Goal: Information Seeking & Learning: Learn about a topic

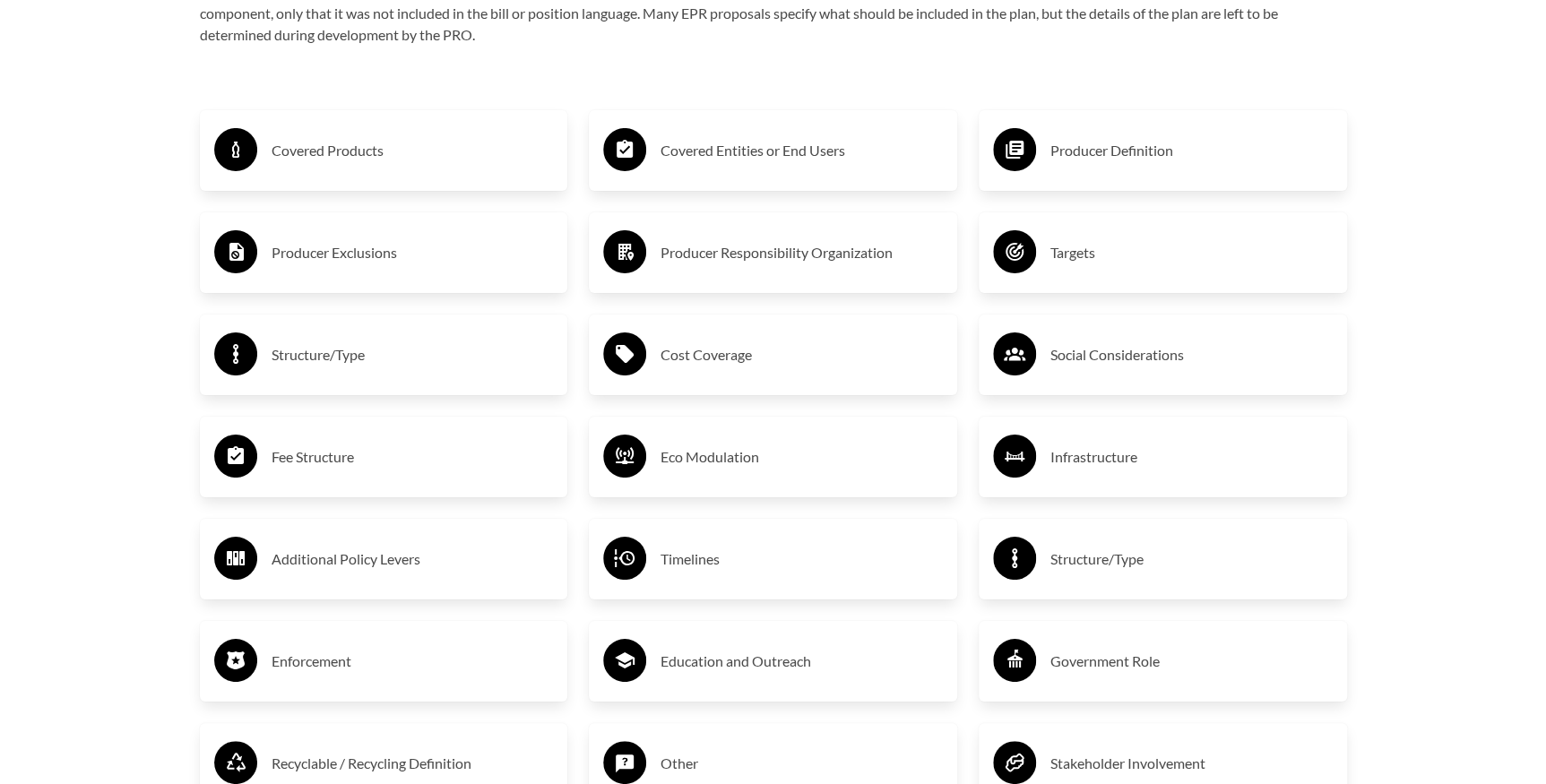
scroll to position [3177, 0]
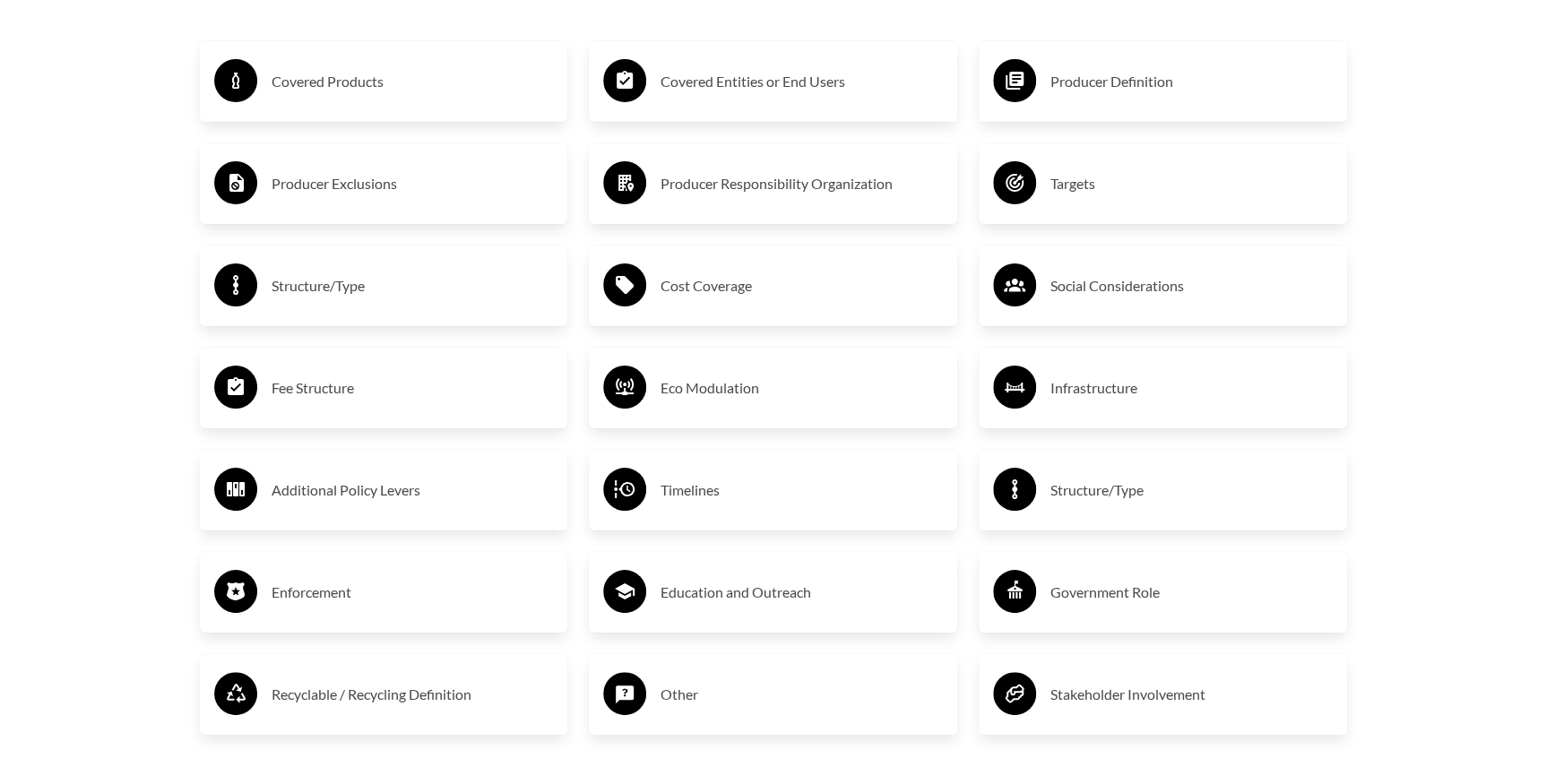
click at [407, 385] on h3 "Fee Structure" at bounding box center [412, 389] width 282 height 29
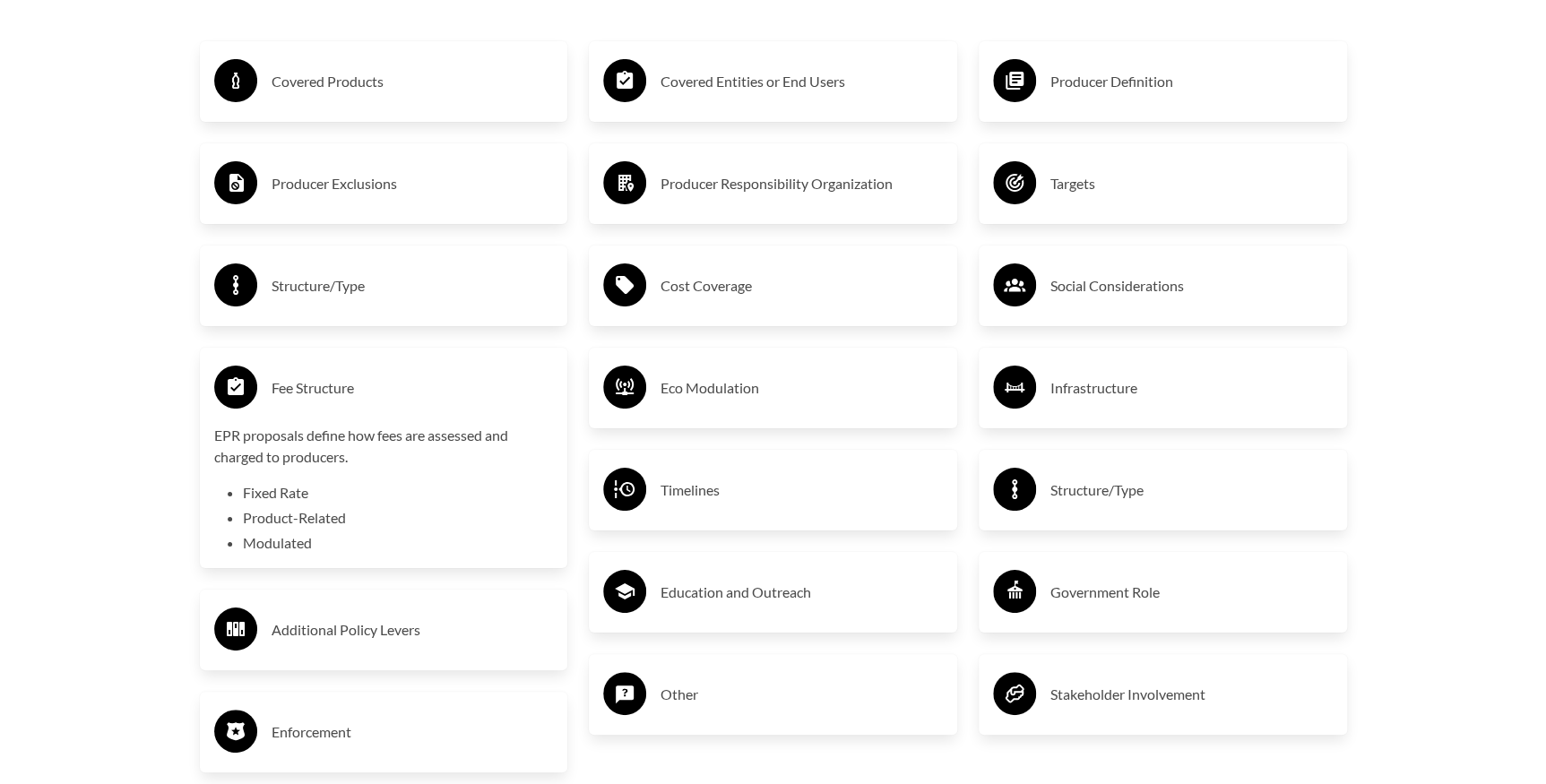
click at [744, 183] on h3 "Producer Responsibility Organization" at bounding box center [801, 184] width 282 height 29
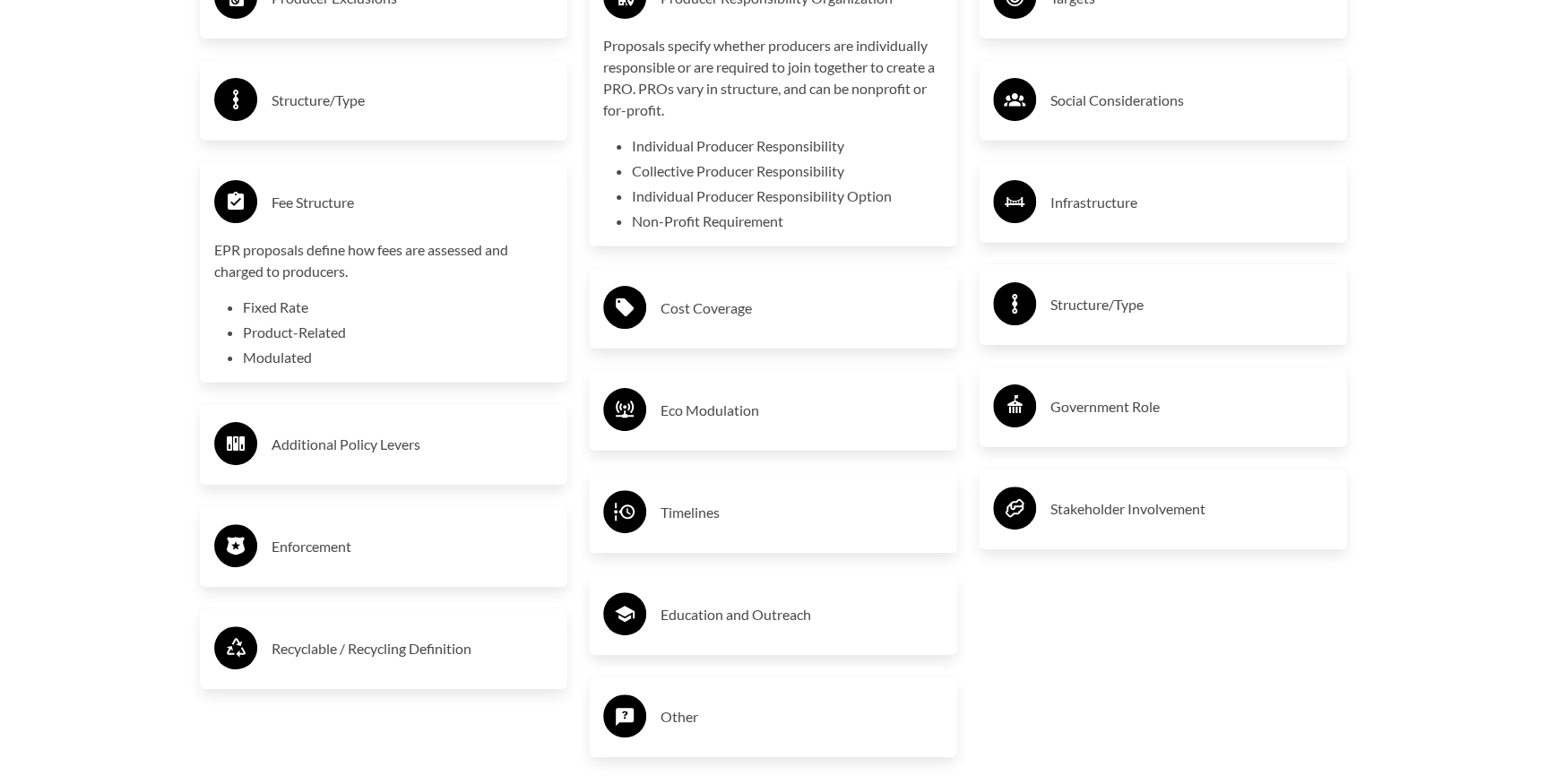
scroll to position [3422, 0]
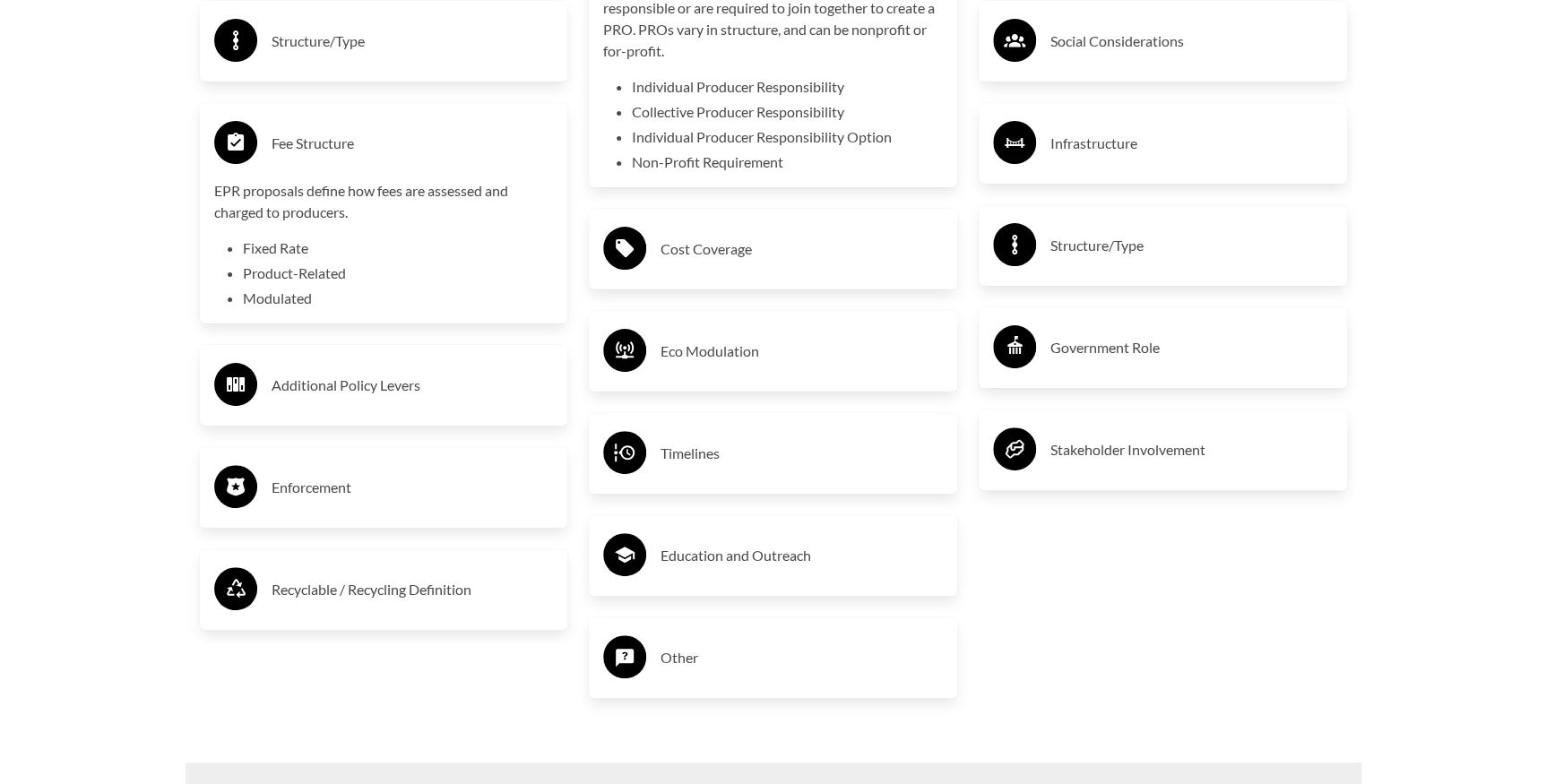
click at [701, 462] on h3 "Timelines" at bounding box center [801, 454] width 282 height 29
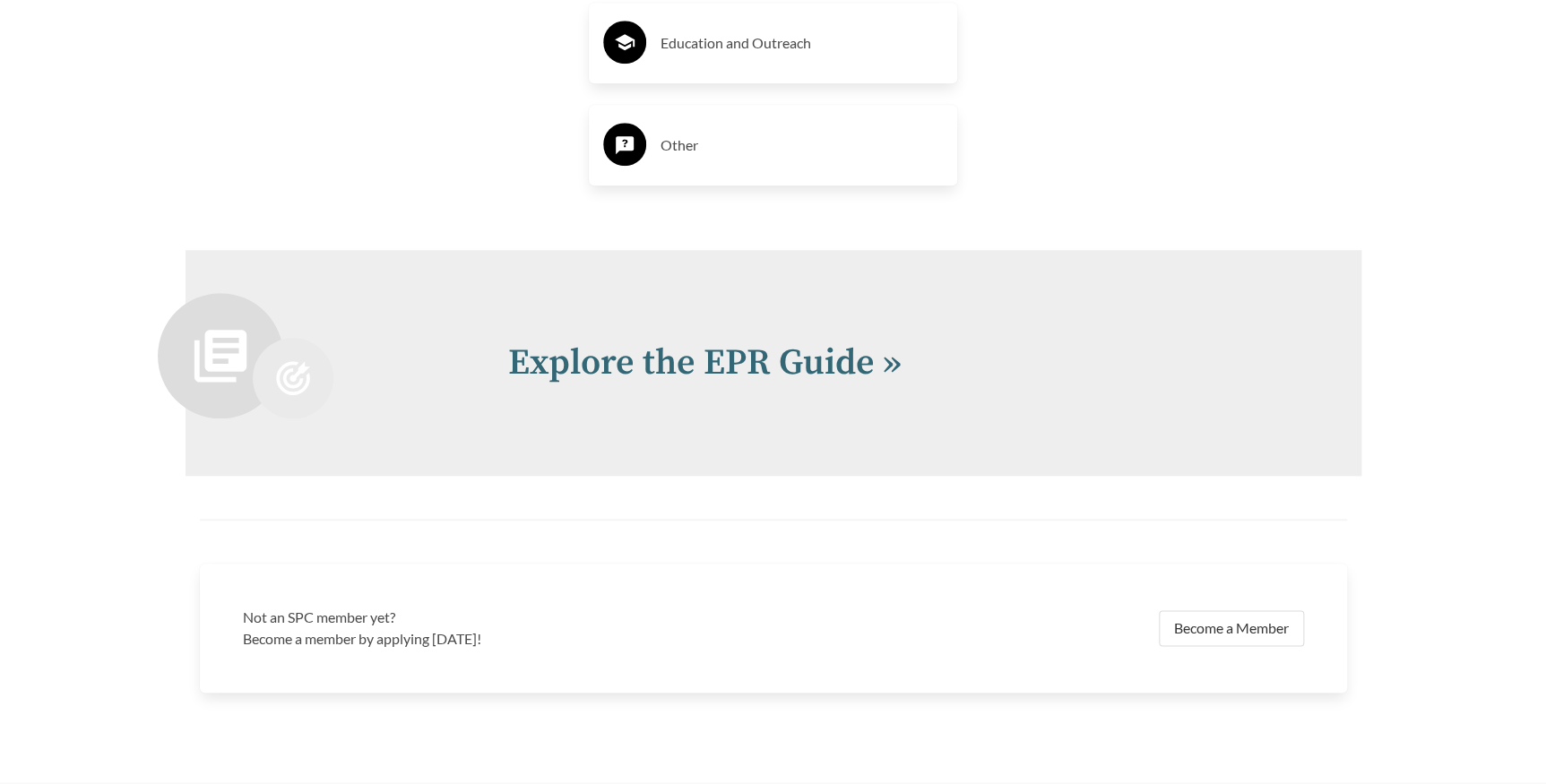
scroll to position [4059, 0]
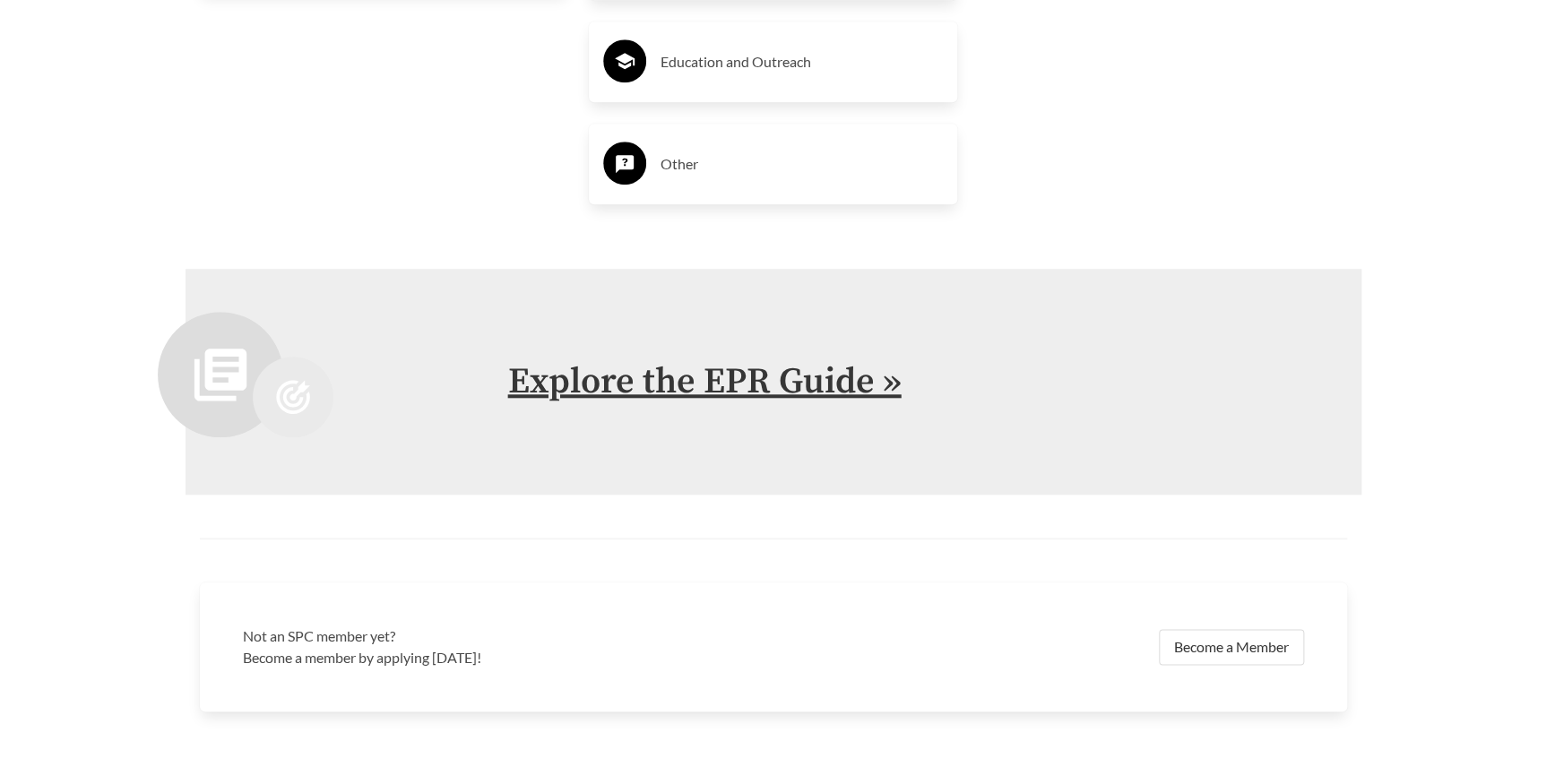
click at [774, 384] on link "Explore the EPR Guide »" at bounding box center [704, 382] width 393 height 45
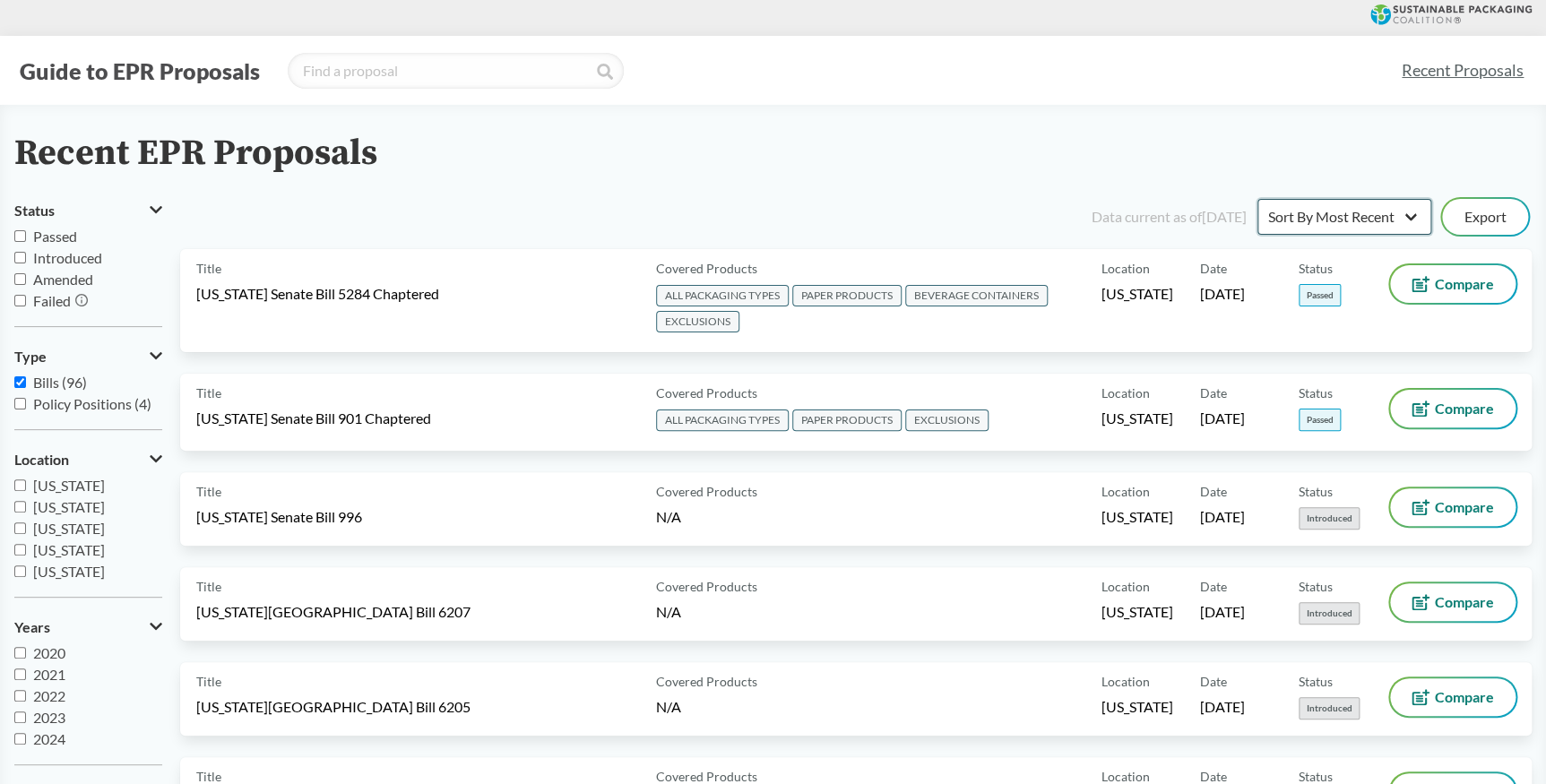
click at [1410, 215] on select "Sort By Most Recent Sort By Status" at bounding box center [1344, 216] width 174 height 36
select select "Sort By Status"
click at [1257, 199] on select "Sort By Most Recent Sort By Status" at bounding box center [1344, 216] width 174 height 36
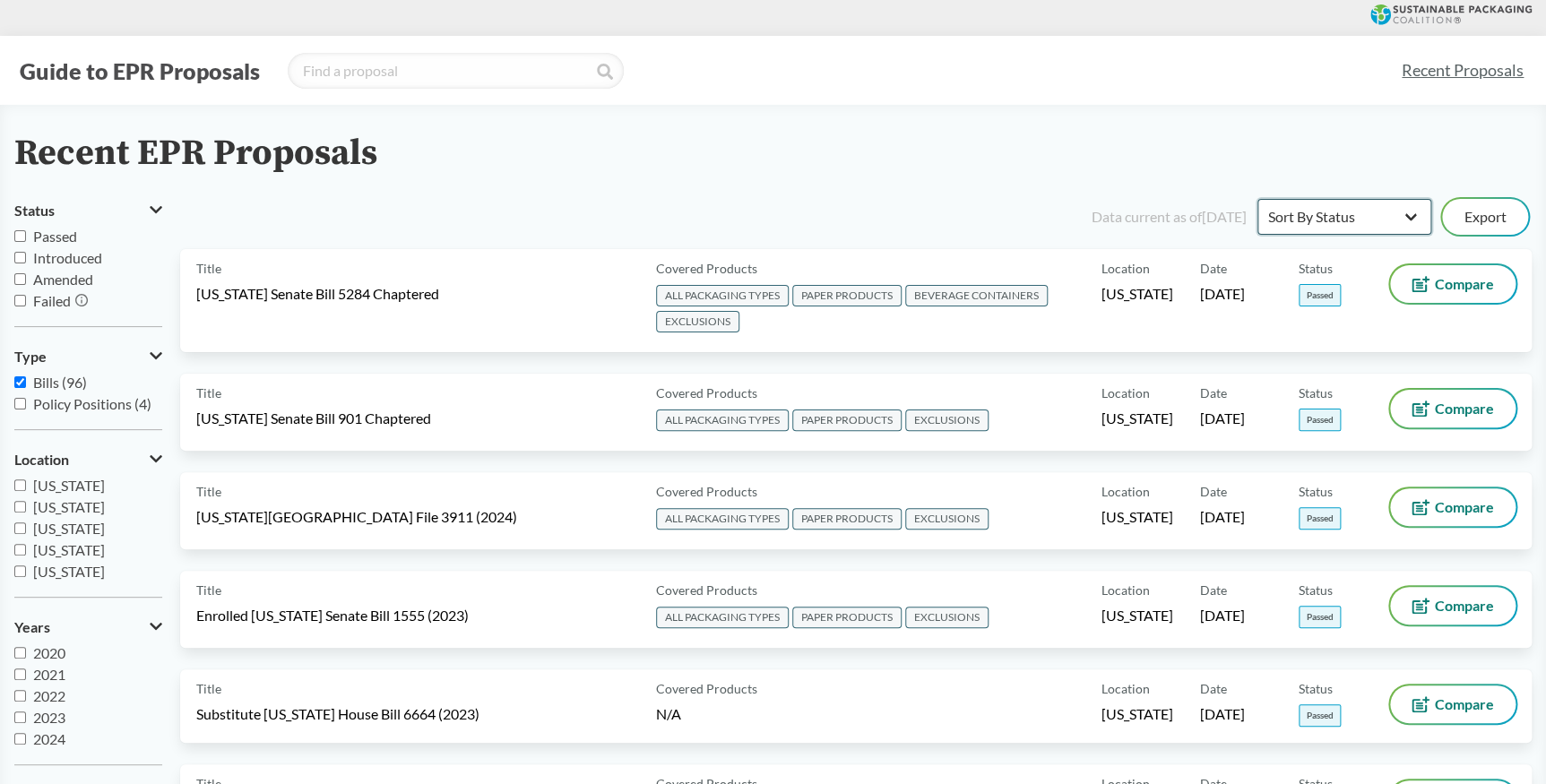
click at [1325, 216] on select "Sort By Most Recent Sort By Status" at bounding box center [1344, 216] width 174 height 36
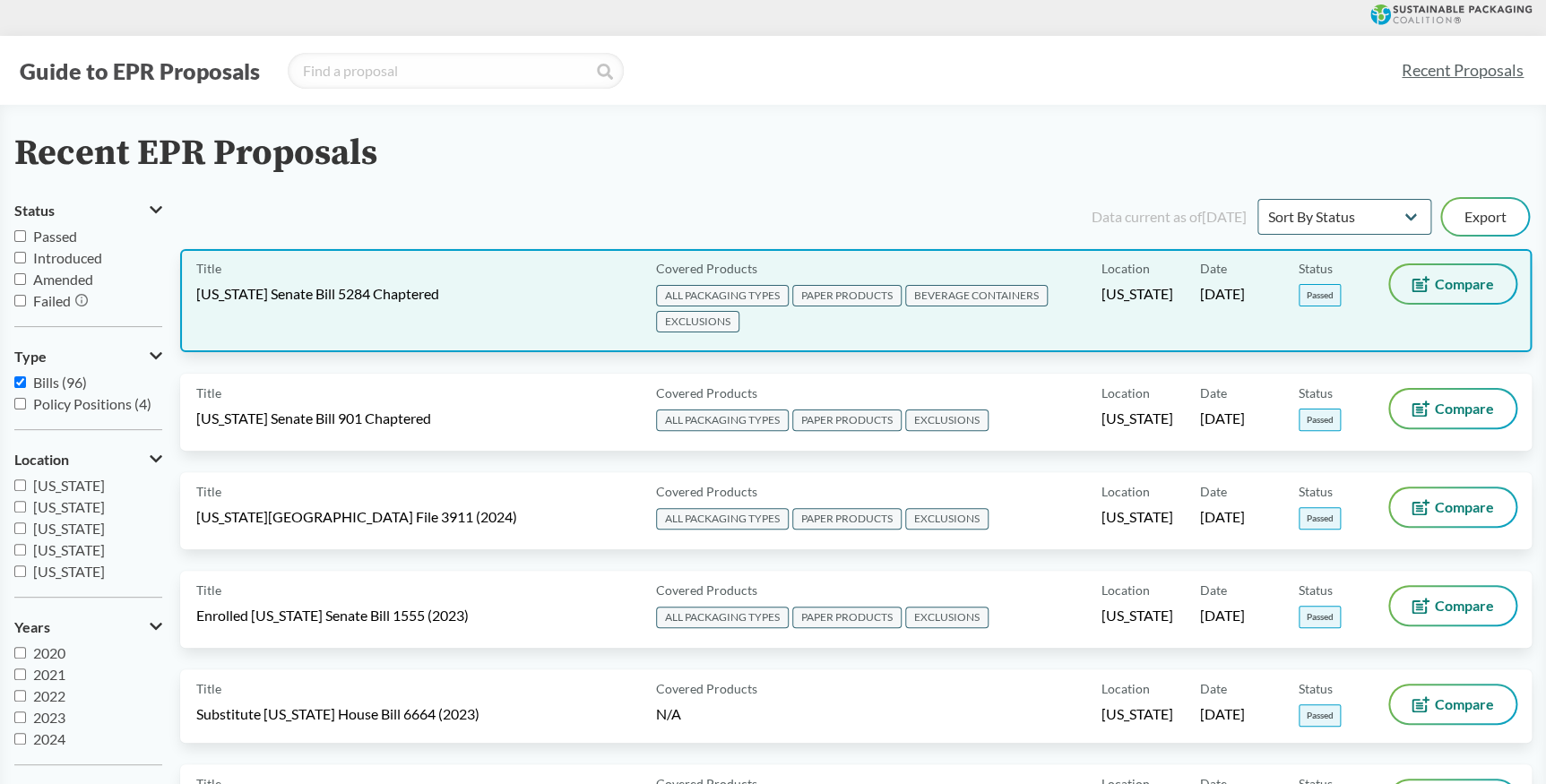
click at [1442, 277] on span "Compare" at bounding box center [1464, 284] width 59 height 14
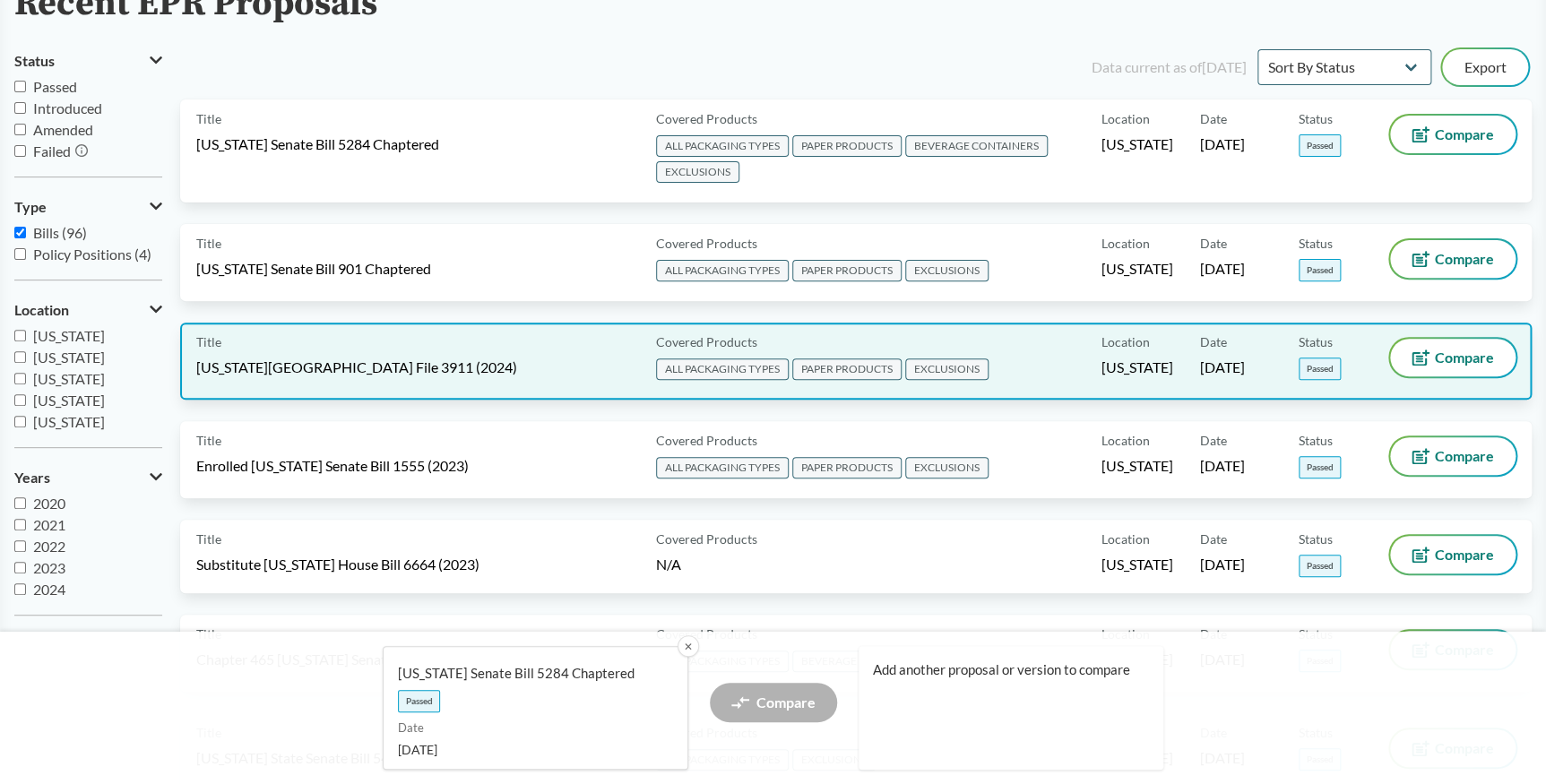
scroll to position [163, 0]
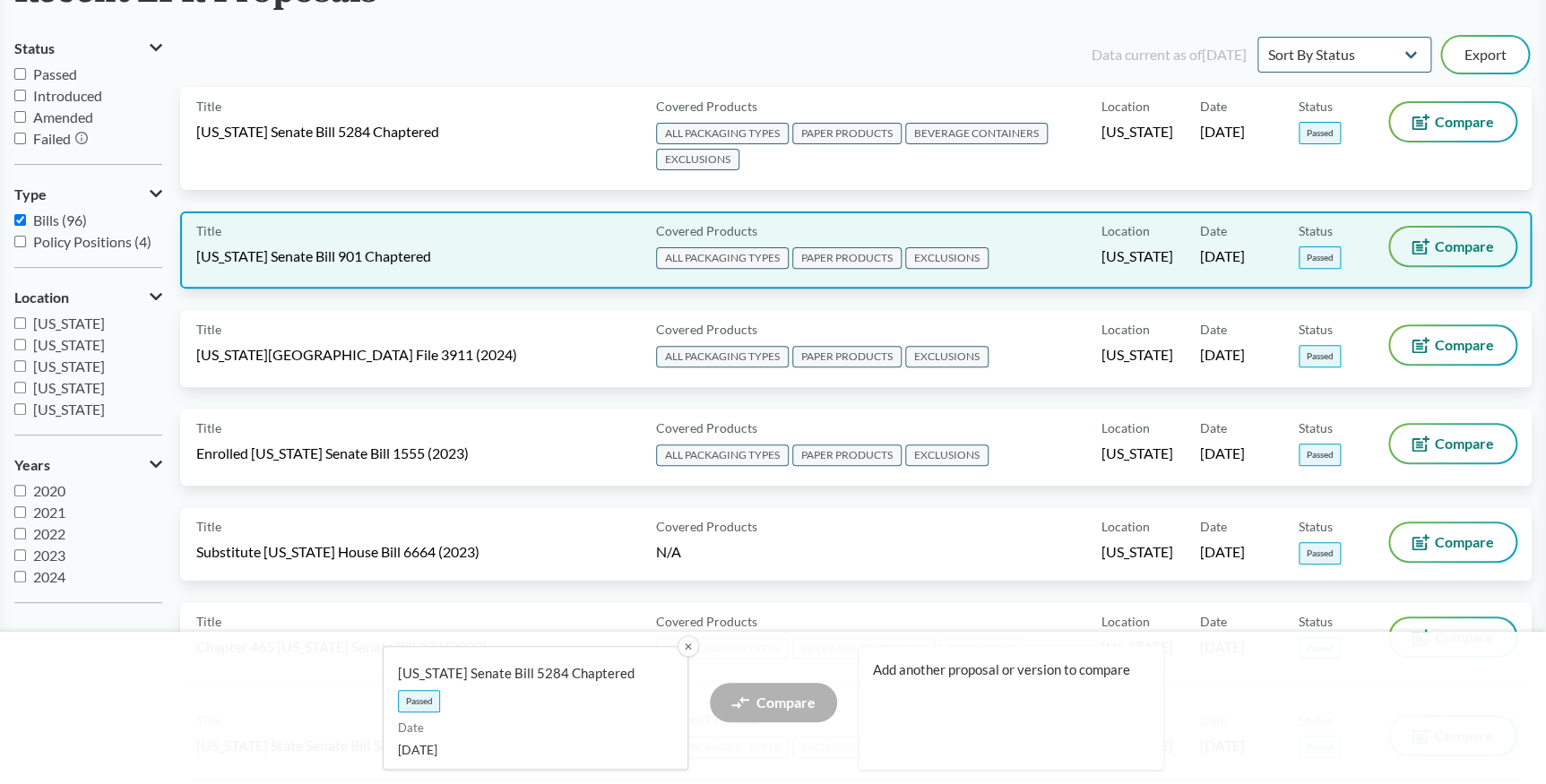
click at [1457, 240] on span "Compare" at bounding box center [1464, 246] width 59 height 14
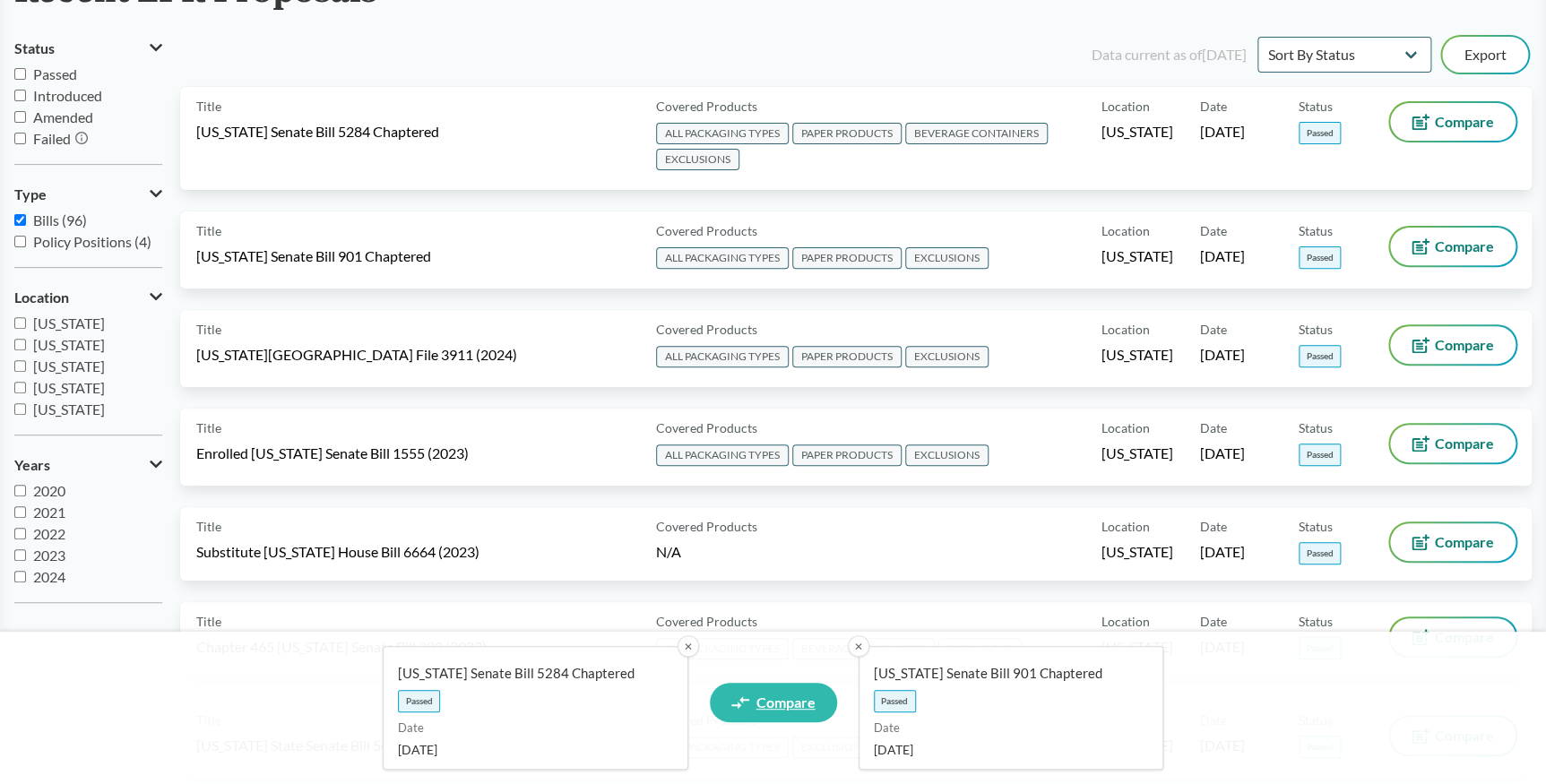
click at [773, 697] on span "Compare" at bounding box center [785, 702] width 59 height 14
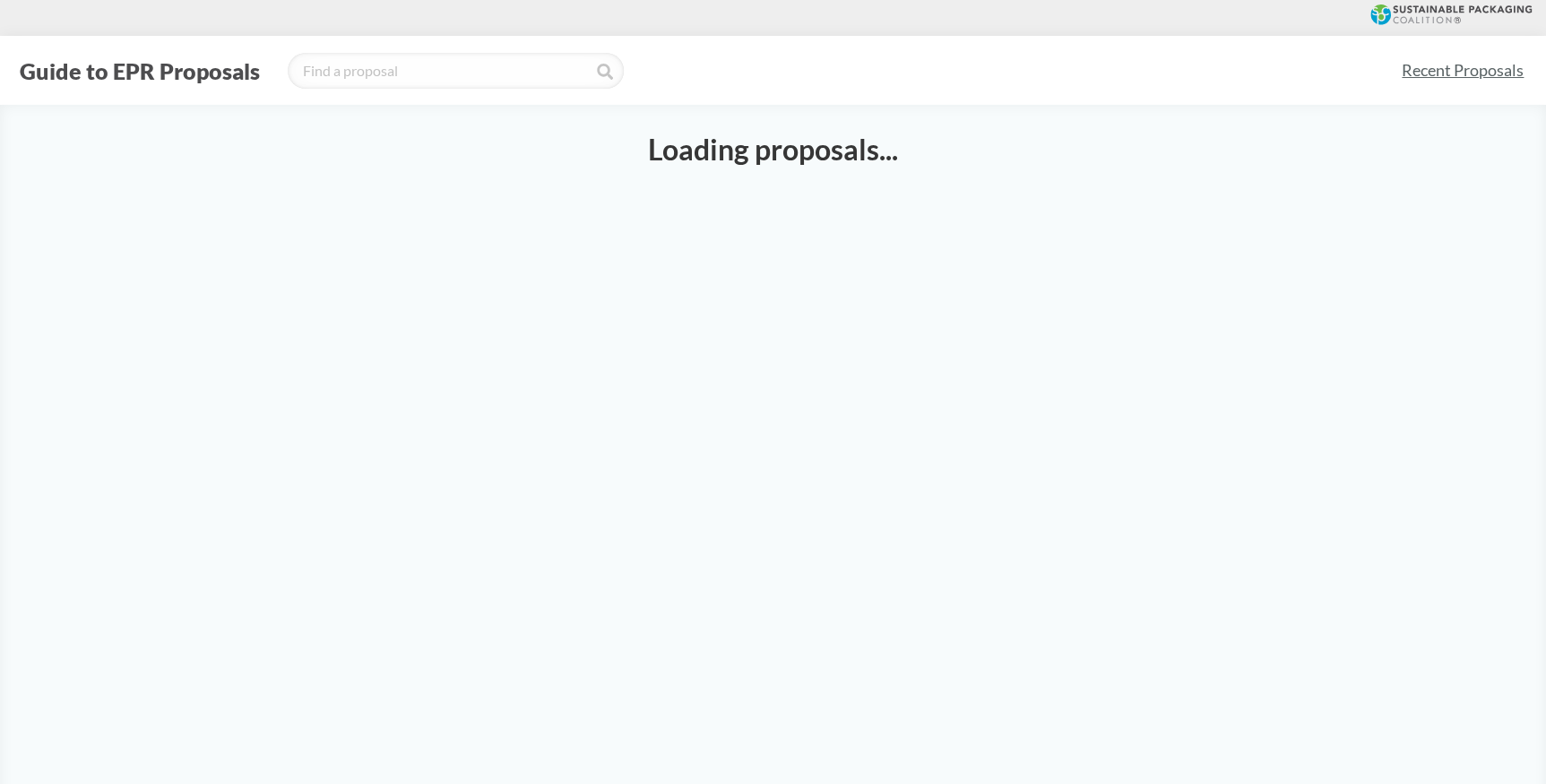
select select "SB5284C"
select select "SB901C"
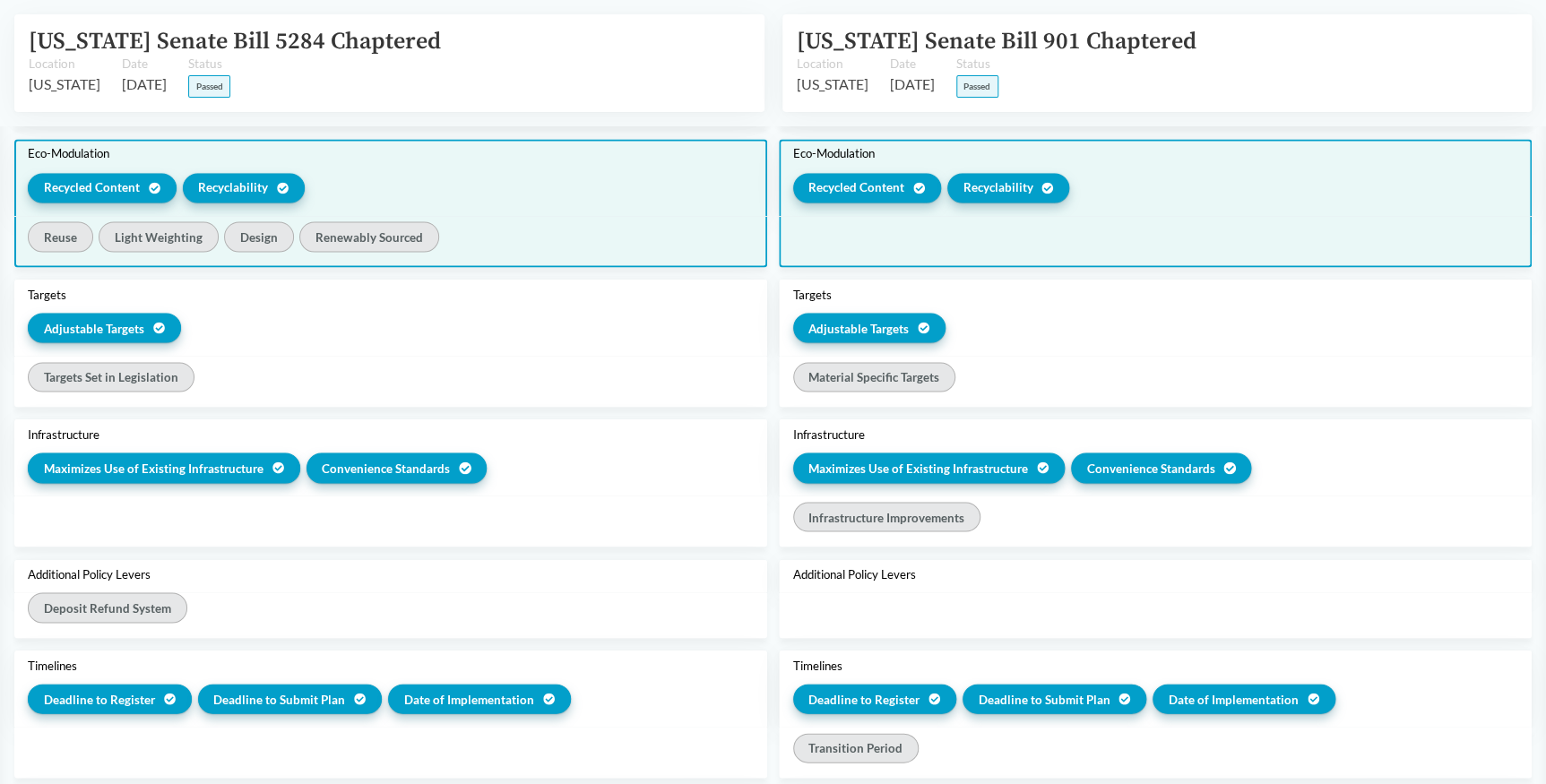
scroll to position [1711, 0]
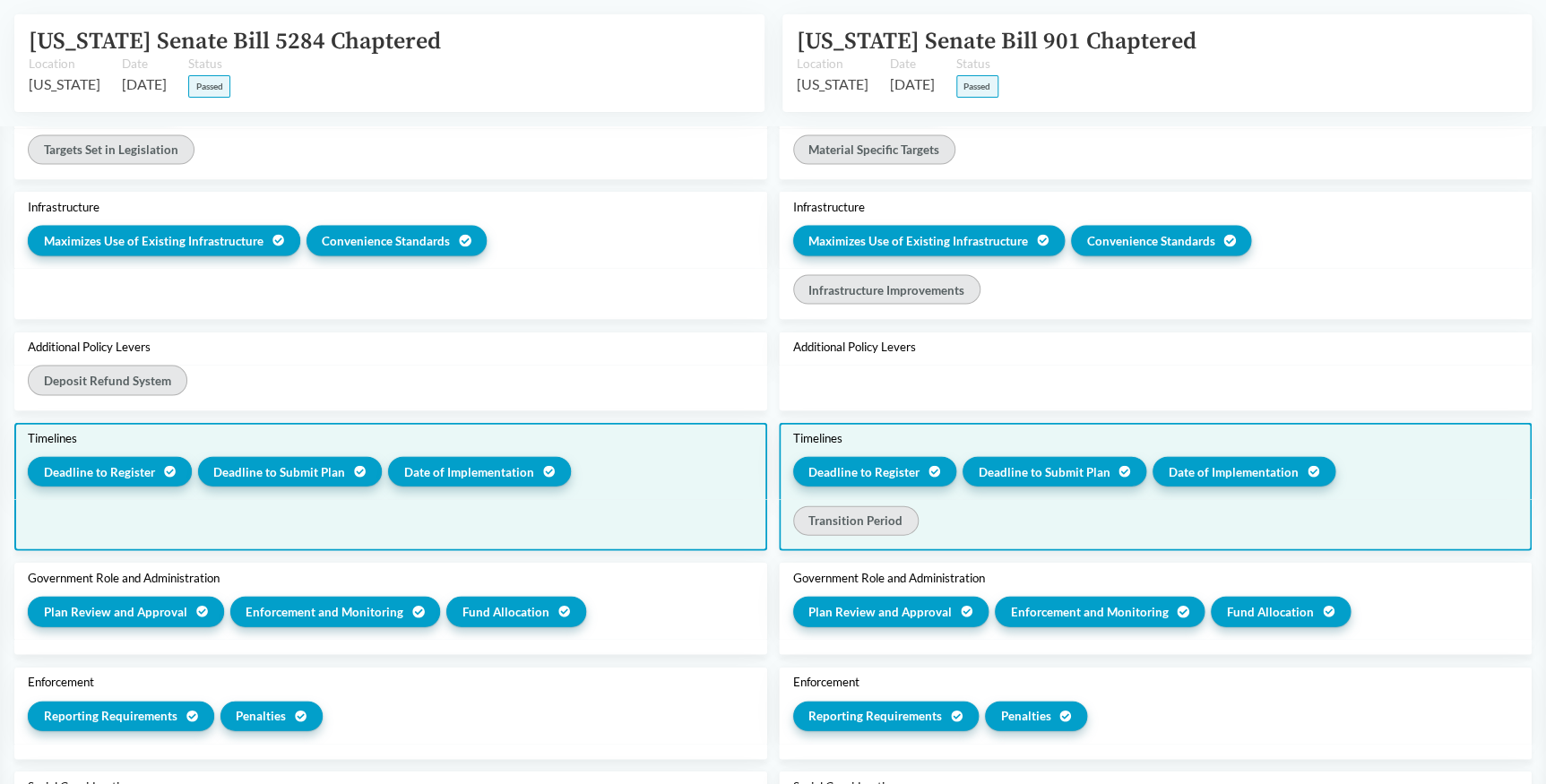
click at [500, 464] on span "Date of Implementation" at bounding box center [469, 472] width 130 height 18
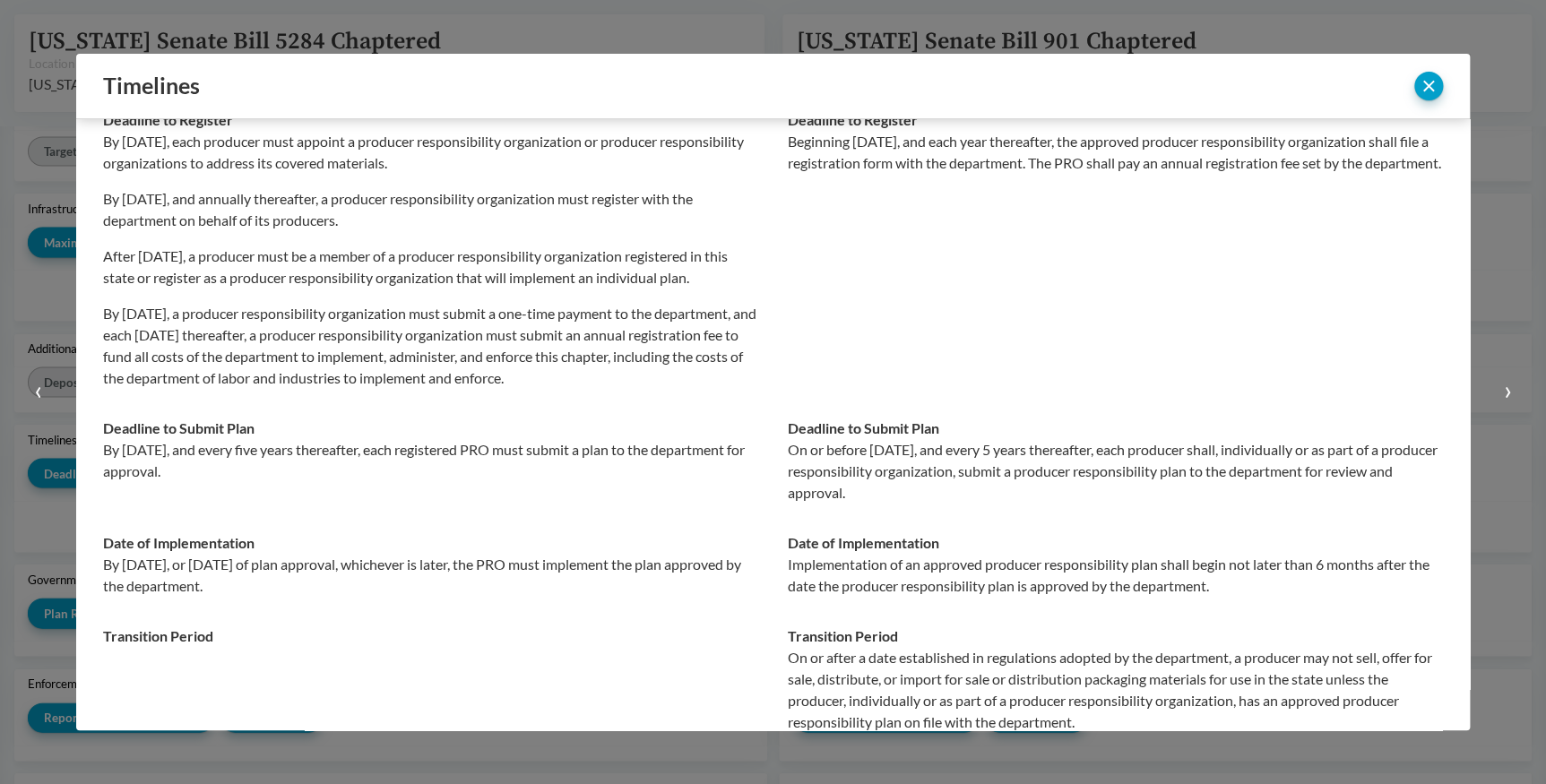
scroll to position [163, 0]
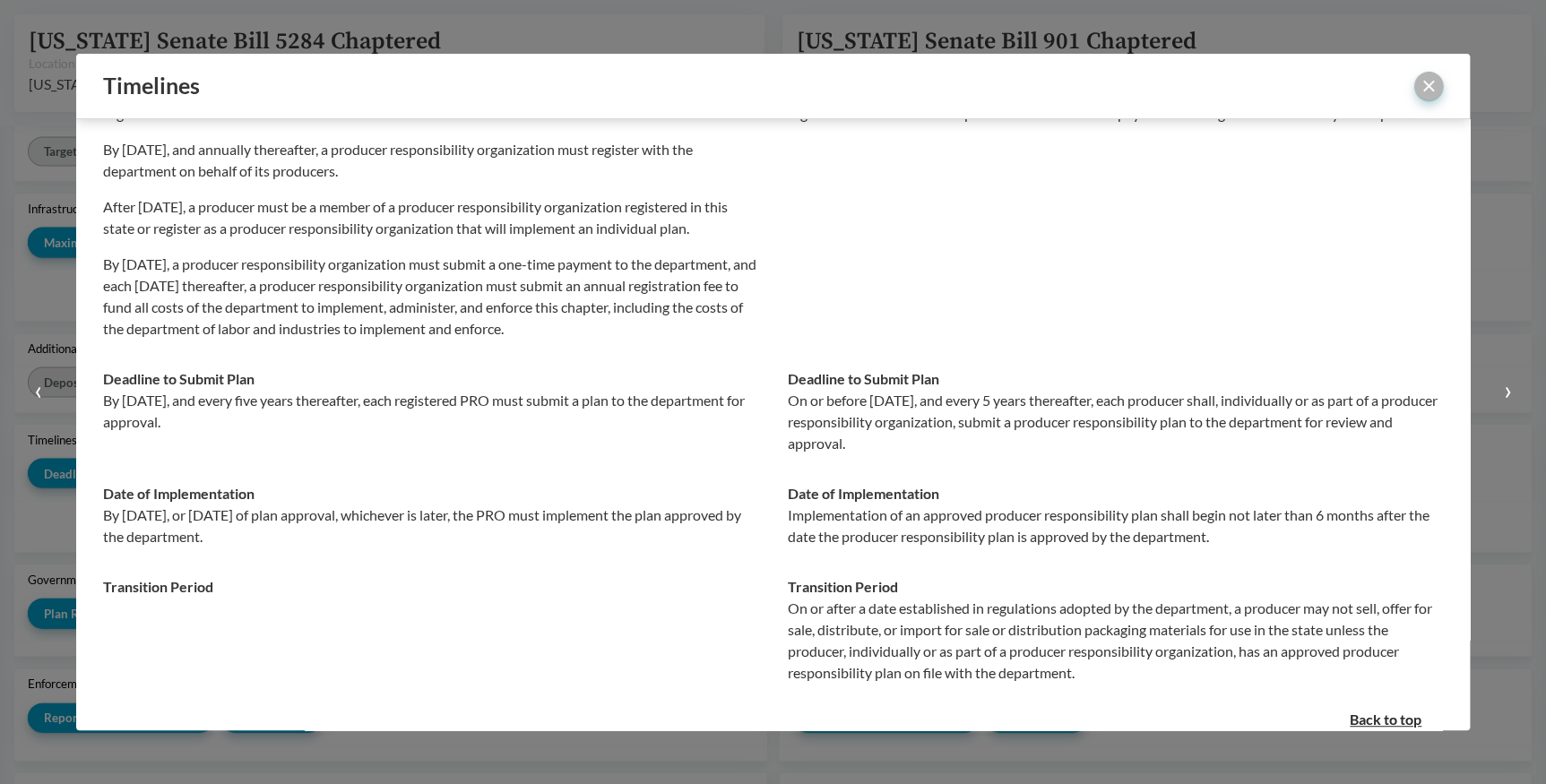
click at [1421, 83] on button "close" at bounding box center [1429, 87] width 29 height 29
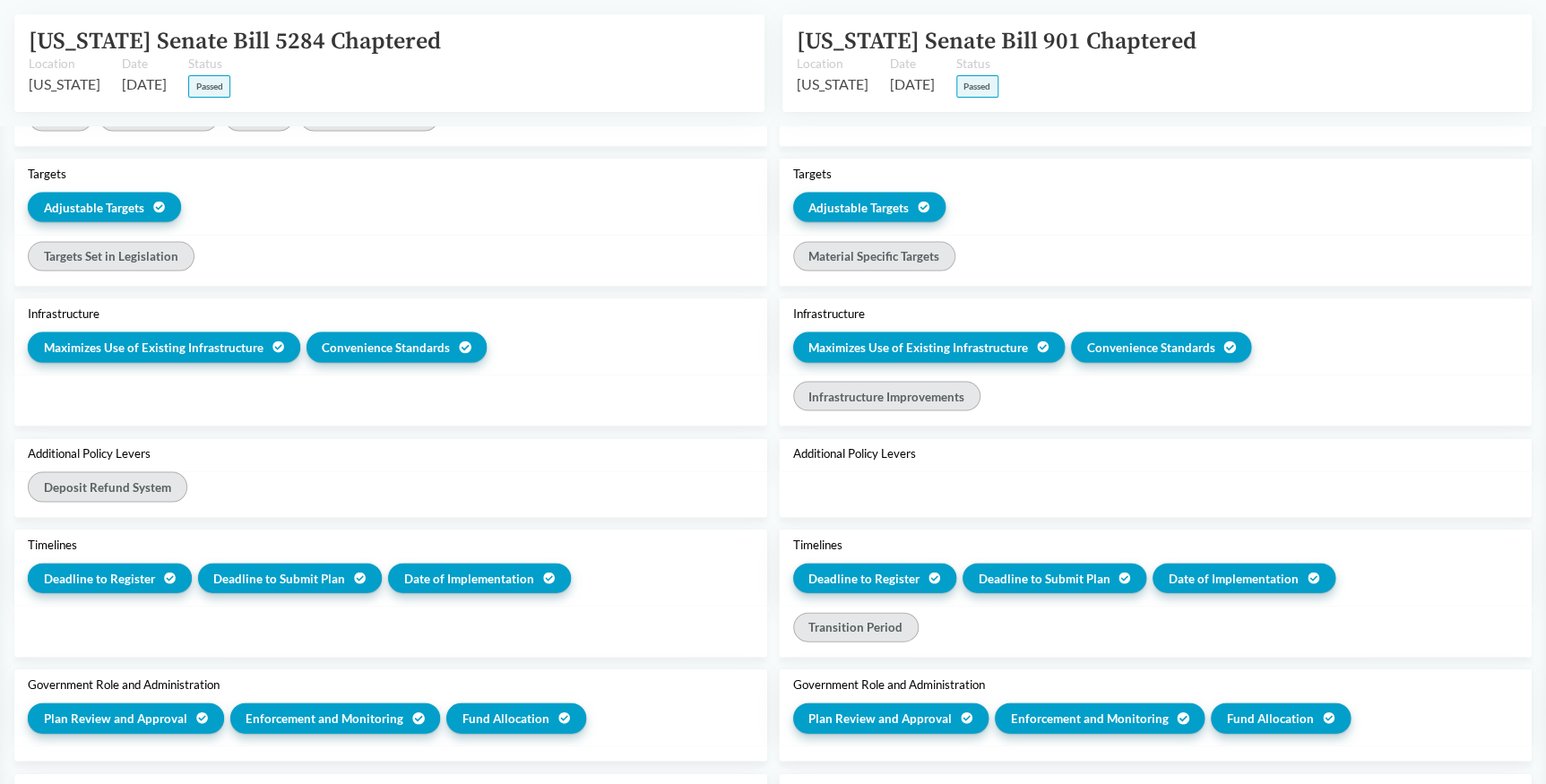
scroll to position [1711, 0]
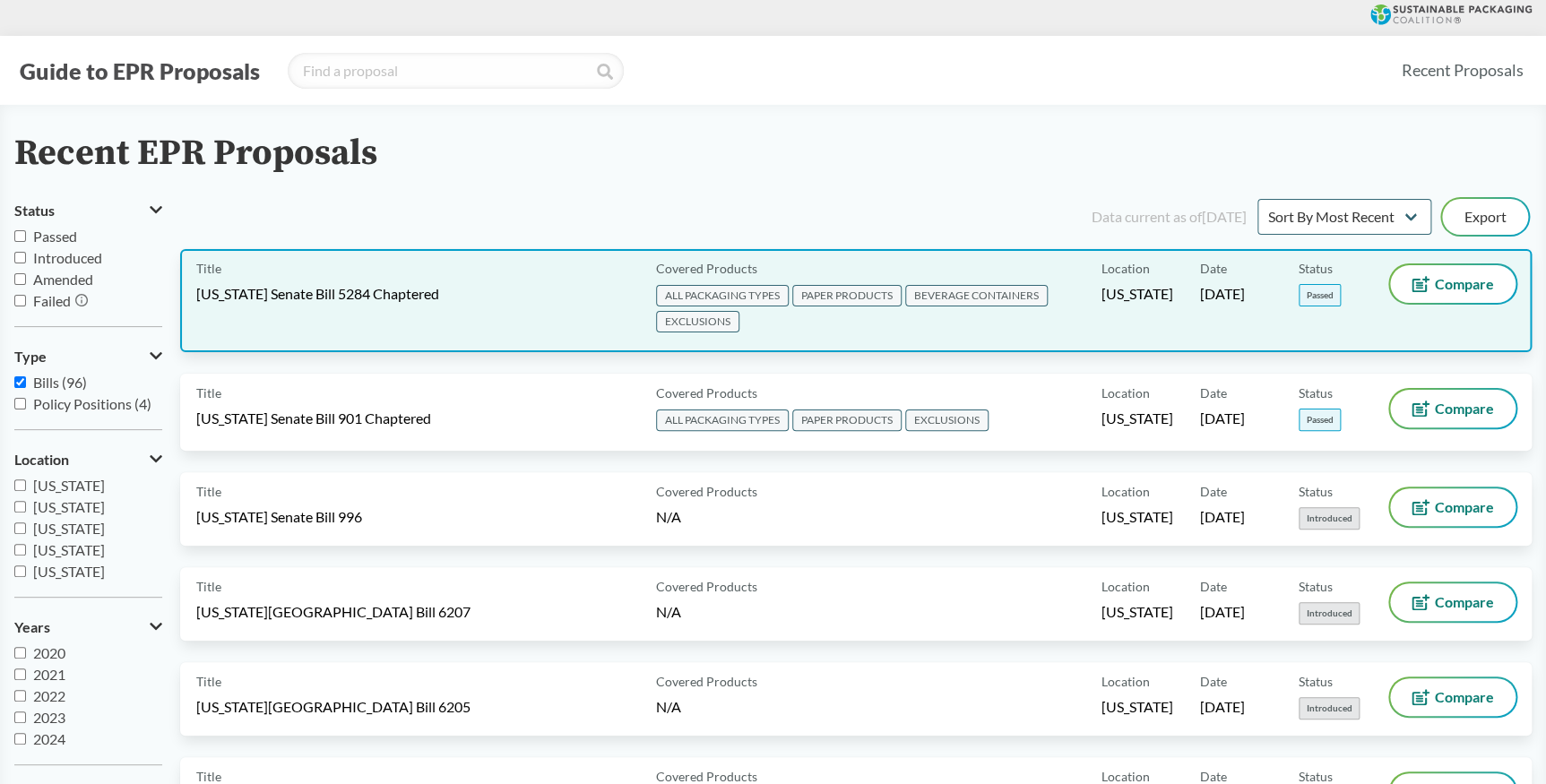
click at [401, 284] on span "[US_STATE] Senate Bill 5284 Chaptered" at bounding box center [317, 293] width 242 height 19
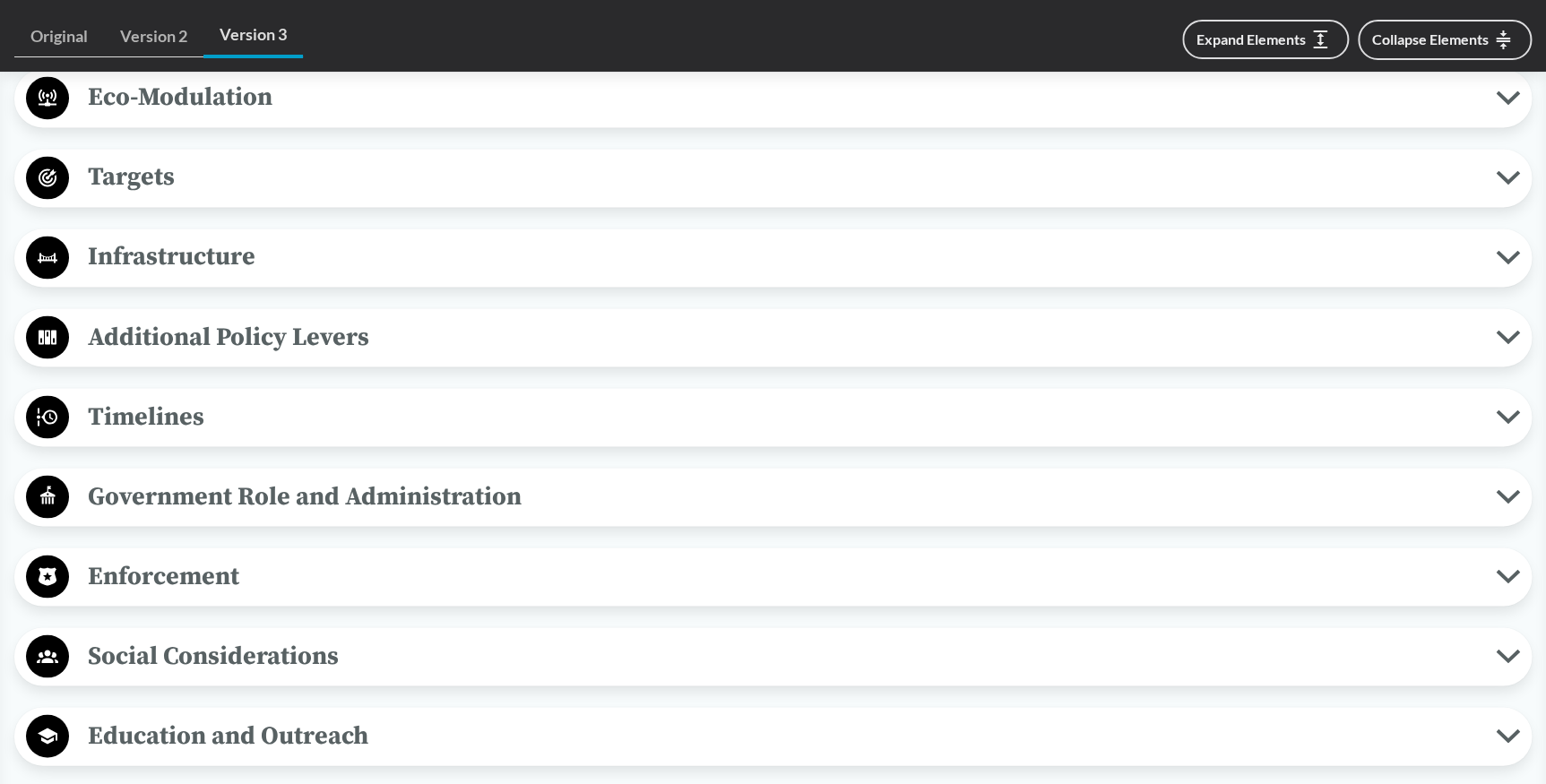
scroll to position [1384, 0]
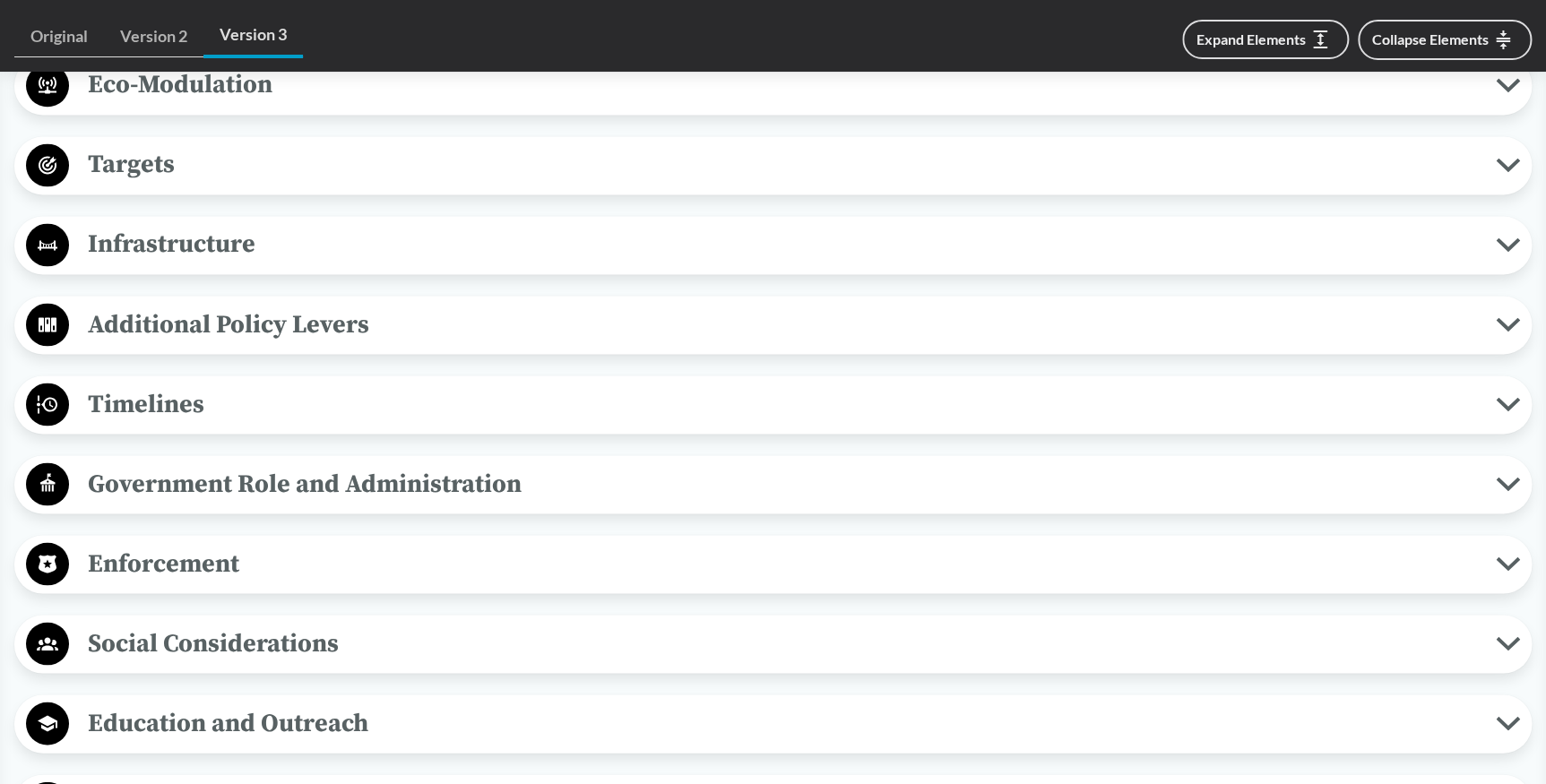
click at [684, 417] on span "Timelines" at bounding box center [782, 404] width 1427 height 40
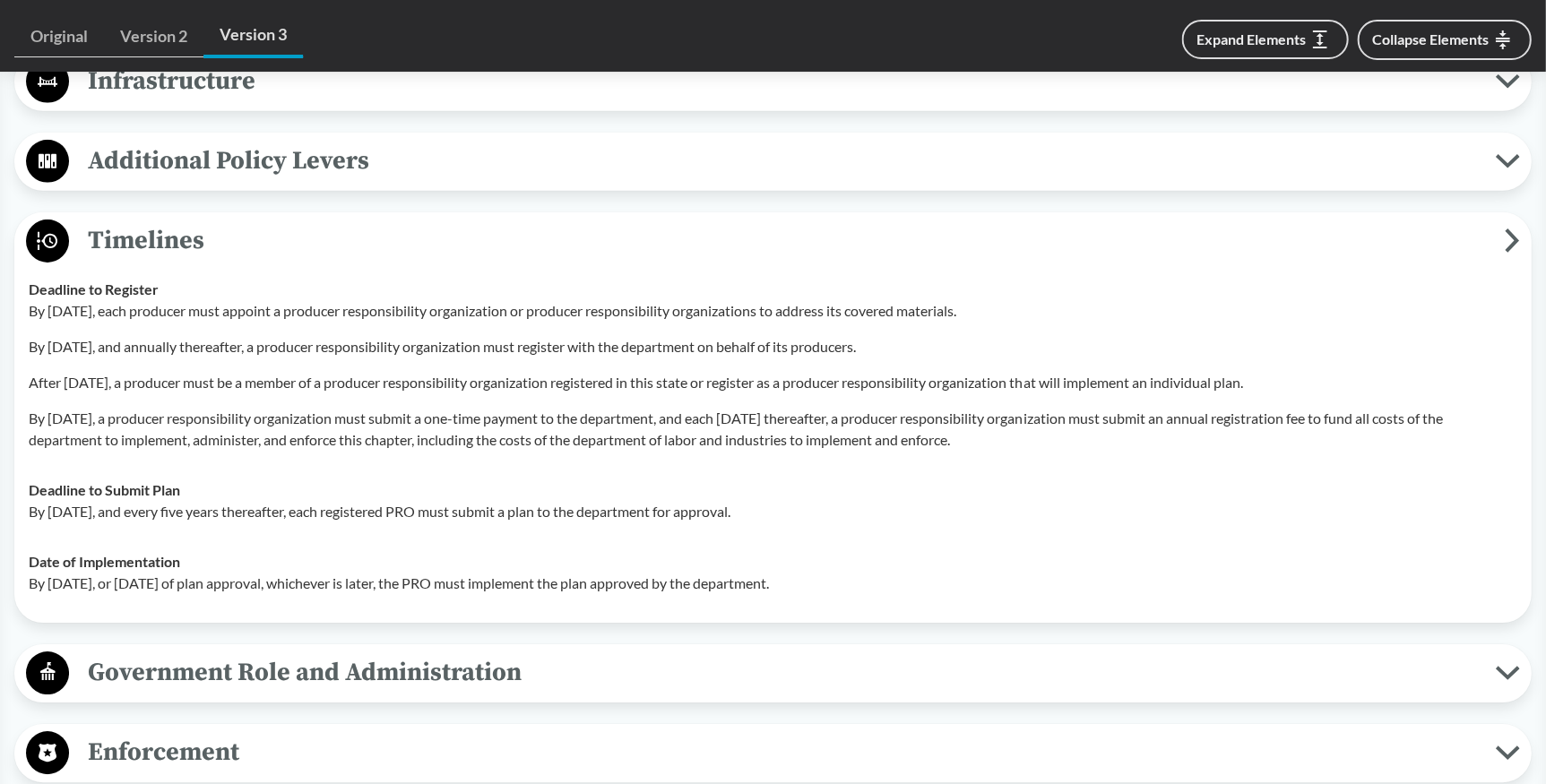
scroll to position [1548, 0]
drag, startPoint x: 30, startPoint y: 287, endPoint x: 930, endPoint y: 584, distance: 947.7
click at [930, 584] on tbody "Deadline to Register By [DATE], each producer must appoint a producer responsib…" at bounding box center [773, 437] width 1505 height 344
copy tbody "Deadline to Register By [DATE], each producer must appoint a producer responsib…"
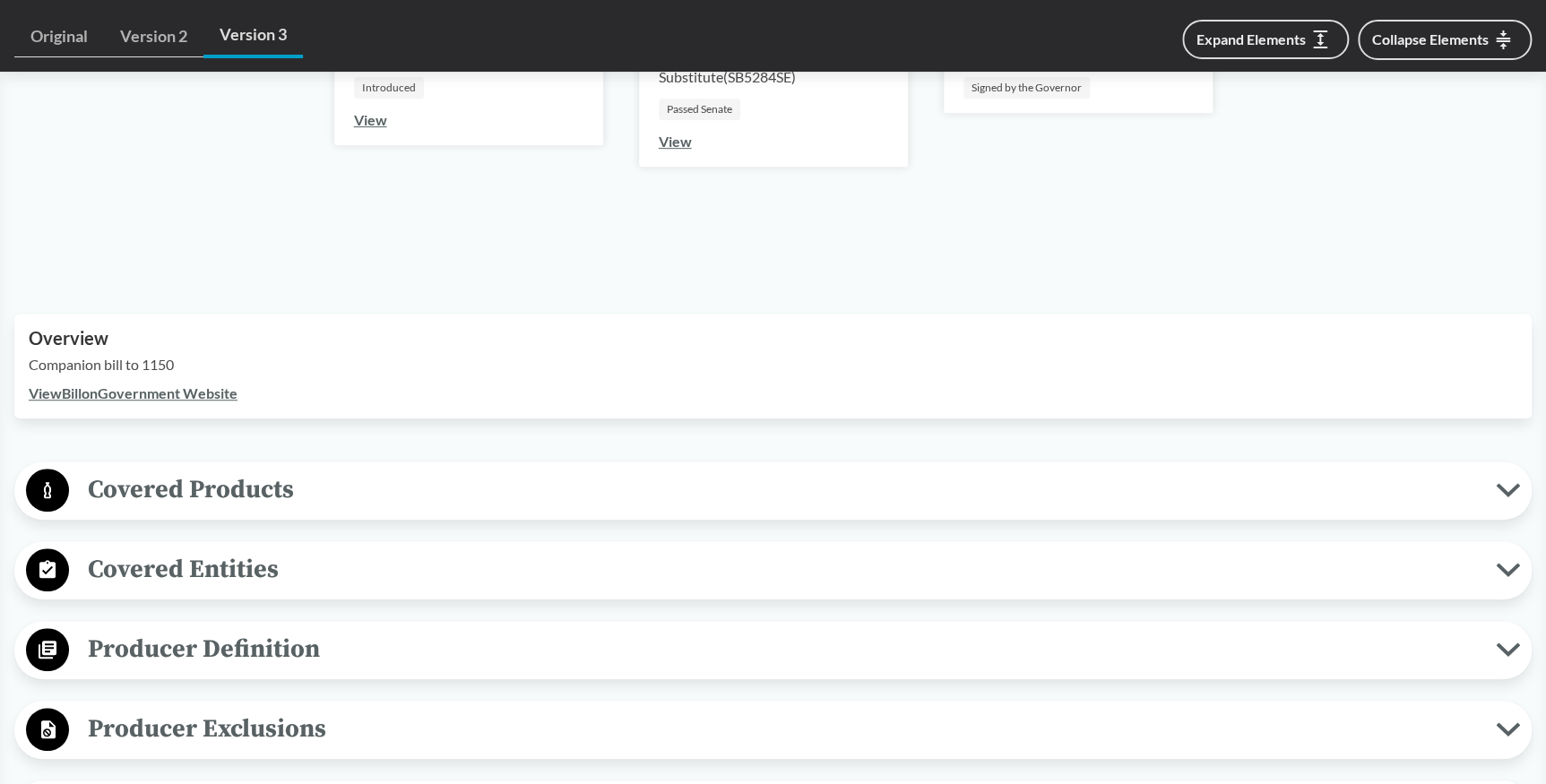
scroll to position [0, 0]
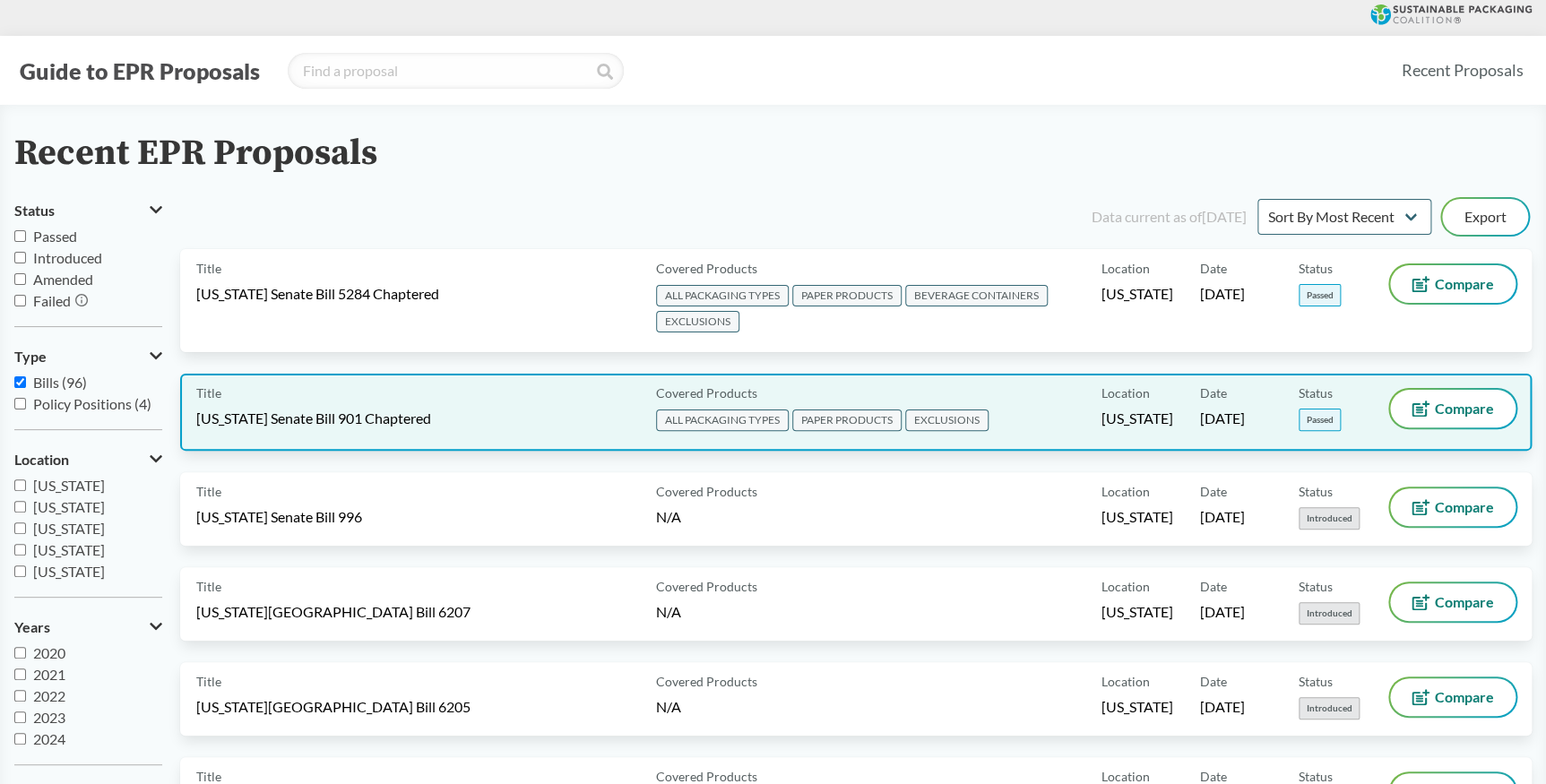
click at [527, 417] on div "Title [US_STATE] Senate Bill 901 Chaptered" at bounding box center [422, 412] width 453 height 45
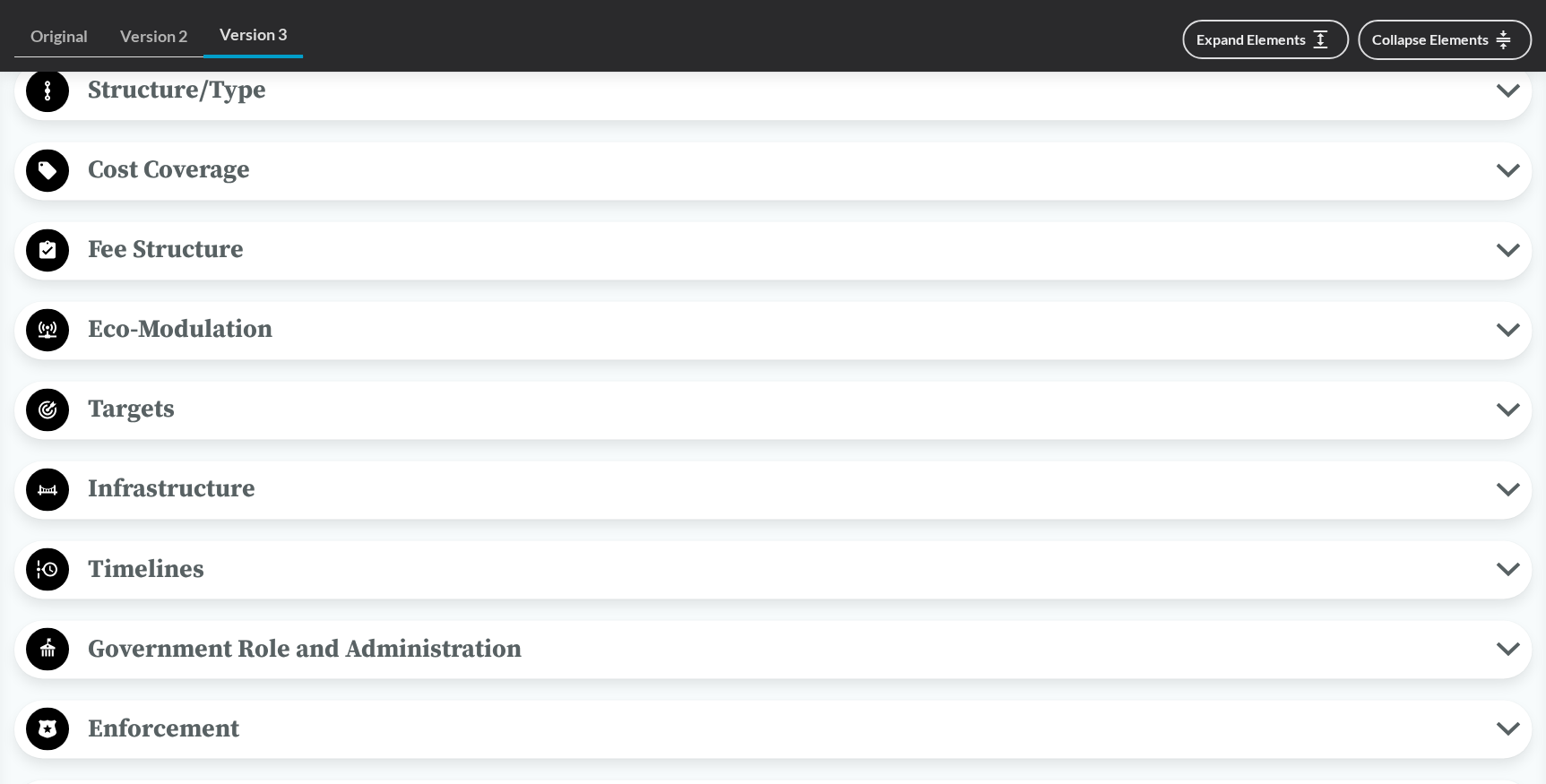
scroll to position [1222, 0]
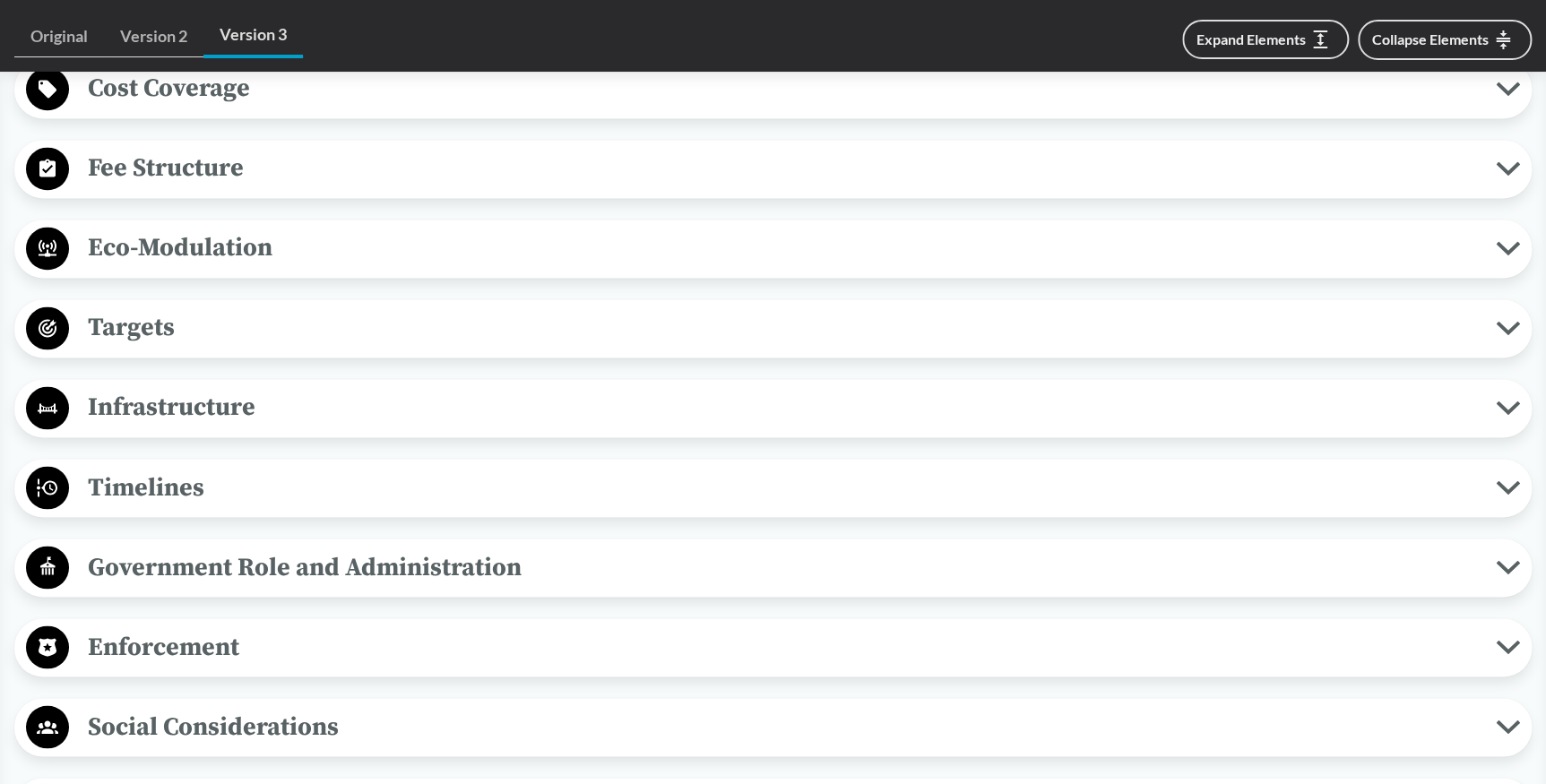
click at [698, 505] on span "Timelines" at bounding box center [782, 487] width 1427 height 40
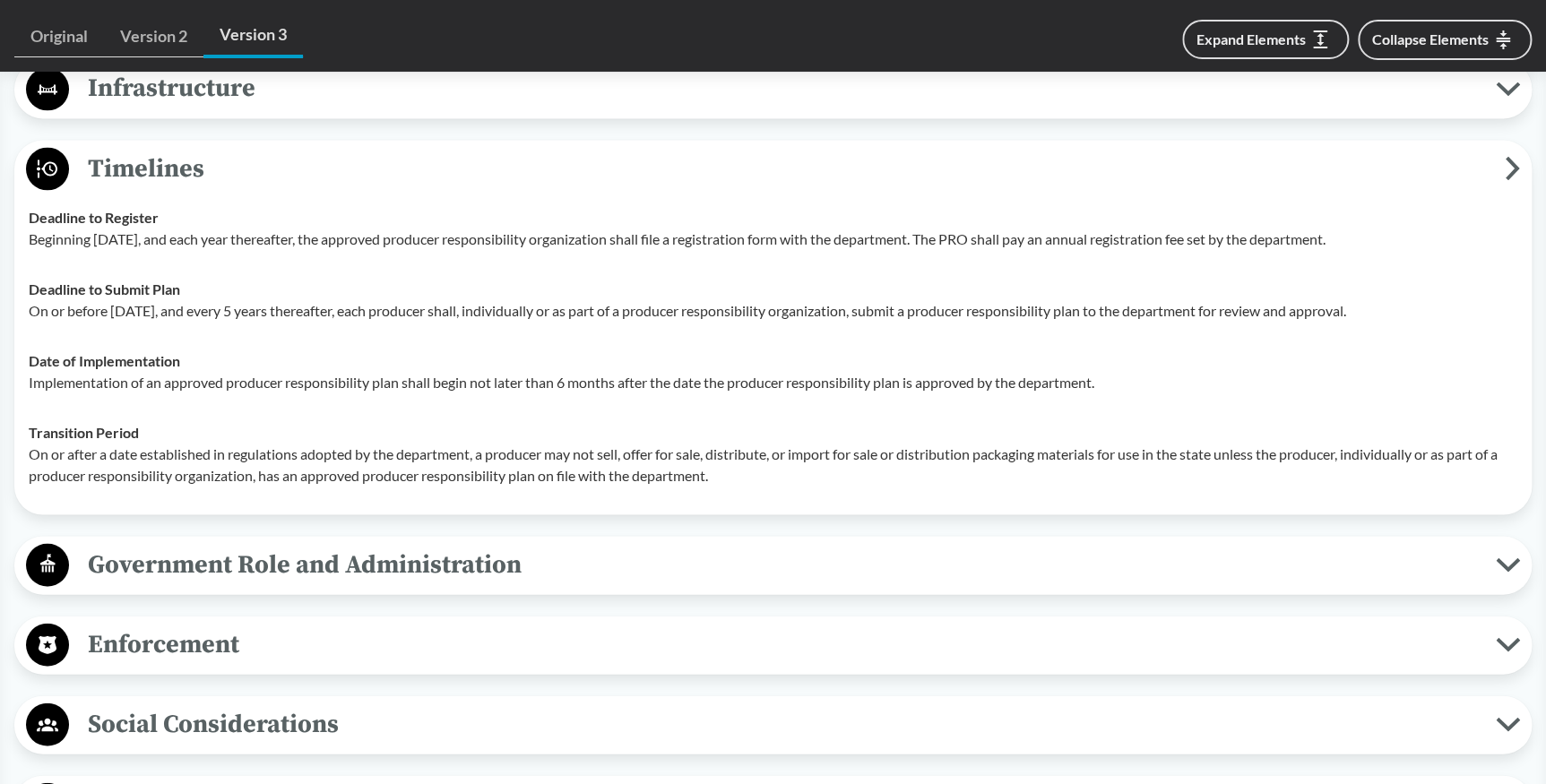
scroll to position [1548, 0]
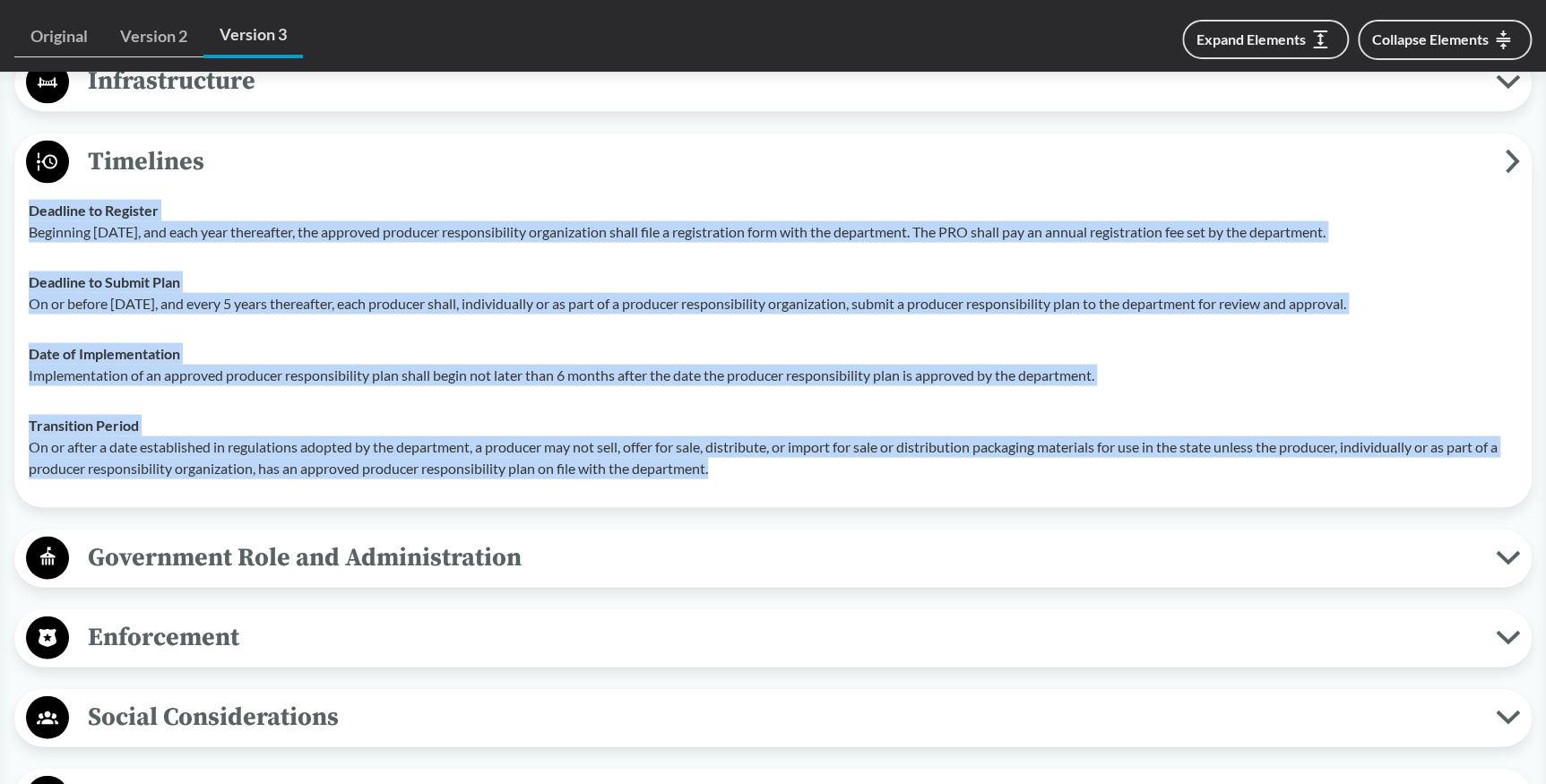
drag, startPoint x: 32, startPoint y: 225, endPoint x: 744, endPoint y: 498, distance: 762.5
click at [744, 493] on tbody "Deadline to Register Beginning [DATE], and each year thereafter, the approved p…" at bounding box center [773, 339] width 1505 height 309
copy tbody "Deadline to Register Beginning [DATE], and each year thereafter, the approved p…"
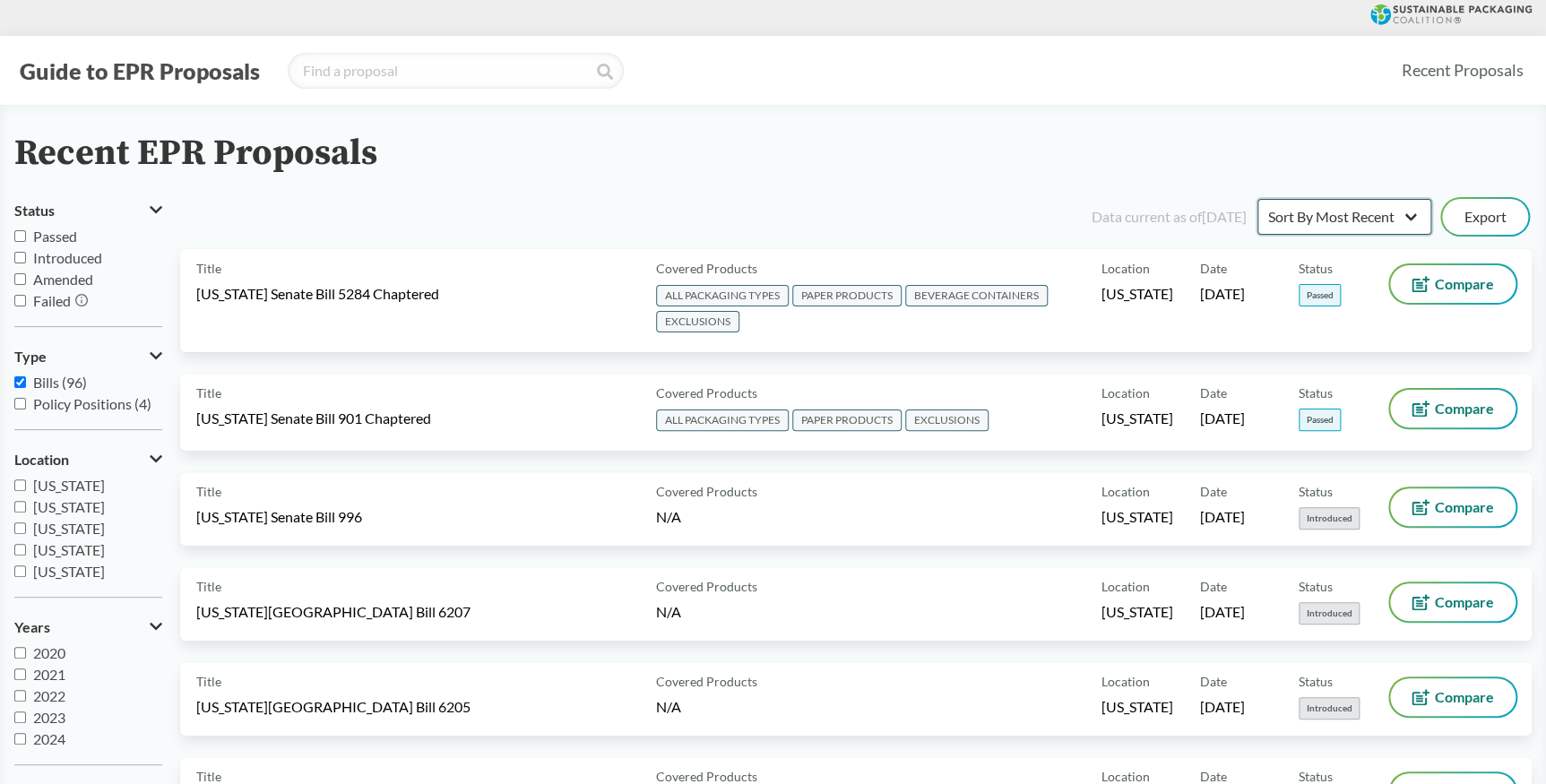
click at [1414, 211] on select "Sort By Most Recent Sort By Status" at bounding box center [1344, 216] width 174 height 36
select select "Sort By Status"
click at [1257, 199] on select "Sort By Most Recent Sort By Status" at bounding box center [1344, 216] width 174 height 36
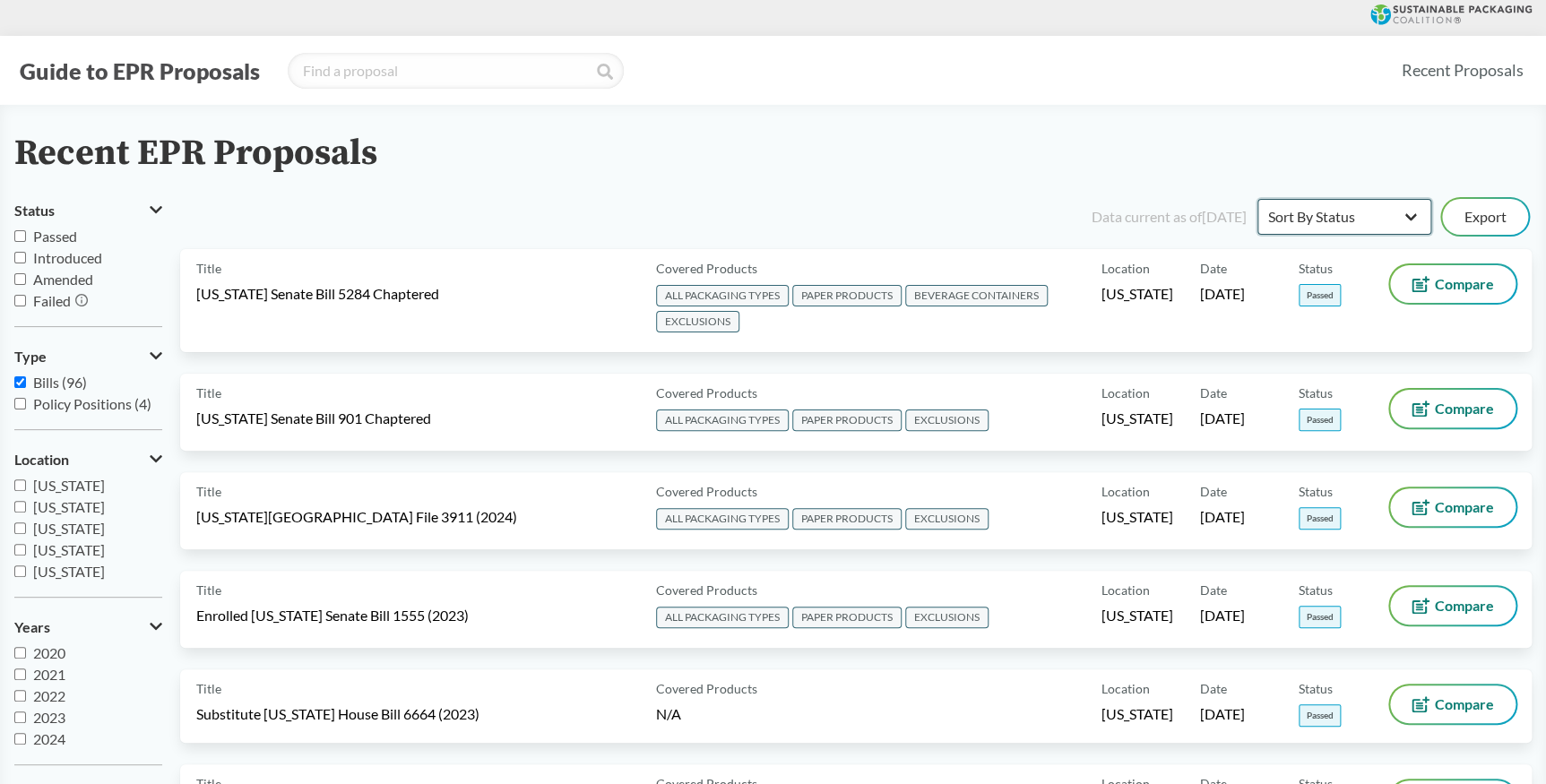
click at [1319, 215] on select "Sort By Most Recent Sort By Status" at bounding box center [1344, 216] width 174 height 36
click at [19, 258] on input "Introduced" at bounding box center [20, 258] width 12 height 12
checkbox input "true"
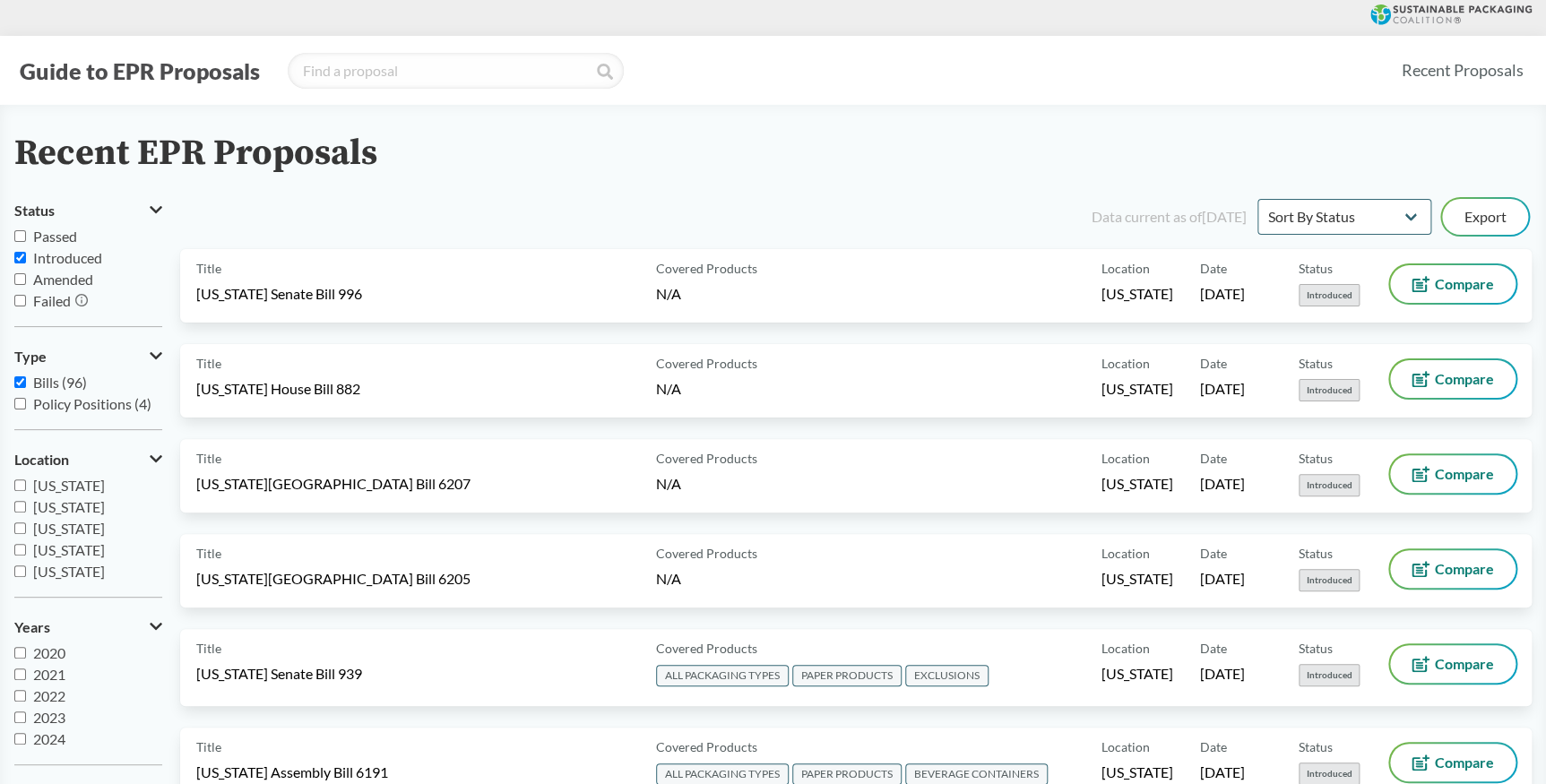
click at [18, 282] on input "Amended" at bounding box center [20, 279] width 12 height 12
checkbox input "true"
click at [16, 299] on input "Failed" at bounding box center [20, 301] width 12 height 12
checkbox input "true"
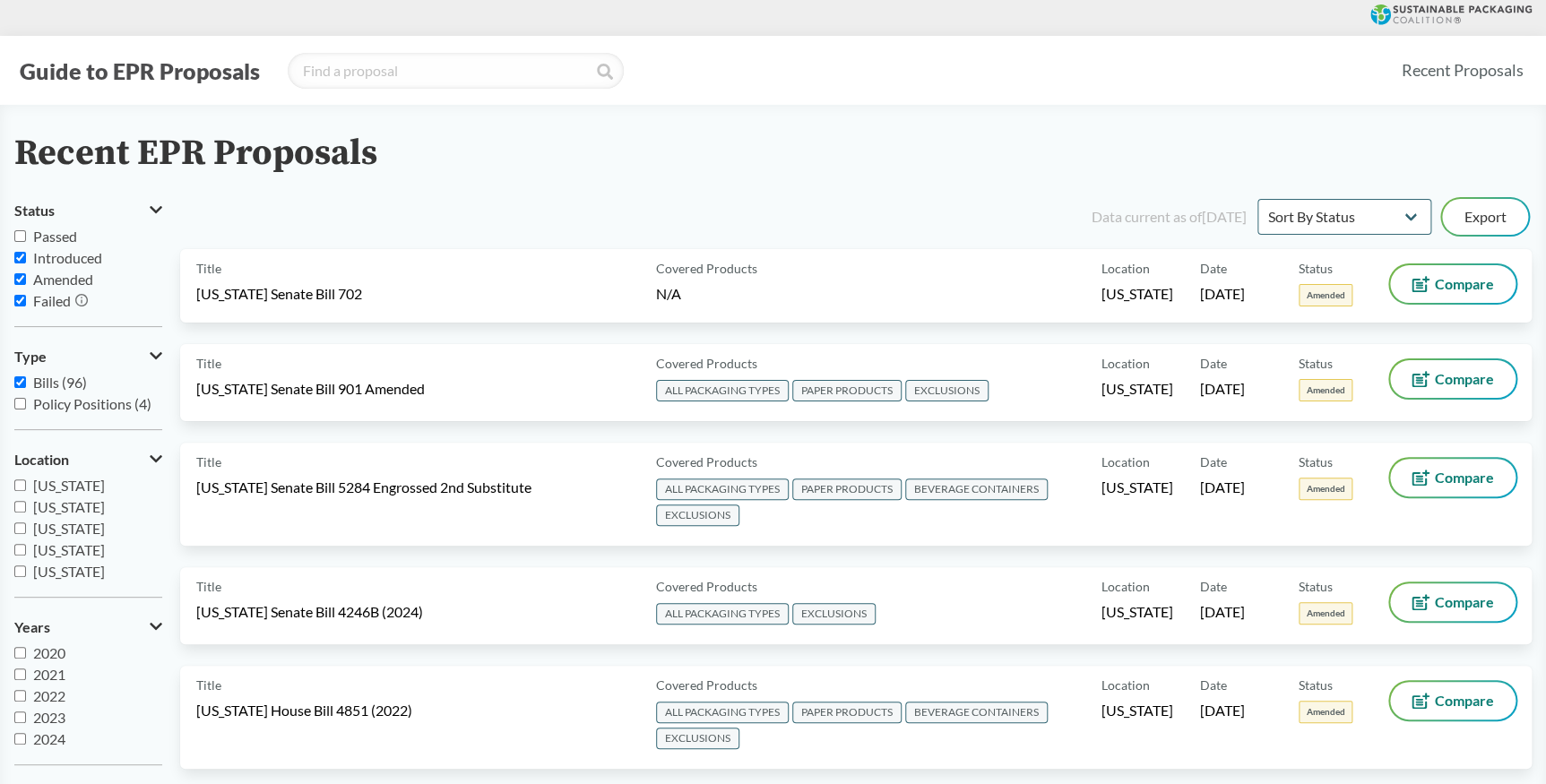
click at [18, 260] on input "Introduced" at bounding box center [20, 258] width 12 height 12
checkbox input "false"
click at [19, 275] on label "Amended" at bounding box center [89, 280] width 148 height 21
click at [19, 275] on input "Amended" at bounding box center [20, 279] width 12 height 12
checkbox input "false"
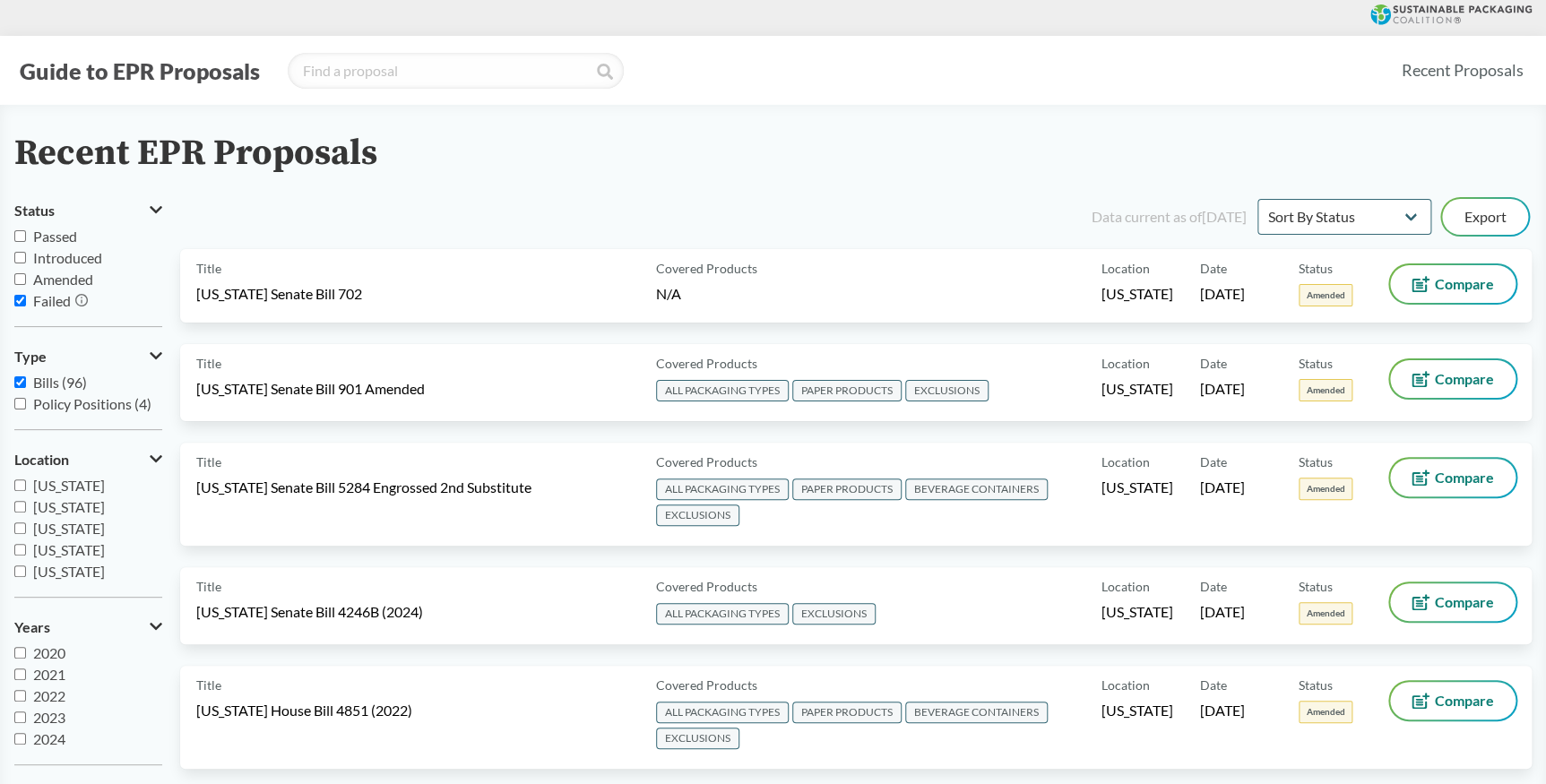
click at [18, 296] on input "Failed" at bounding box center [20, 301] width 12 height 12
checkbox input "false"
click at [17, 238] on input "Passed" at bounding box center [20, 236] width 12 height 12
checkbox input "true"
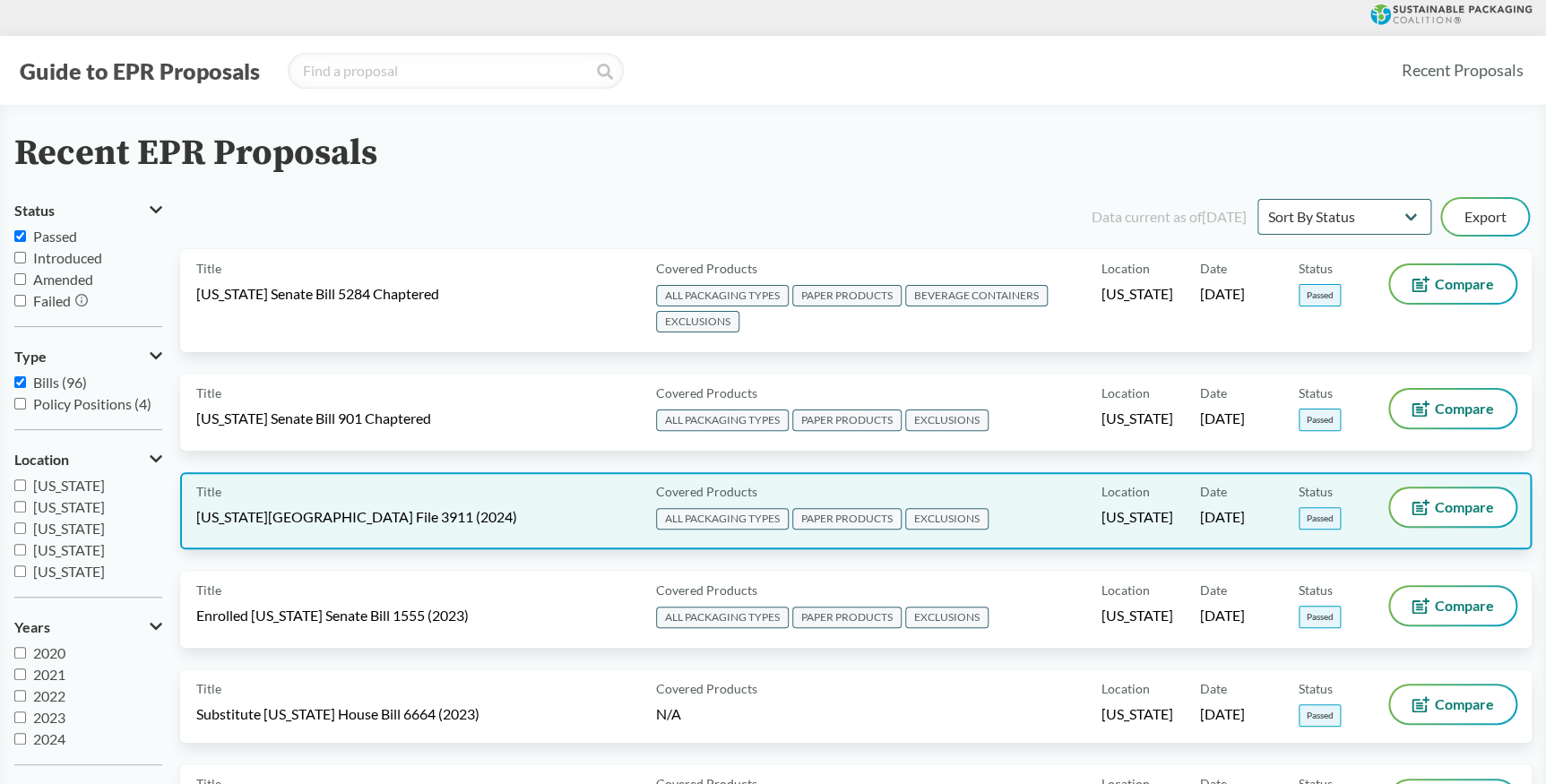
click at [516, 514] on div "Title [US_STATE][GEOGRAPHIC_DATA] File 3911 (2024)" at bounding box center [422, 511] width 453 height 45
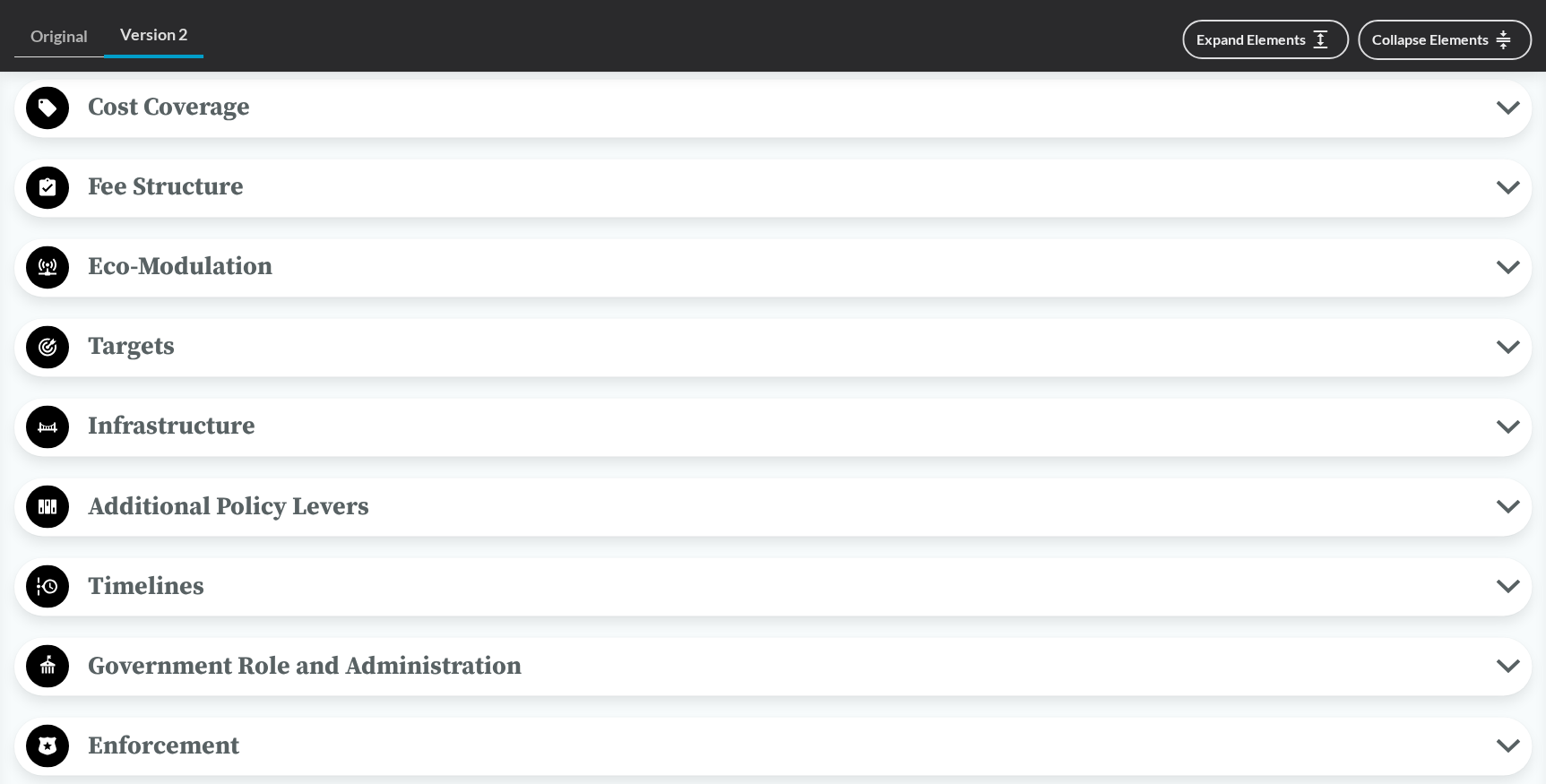
scroll to position [1303, 0]
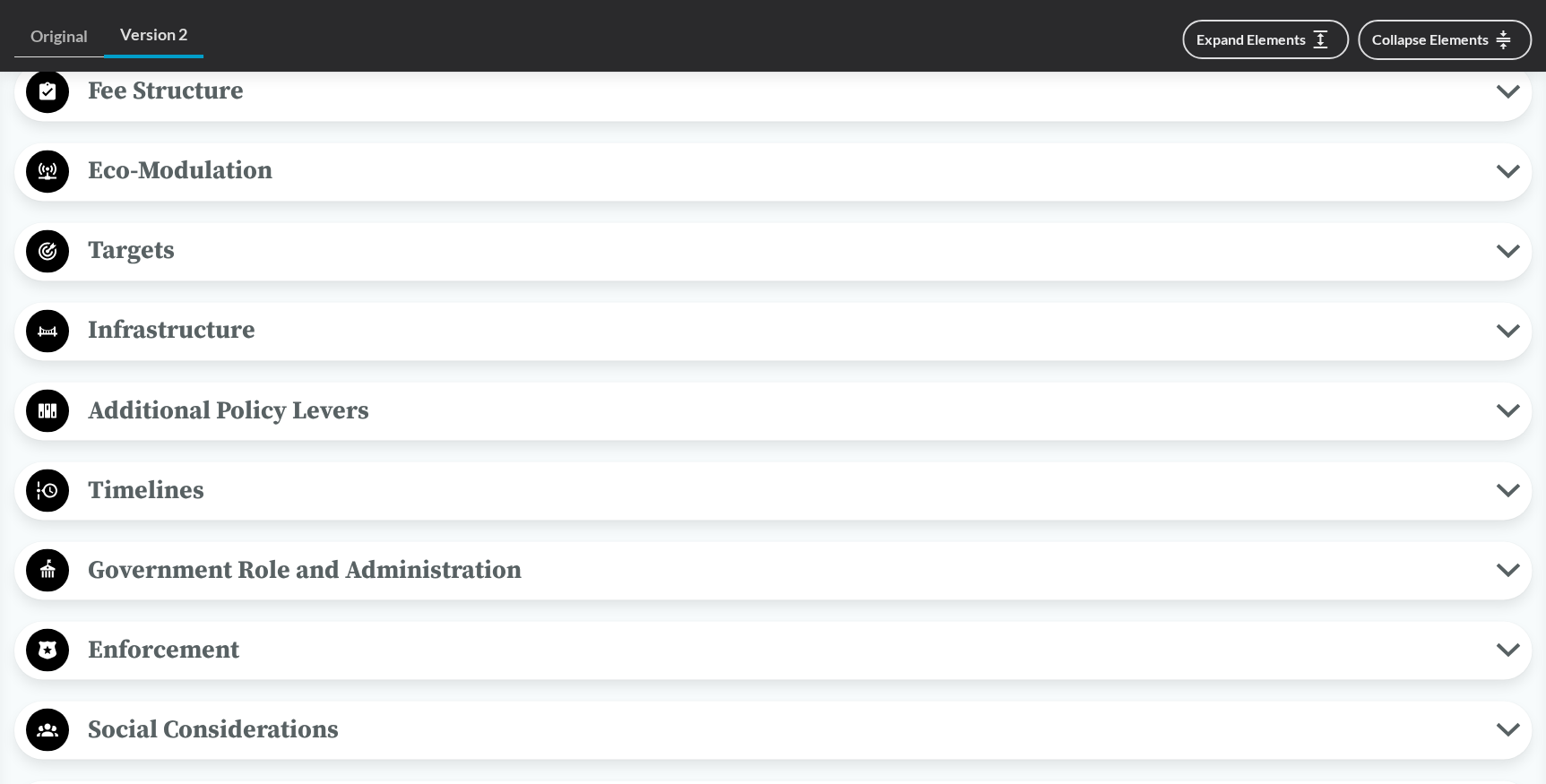
click at [486, 469] on span "Timelines" at bounding box center [782, 490] width 1427 height 40
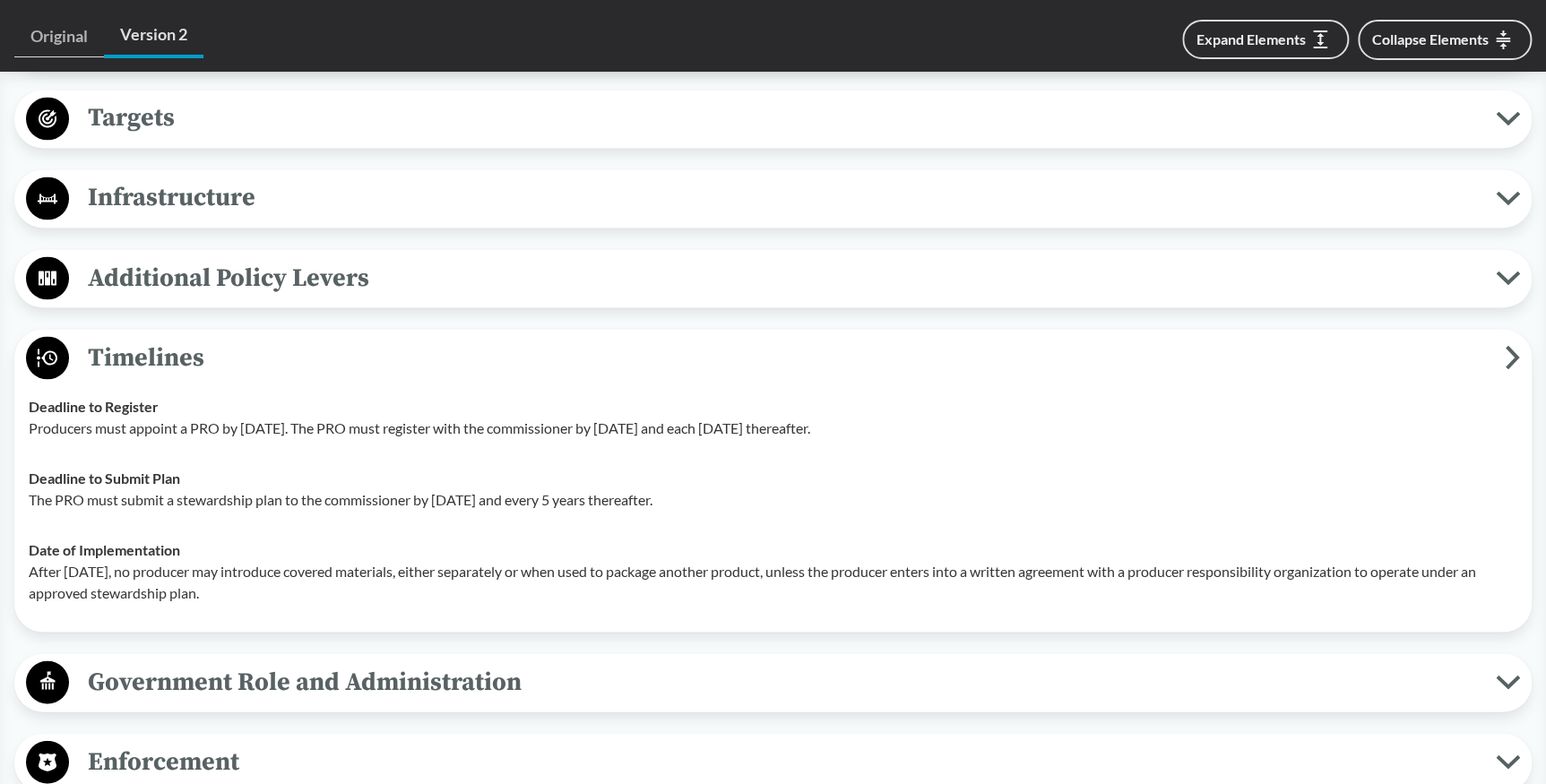
scroll to position [1466, 0]
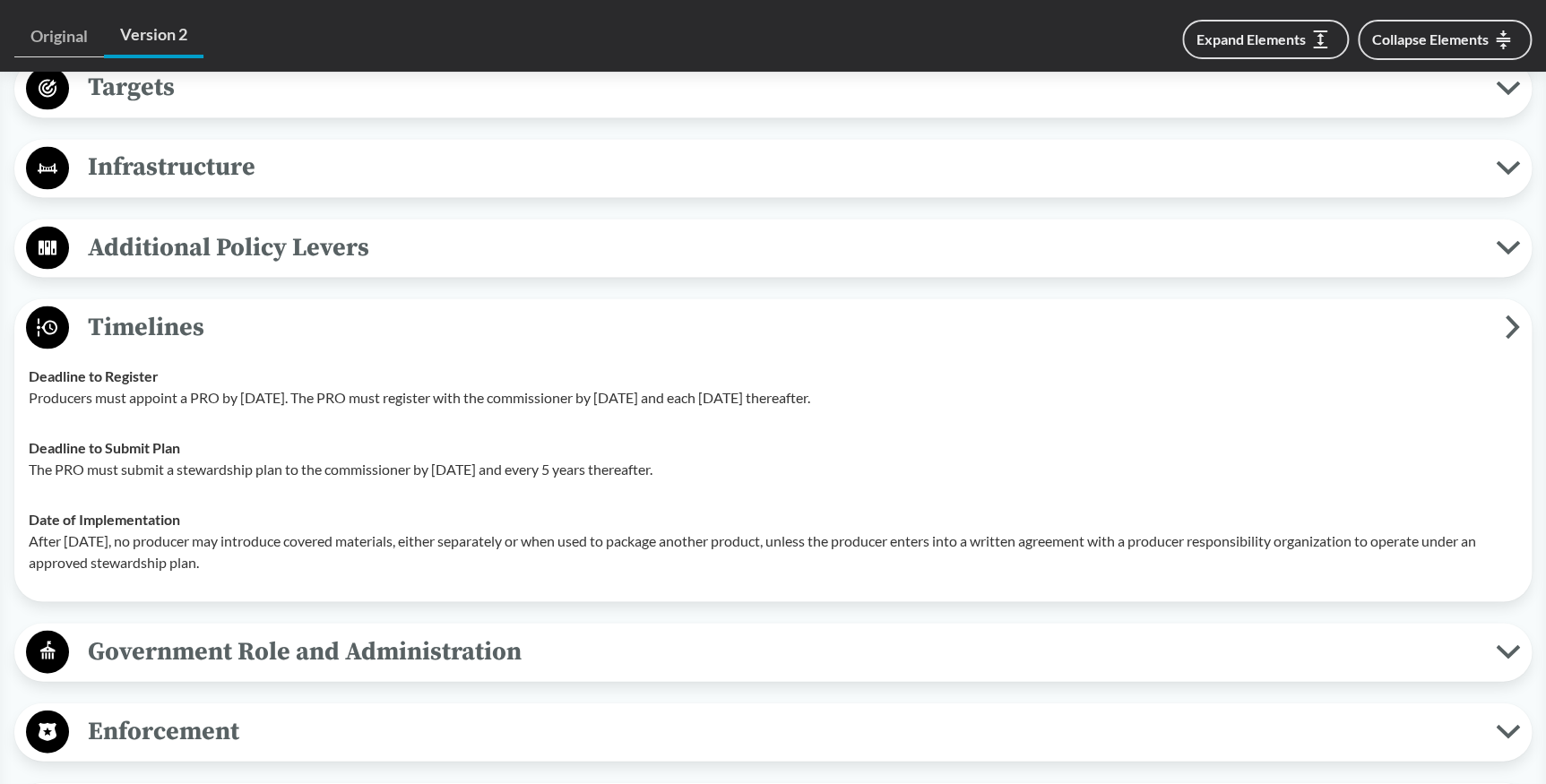
drag, startPoint x: 32, startPoint y: 347, endPoint x: 835, endPoint y: 536, distance: 824.9
click at [835, 536] on tbody "Deadline to Register Producers must appoint a PRO by [DATE]. The PRO must regis…" at bounding box center [773, 468] width 1505 height 237
copy tbody "Deadline to Register Producers must appoint a PRO by [DATE]. The PRO must regis…"
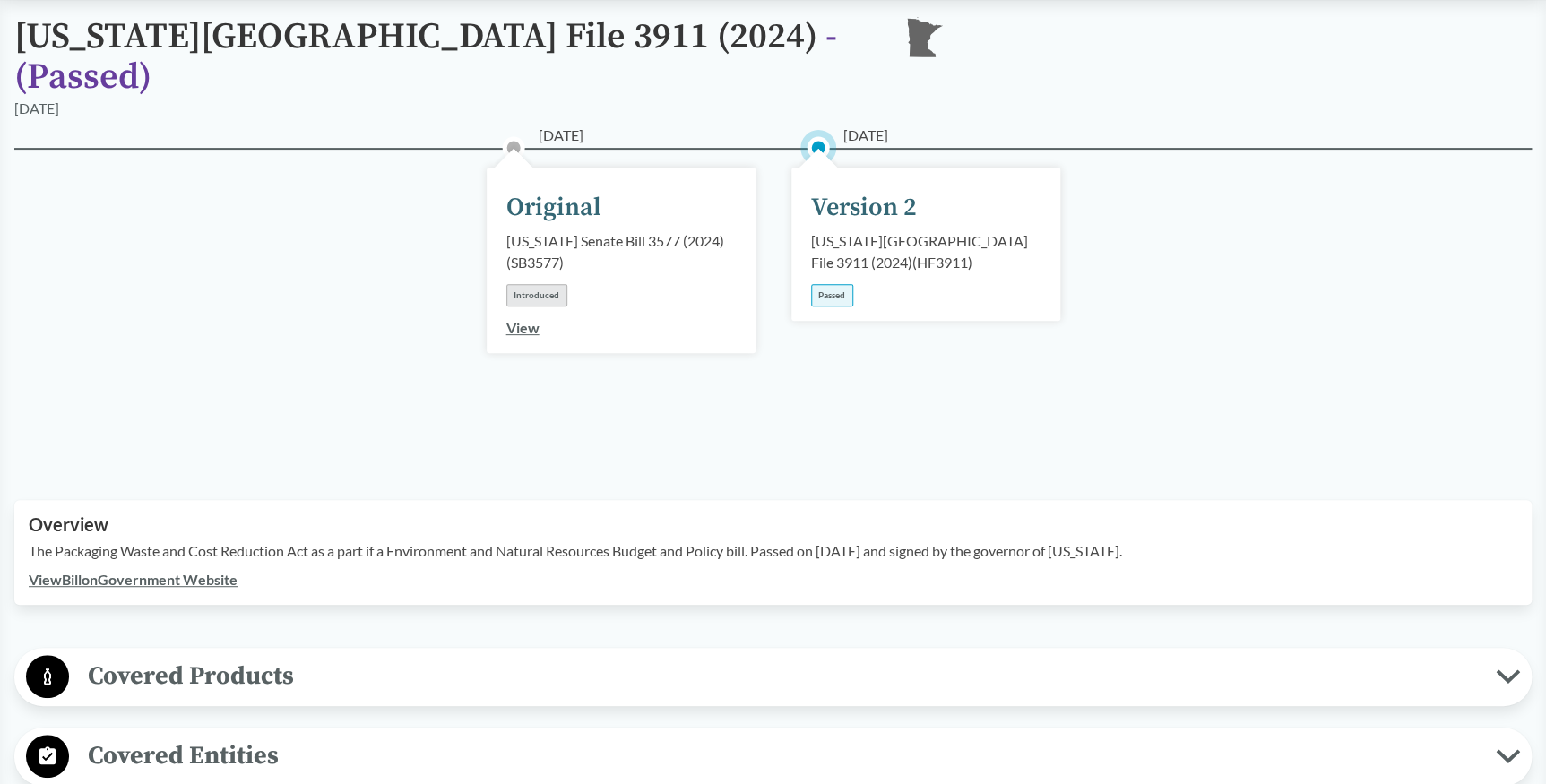
scroll to position [0, 0]
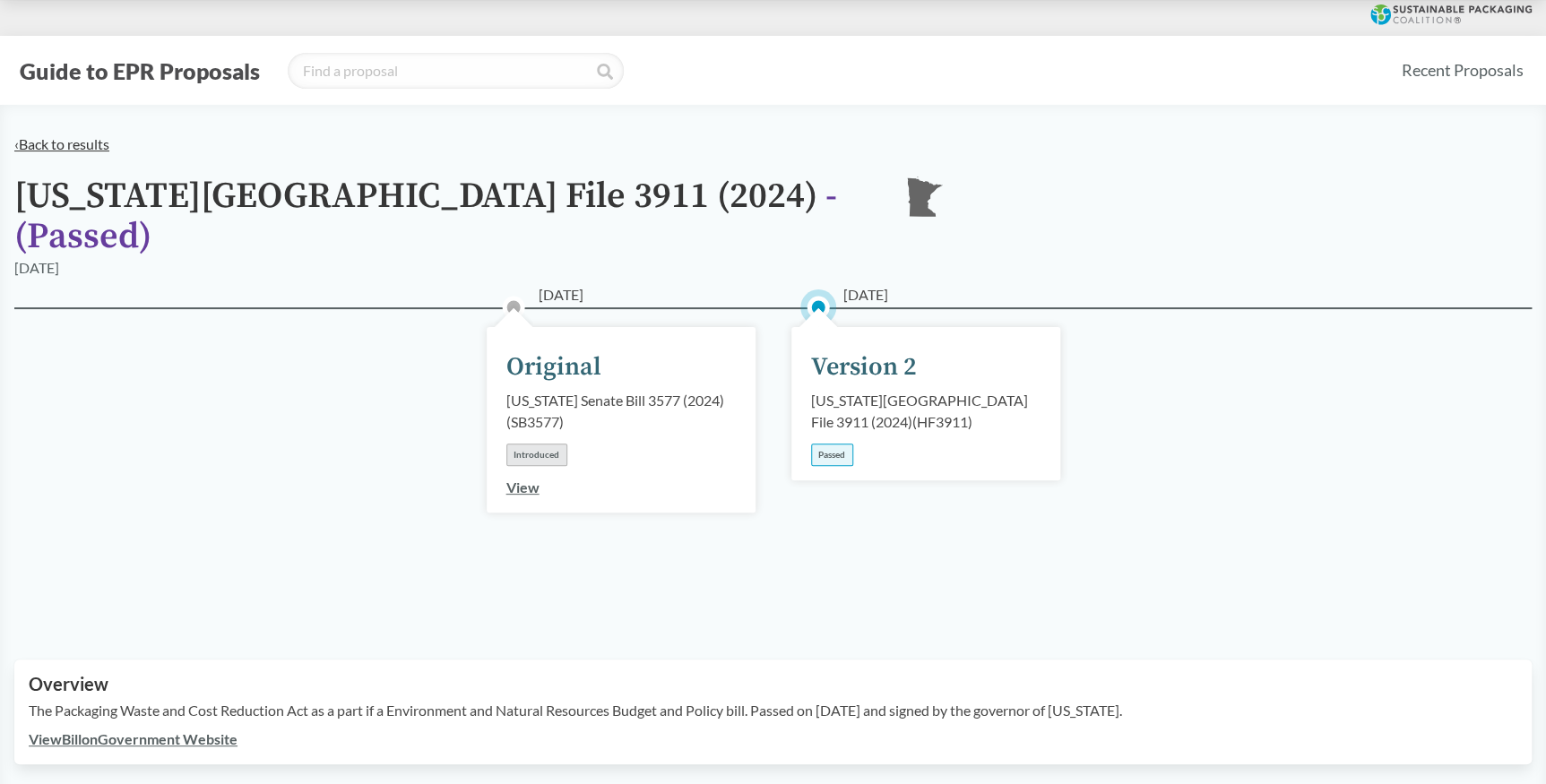
click at [46, 137] on link "‹ Back to results" at bounding box center [62, 144] width 95 height 17
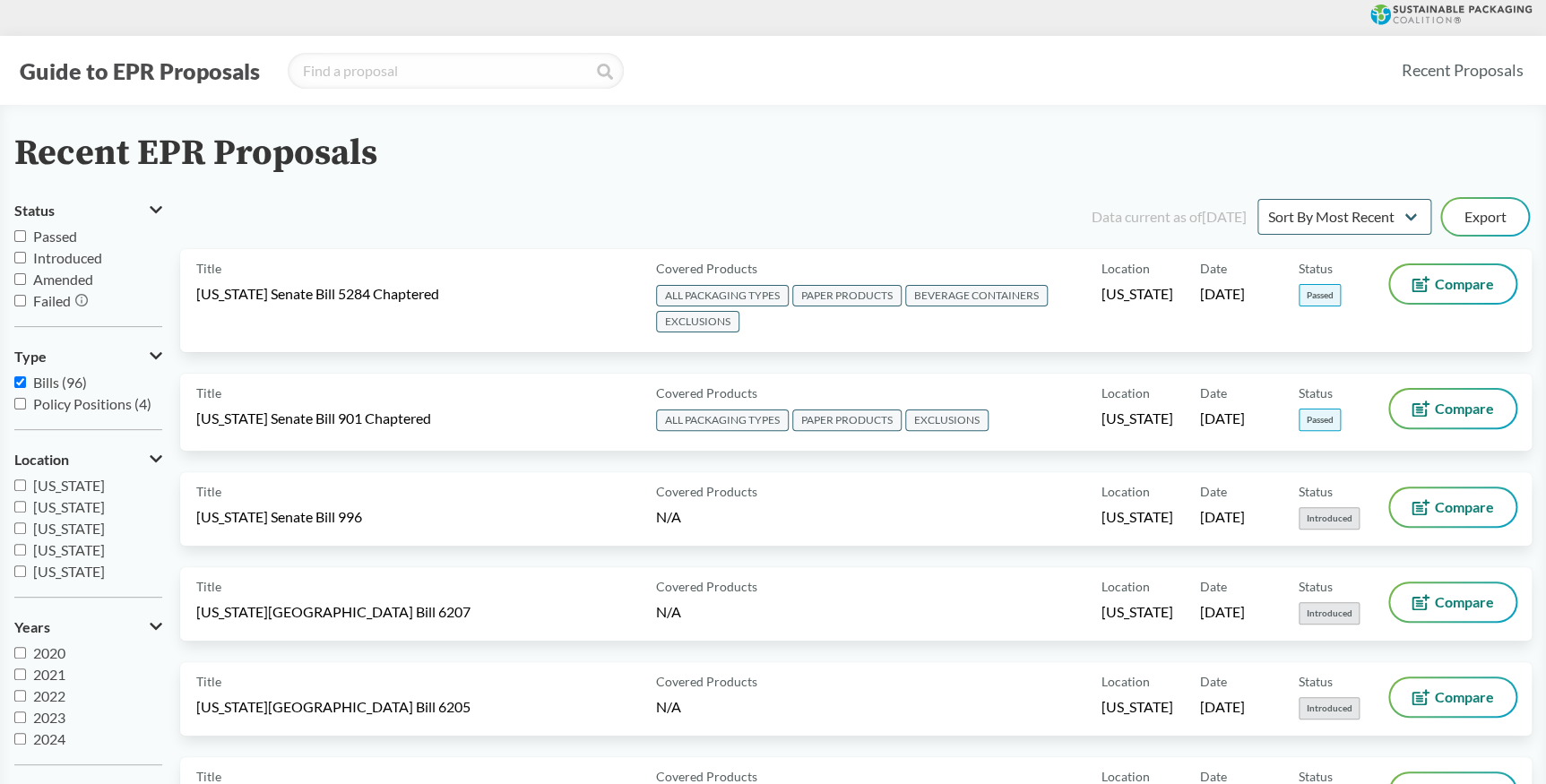
click at [16, 232] on input "Passed" at bounding box center [20, 236] width 12 height 12
checkbox input "true"
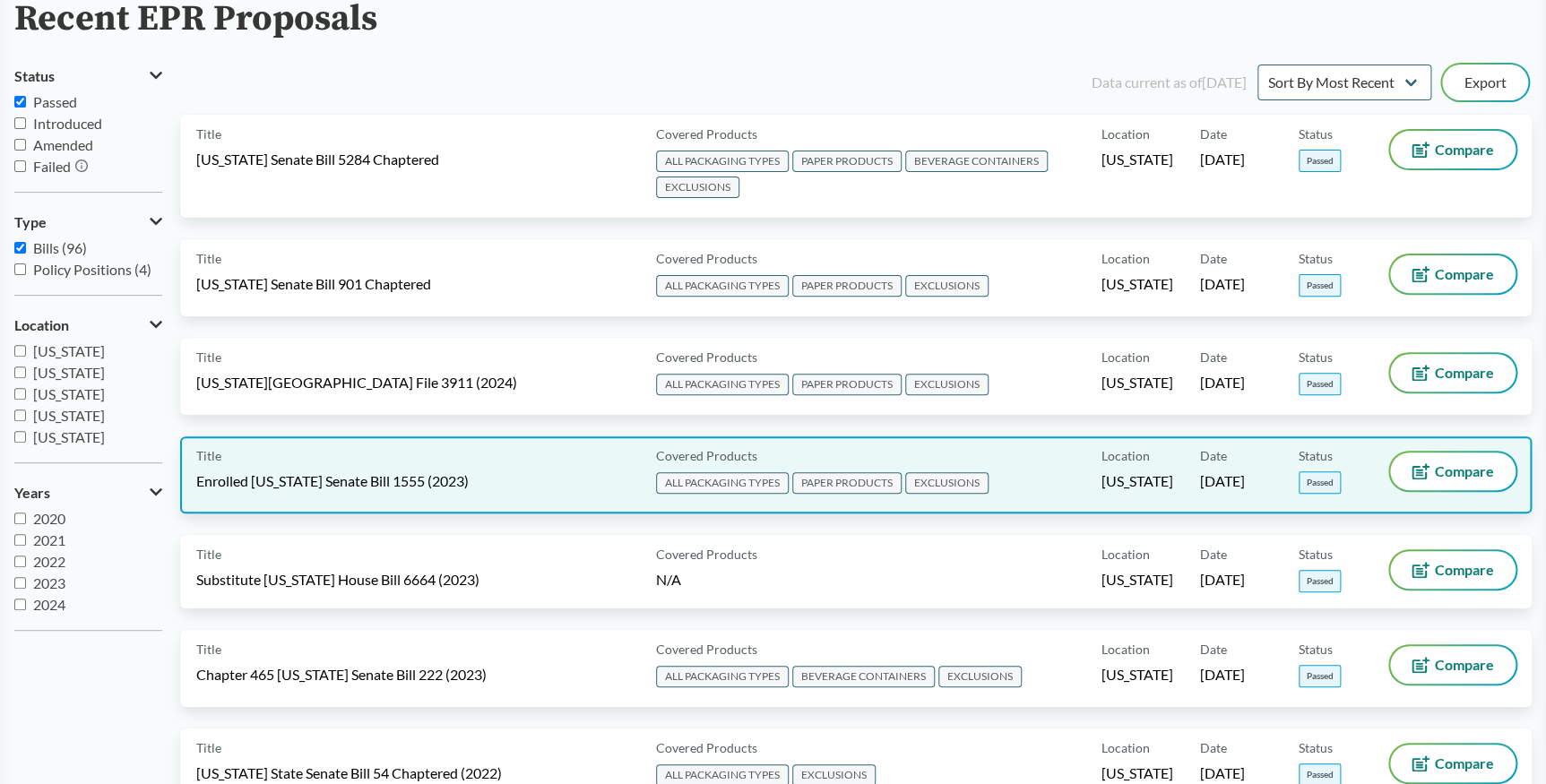
scroll to position [163, 0]
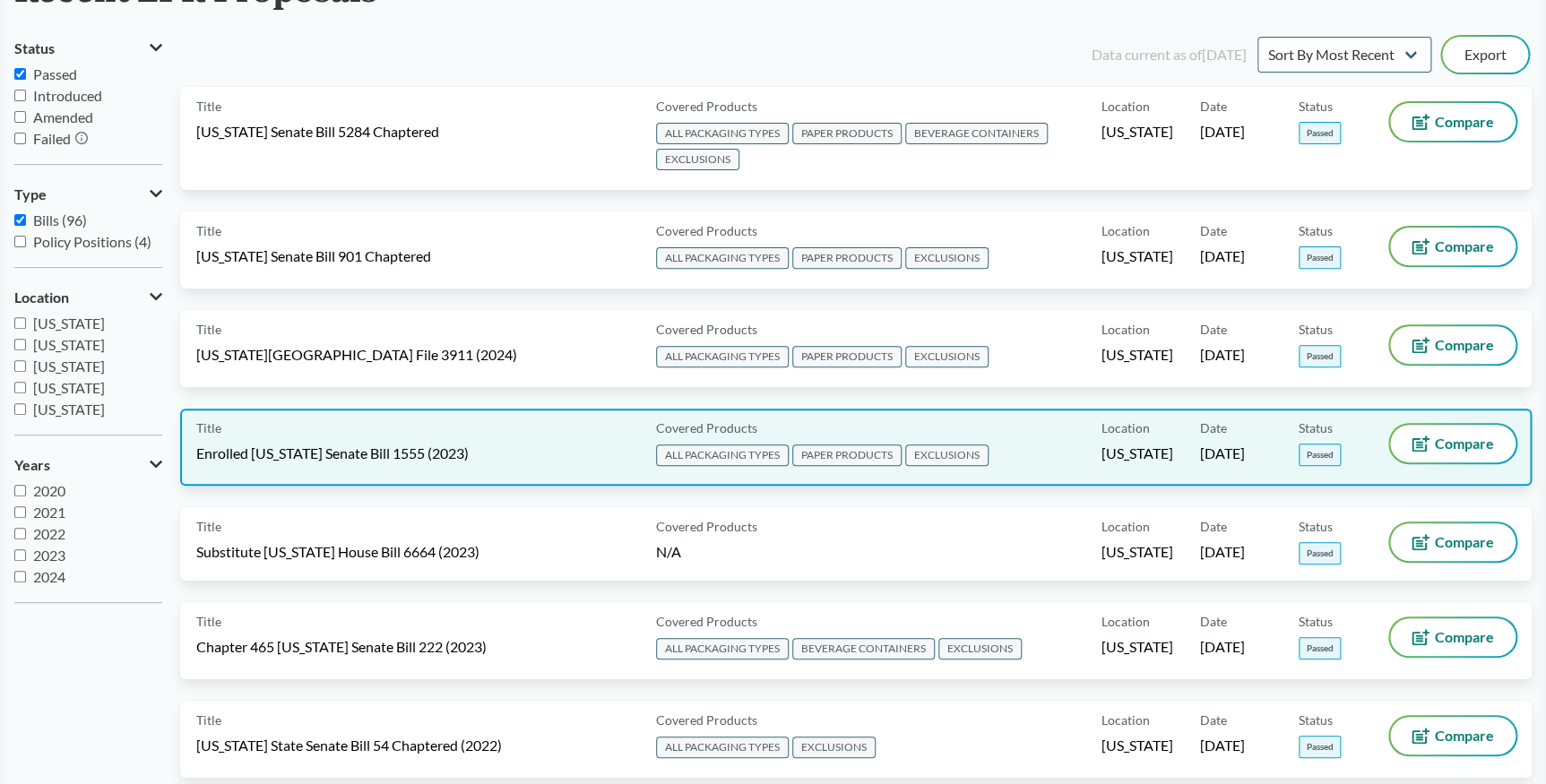
click at [526, 435] on div "Title Enrolled [US_STATE] Senate Bill 1555 (2023)" at bounding box center [422, 447] width 453 height 45
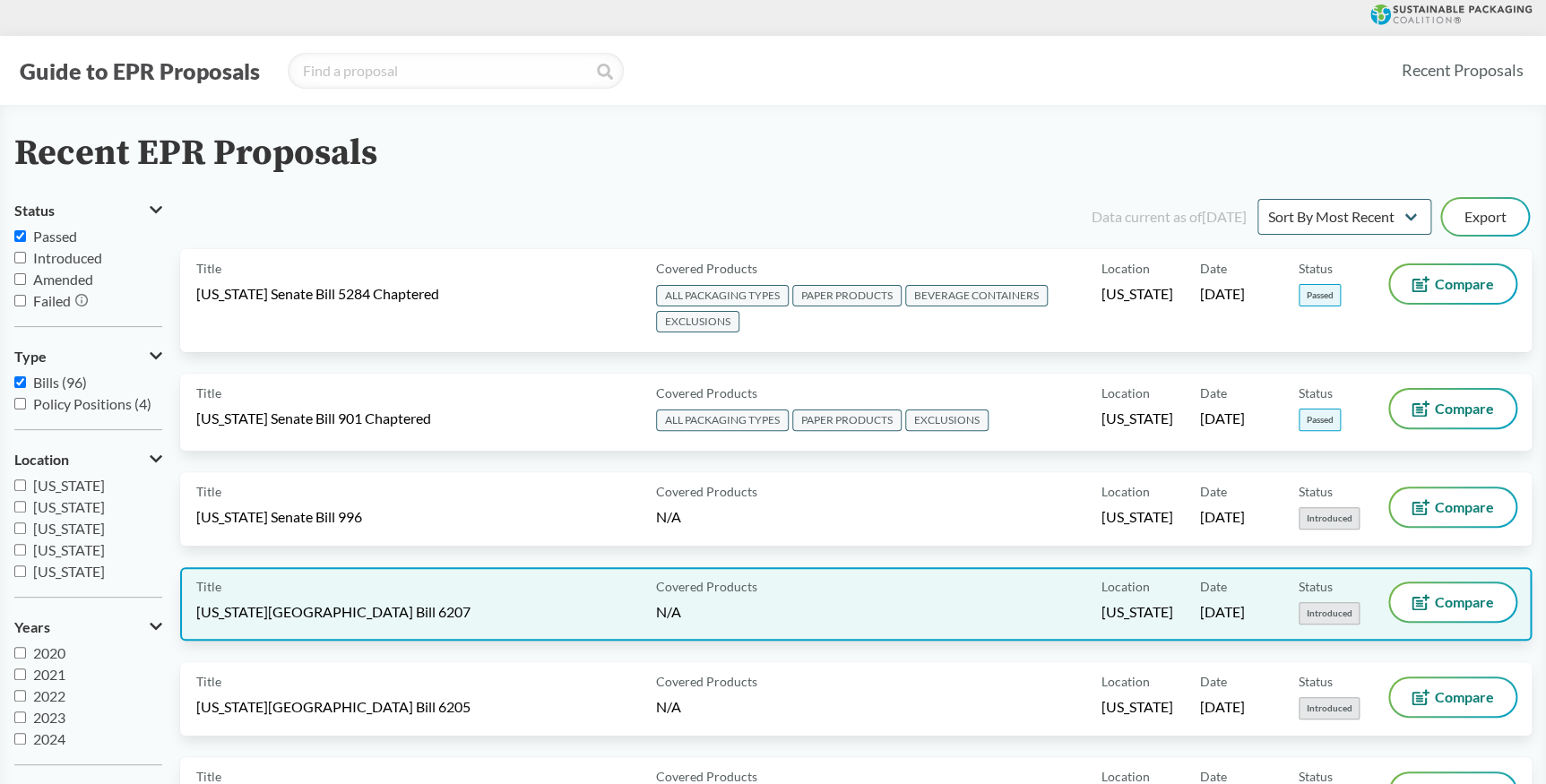
click at [471, 610] on div "Title [US_STATE][GEOGRAPHIC_DATA] Bill 6207" at bounding box center [422, 604] width 453 height 41
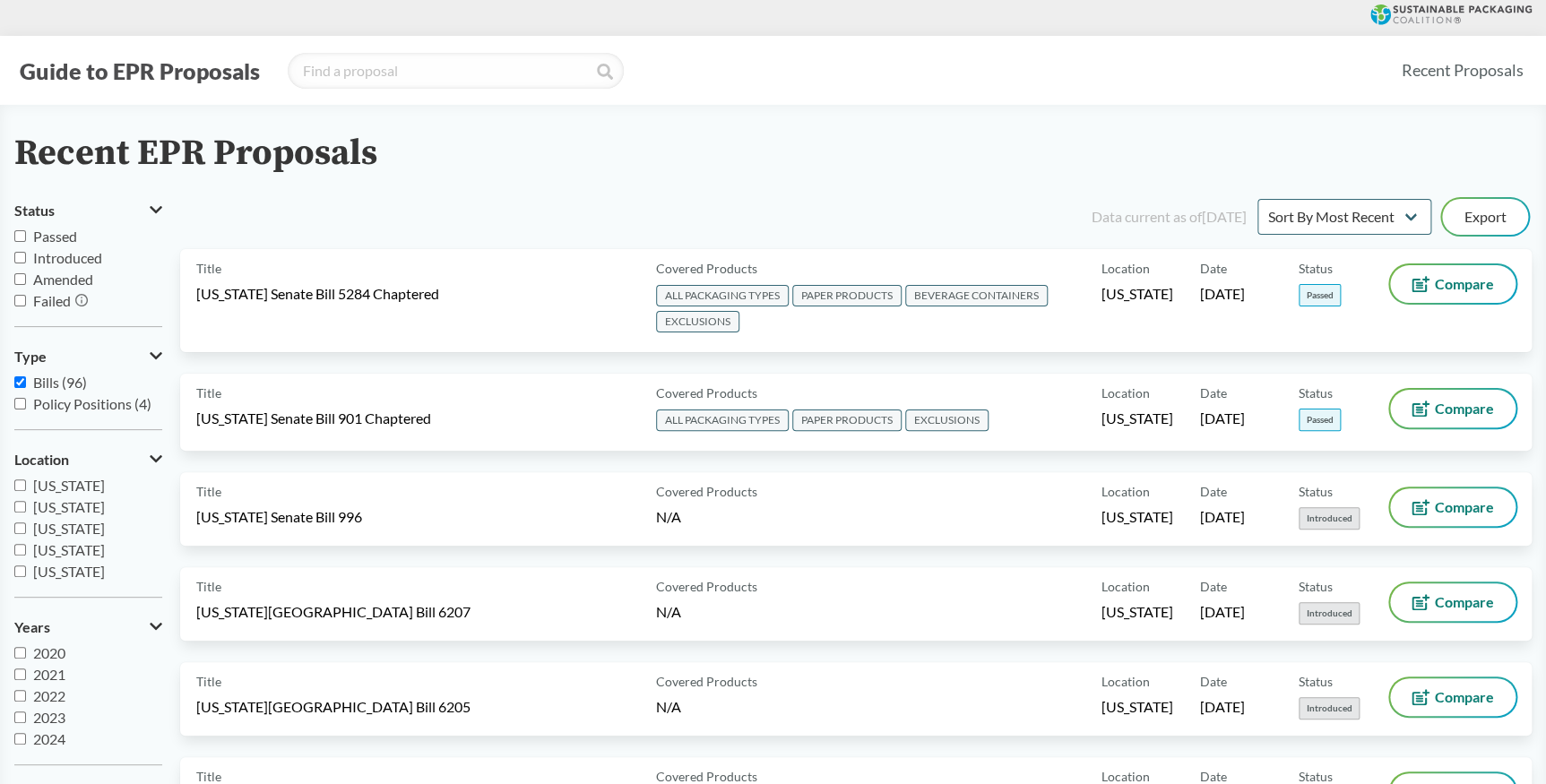
click at [21, 228] on label "Passed" at bounding box center [89, 237] width 148 height 21
click at [21, 230] on input "Passed" at bounding box center [20, 236] width 12 height 12
checkbox input "true"
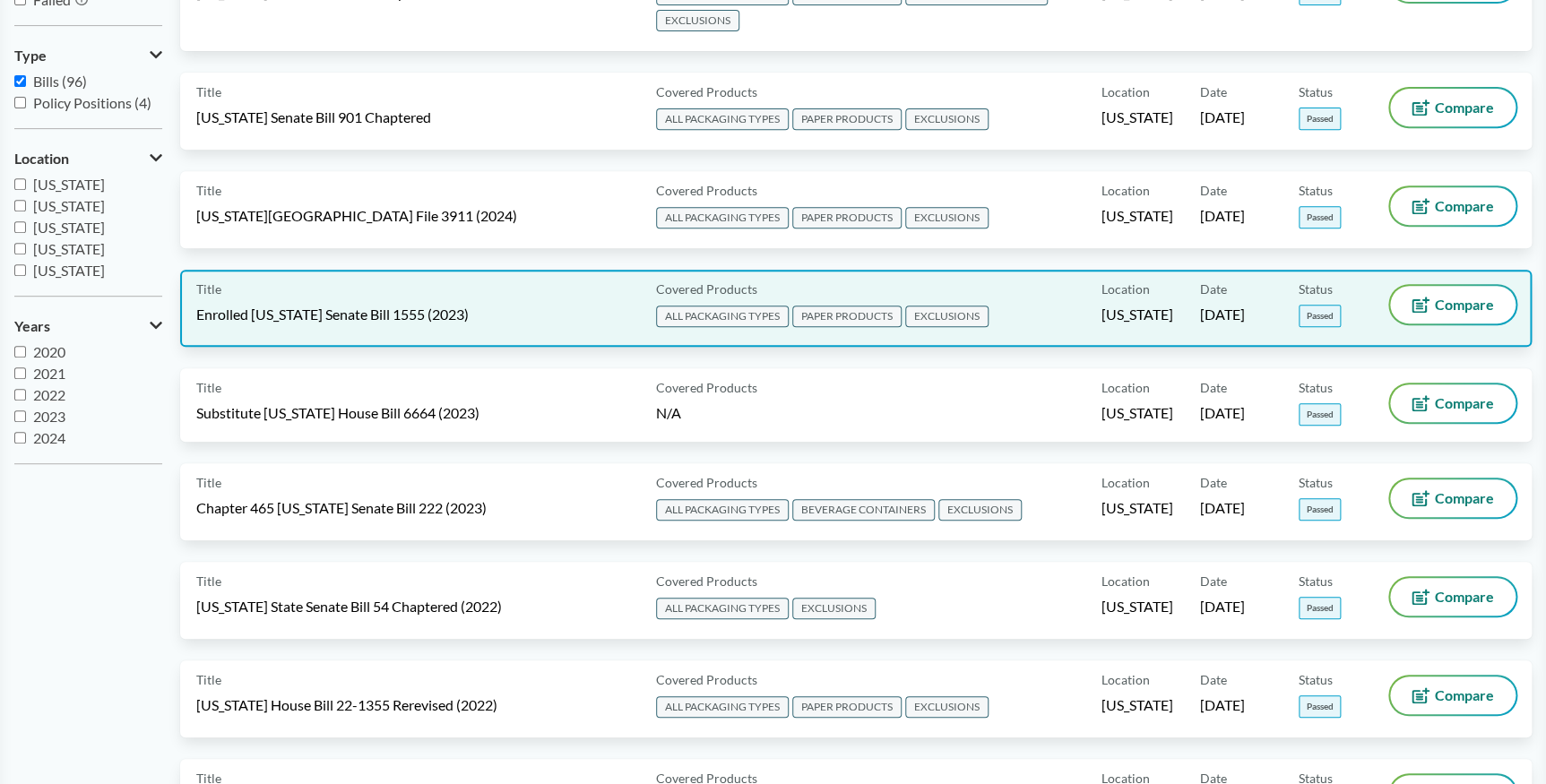
scroll to position [325, 0]
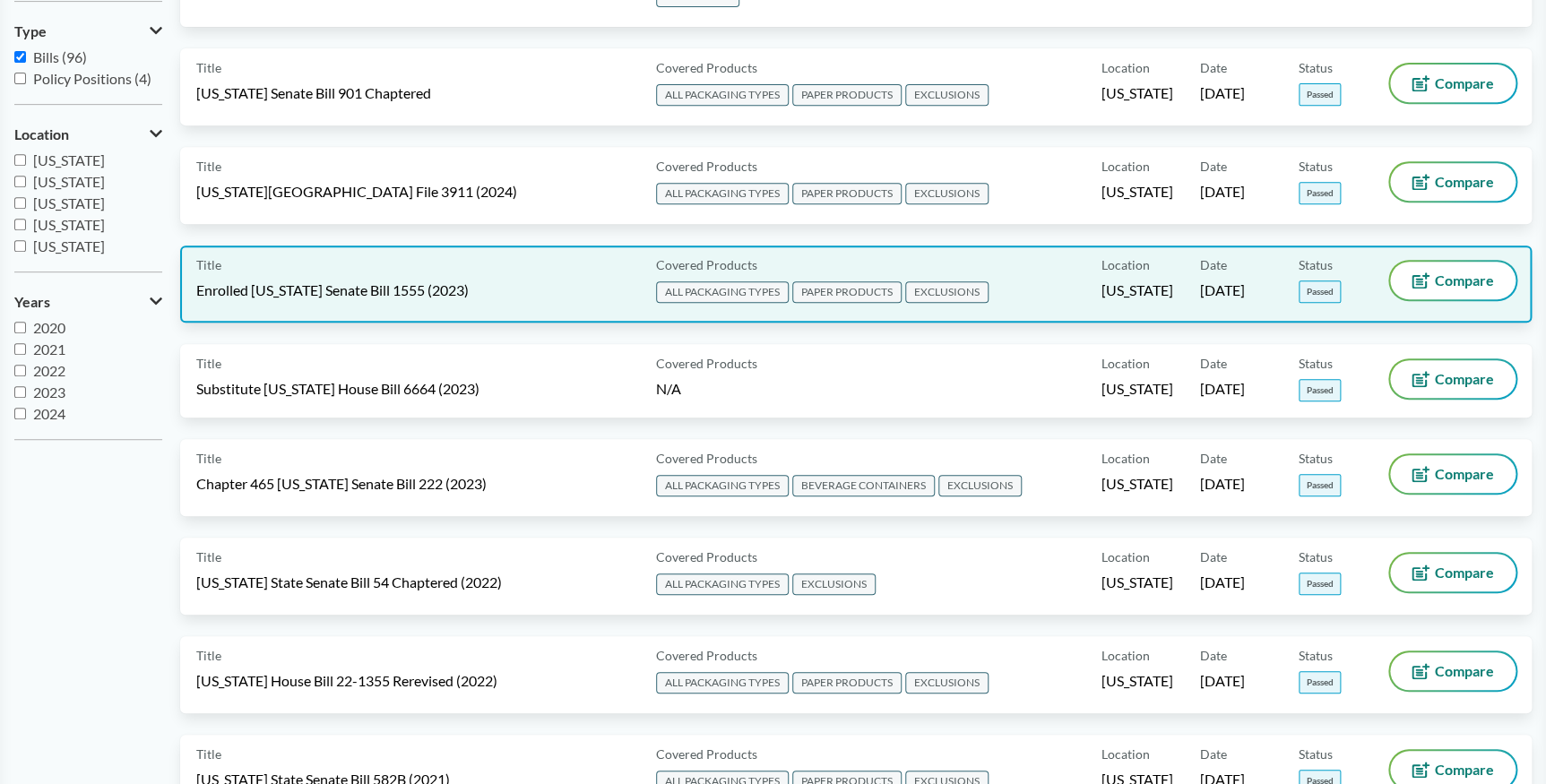
click at [550, 285] on div "Title Enrolled [US_STATE] Senate Bill 1555 (2023)" at bounding box center [422, 284] width 453 height 45
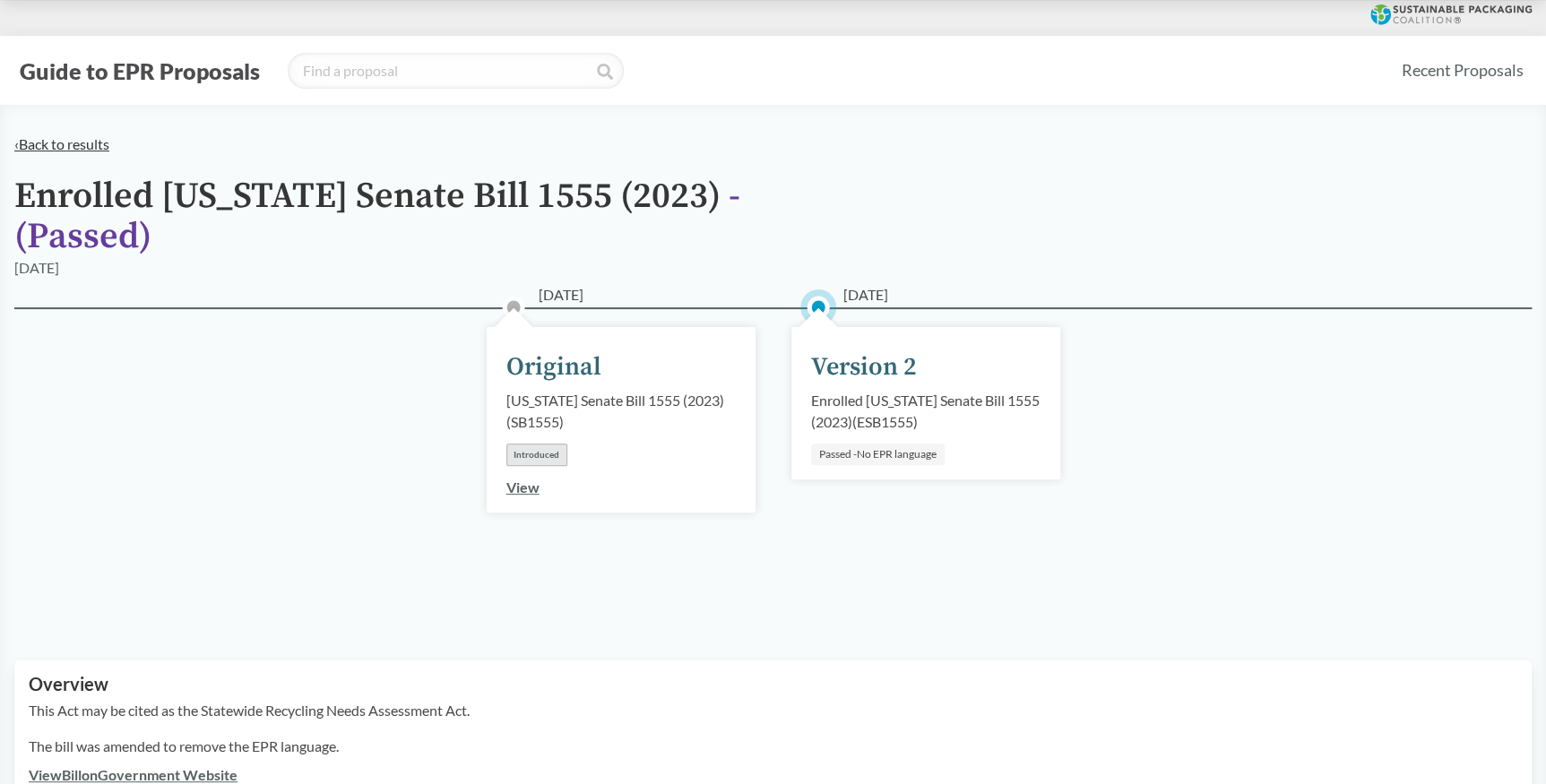
click at [84, 141] on link "‹ Back to results" at bounding box center [62, 144] width 95 height 17
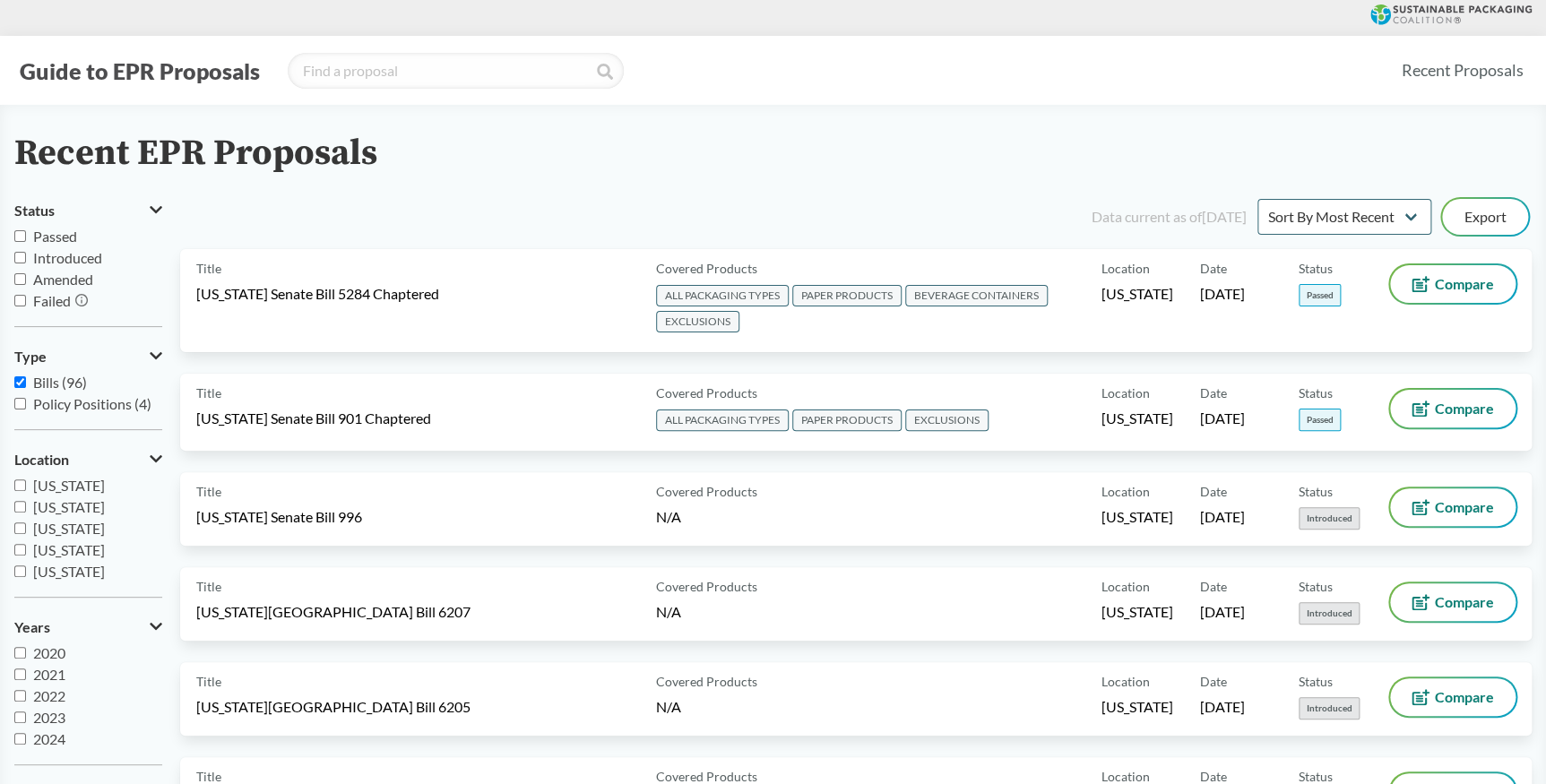
click at [20, 233] on input "Passed" at bounding box center [20, 236] width 12 height 12
checkbox input "true"
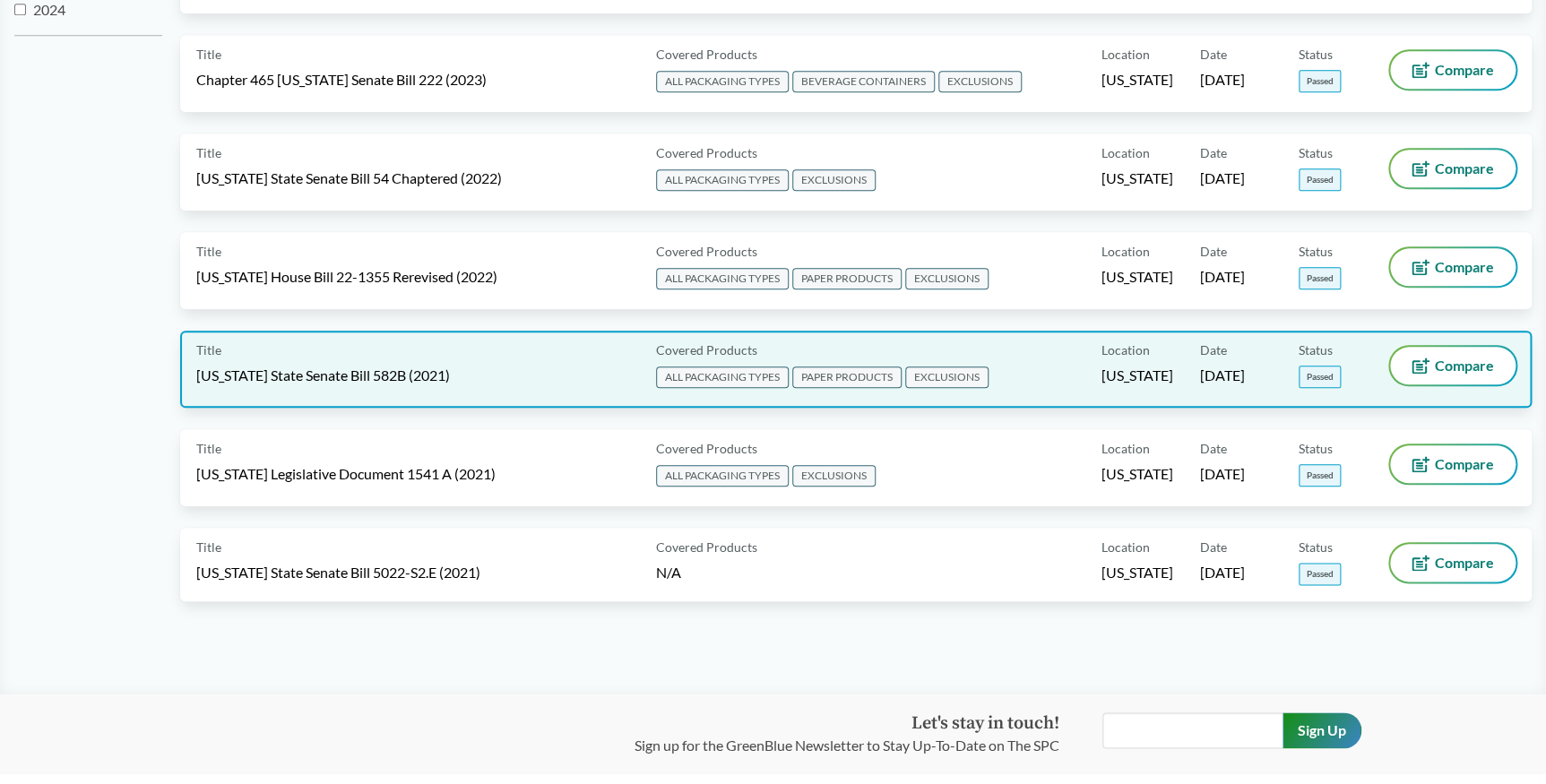
scroll to position [733, 0]
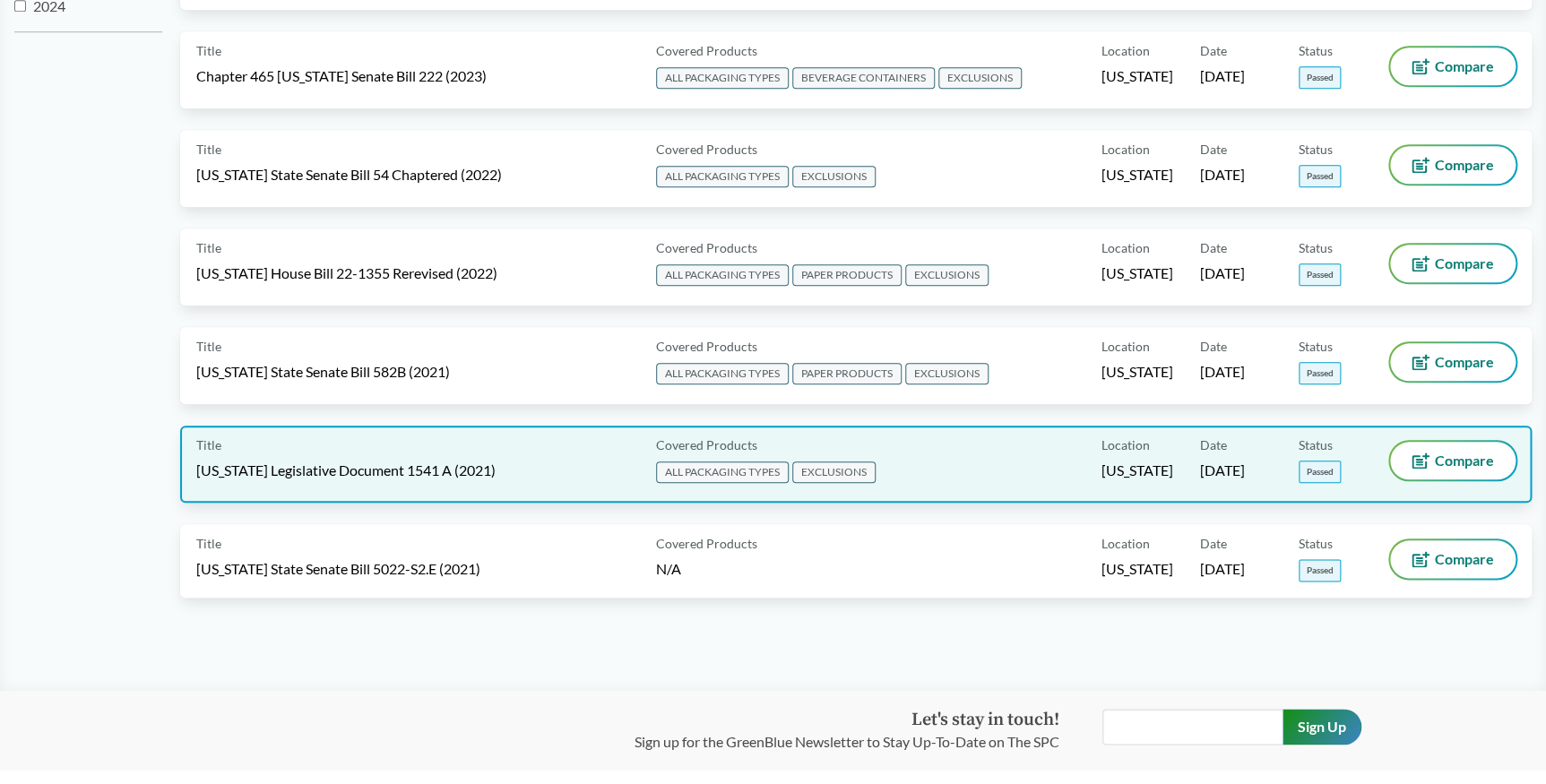
click at [387, 461] on span "[US_STATE] Legislative Document 1541 A (2021)" at bounding box center [345, 470] width 299 height 19
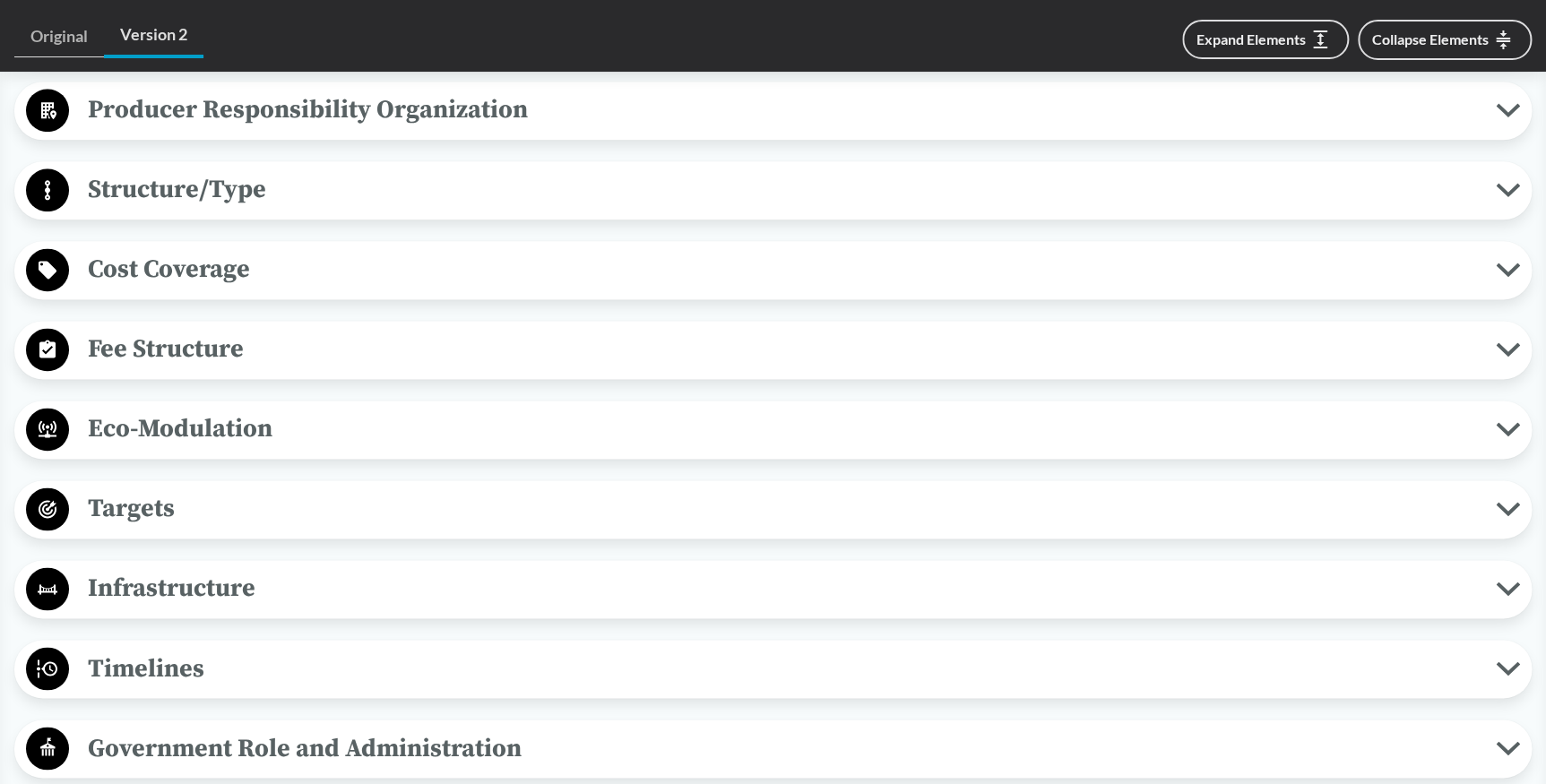
scroll to position [1058, 0]
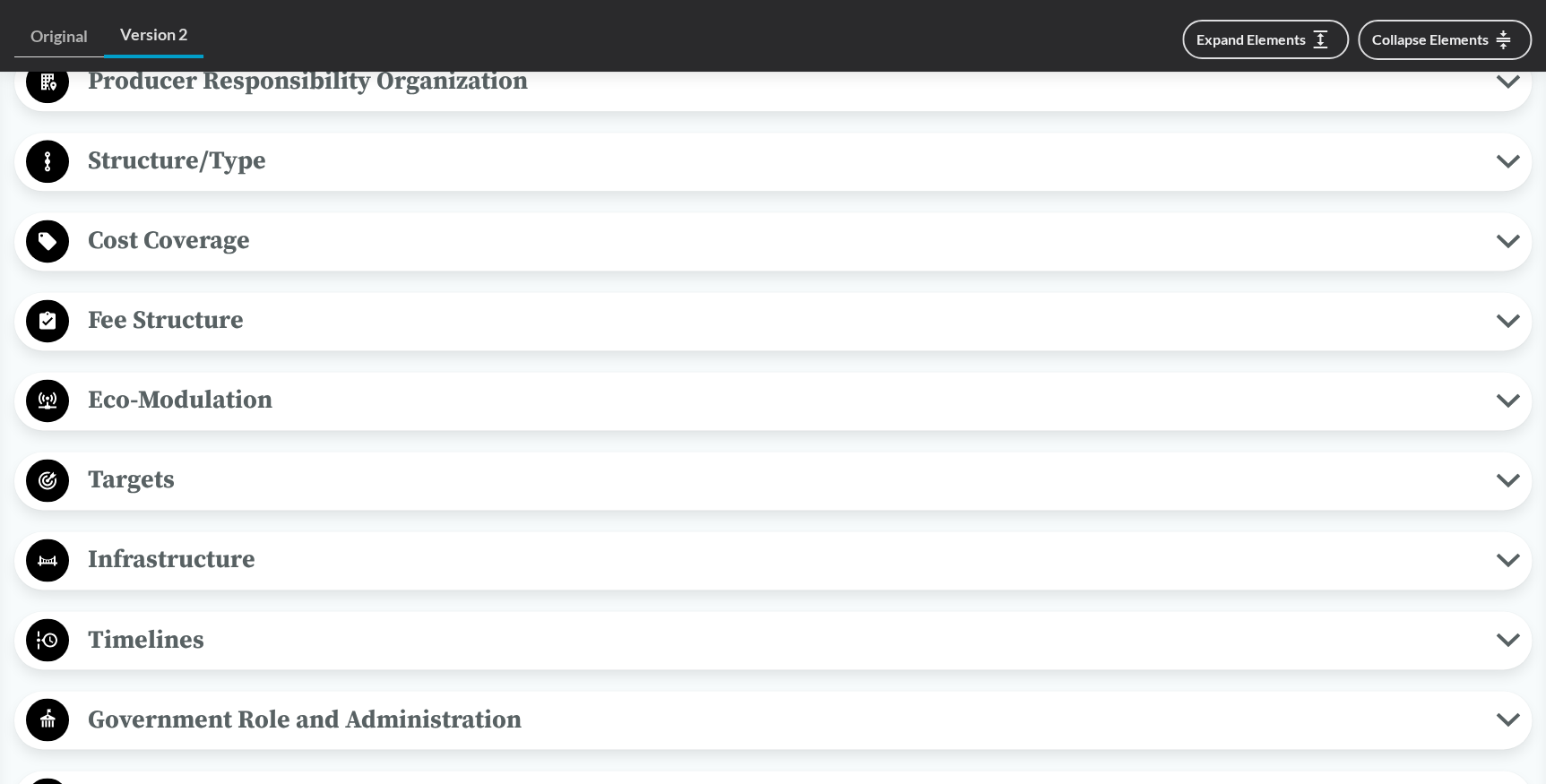
click at [435, 620] on span "Timelines" at bounding box center [782, 640] width 1427 height 40
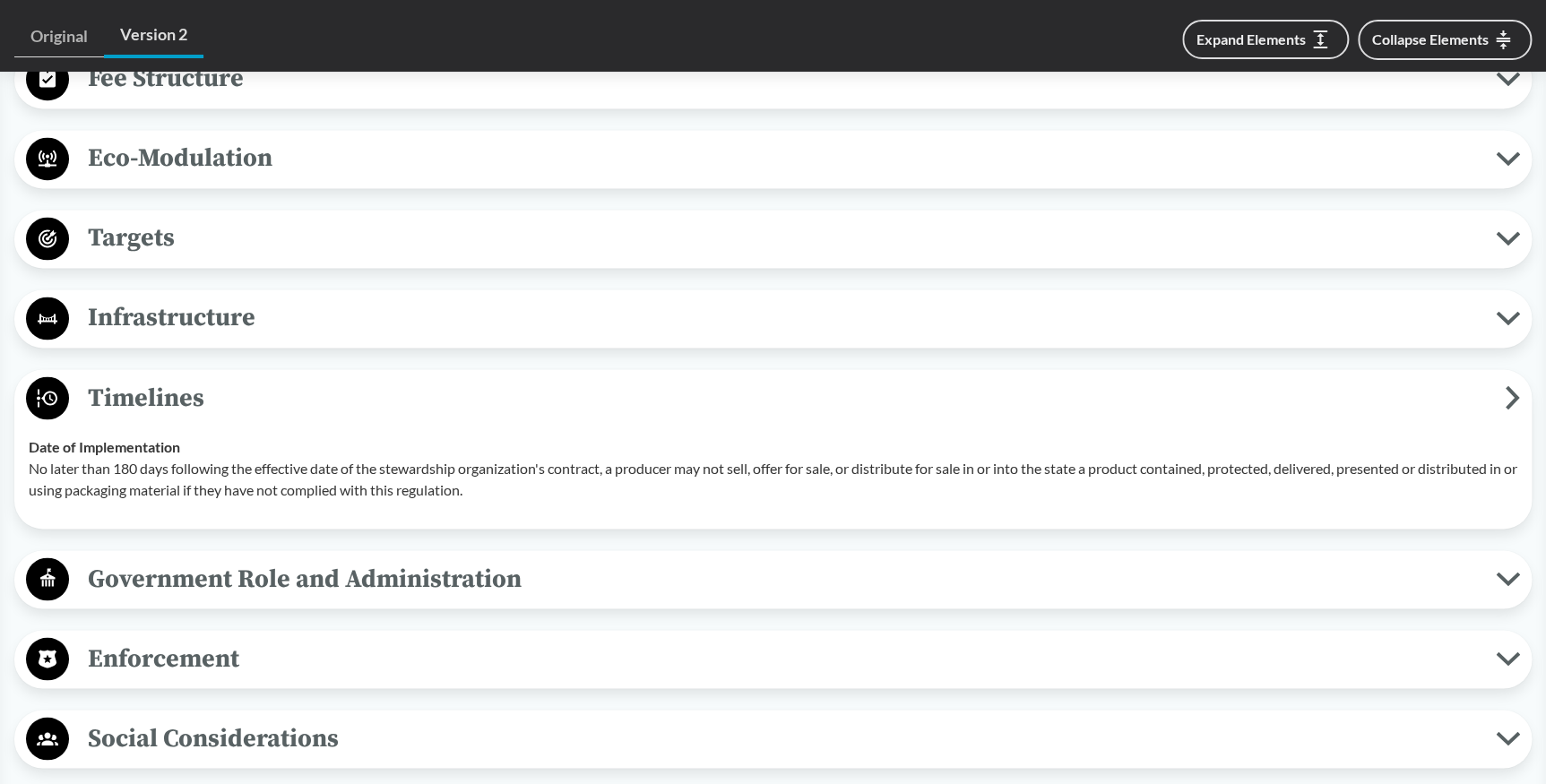
scroll to position [1303, 0]
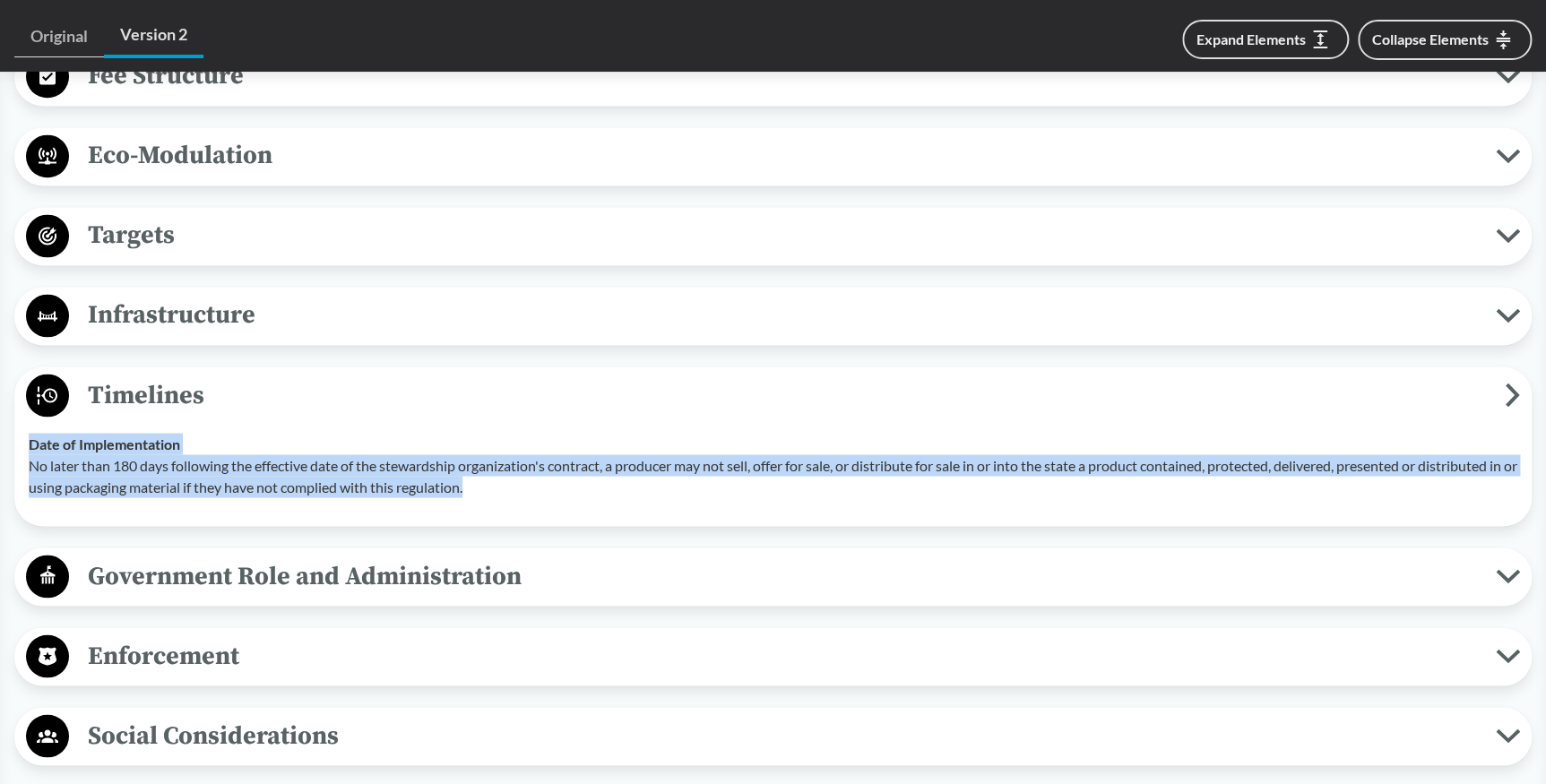
drag, startPoint x: 28, startPoint y: 416, endPoint x: 578, endPoint y: 455, distance: 551.4
click at [578, 455] on div "Date of Implementation No later than 180 days following the effective date of t…" at bounding box center [773, 465] width 1489 height 64
copy div "Date of Implementation No later than 180 days following the effective date of t…"
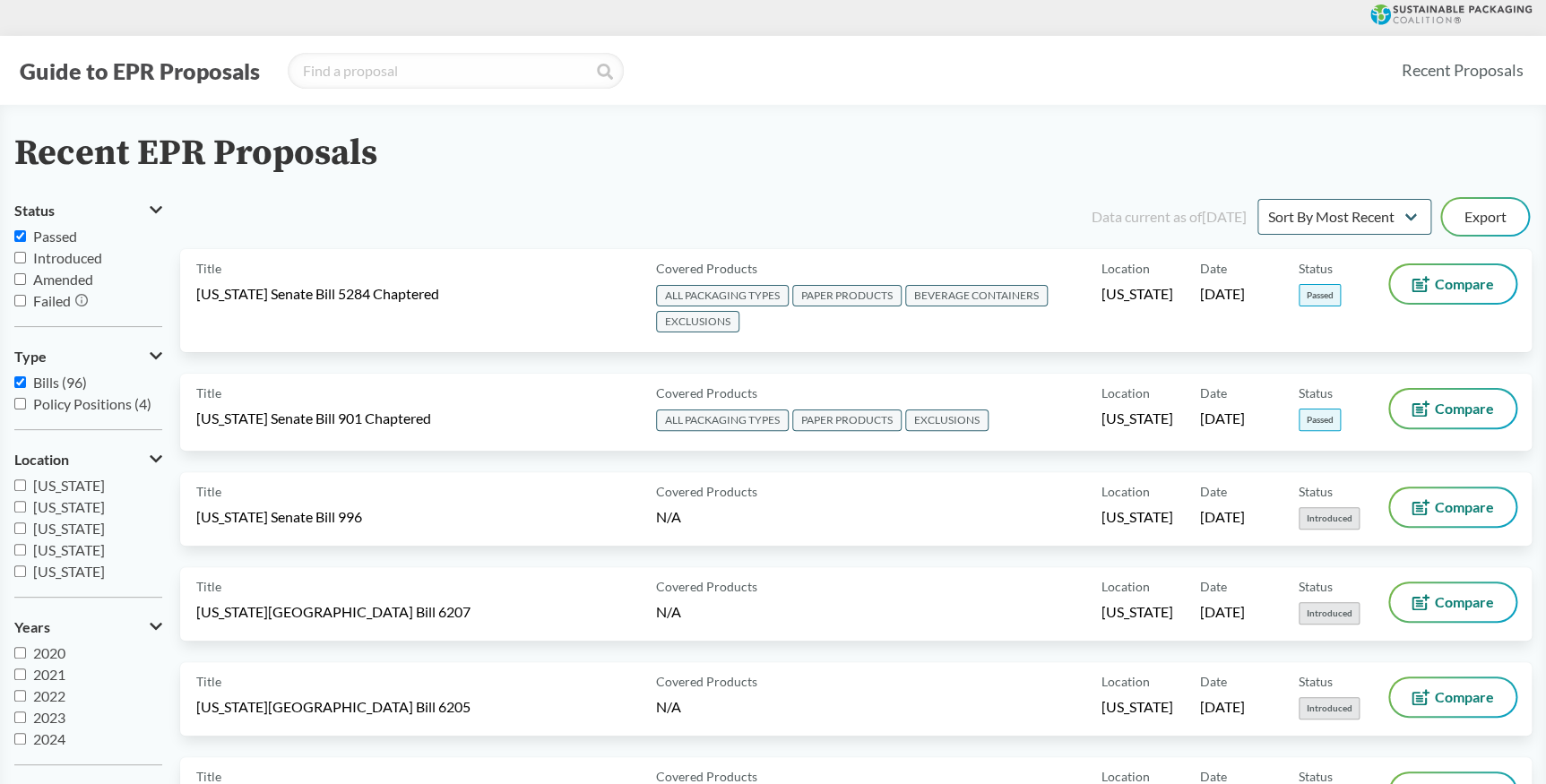
click at [18, 383] on input "Bills (96)" at bounding box center [20, 382] width 12 height 12
checkbox input "false"
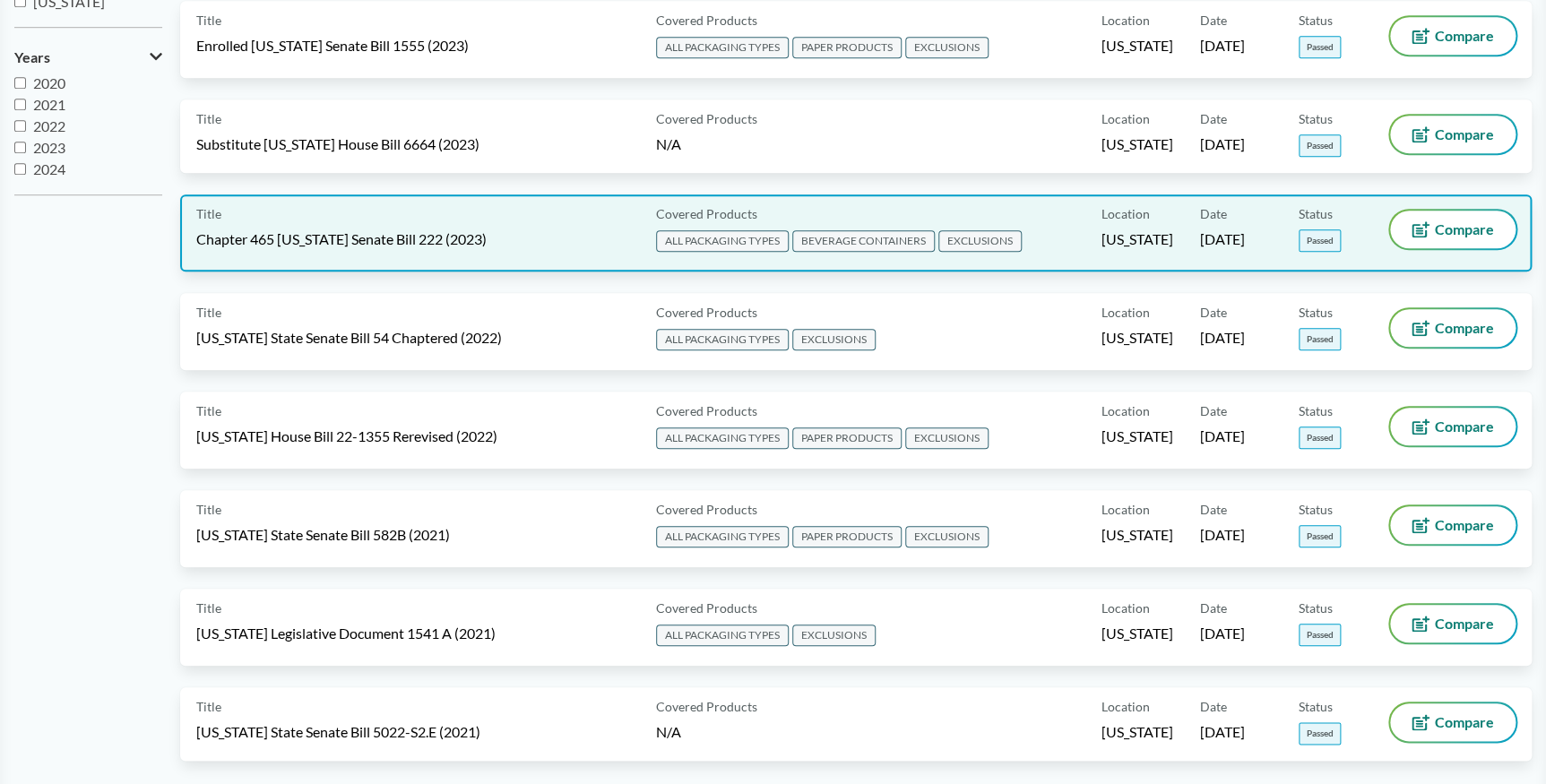
scroll to position [651, 0]
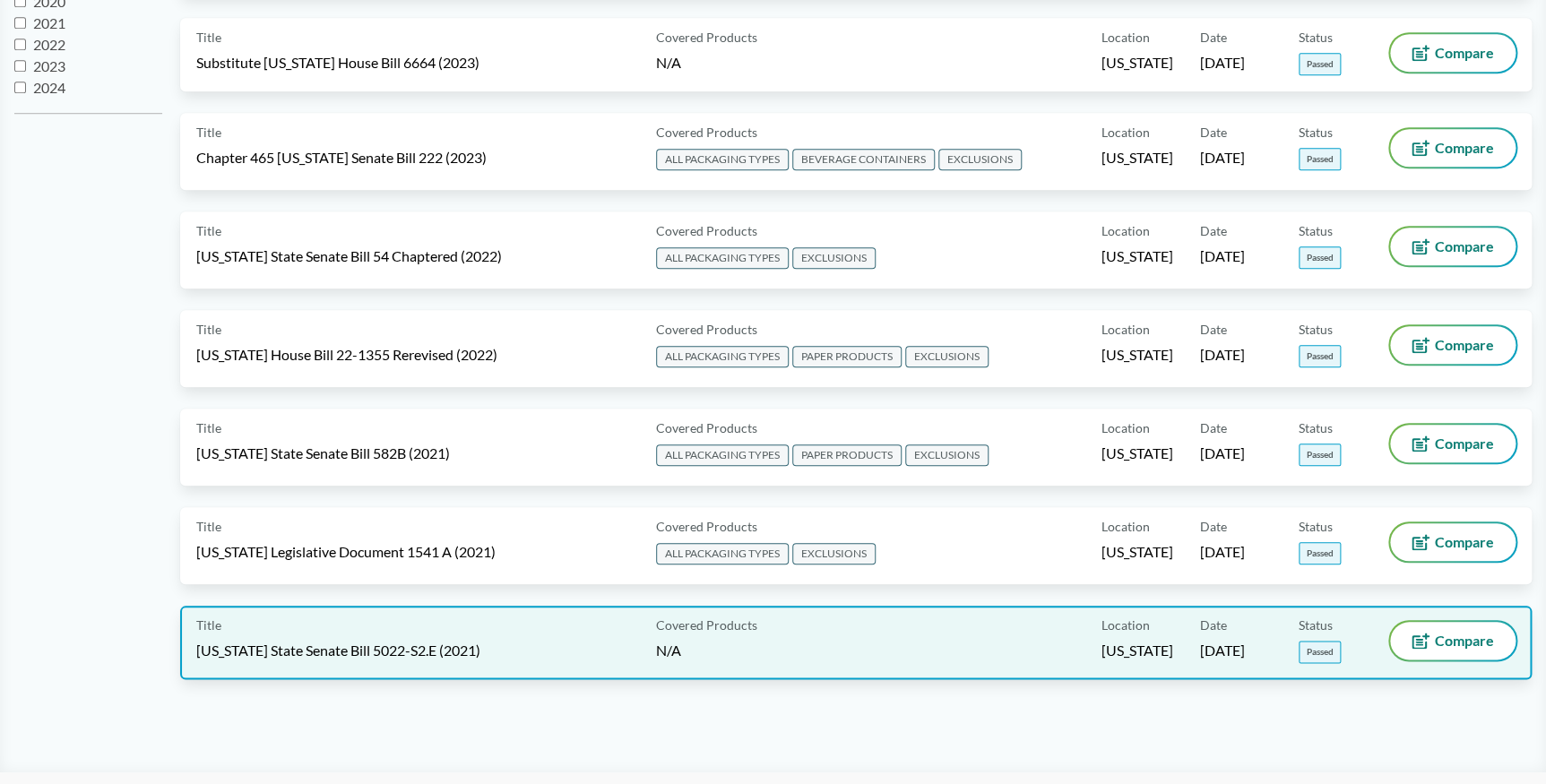
click at [536, 637] on div "Title [US_STATE] State Senate Bill 5022-S2.E (2021)" at bounding box center [422, 643] width 453 height 41
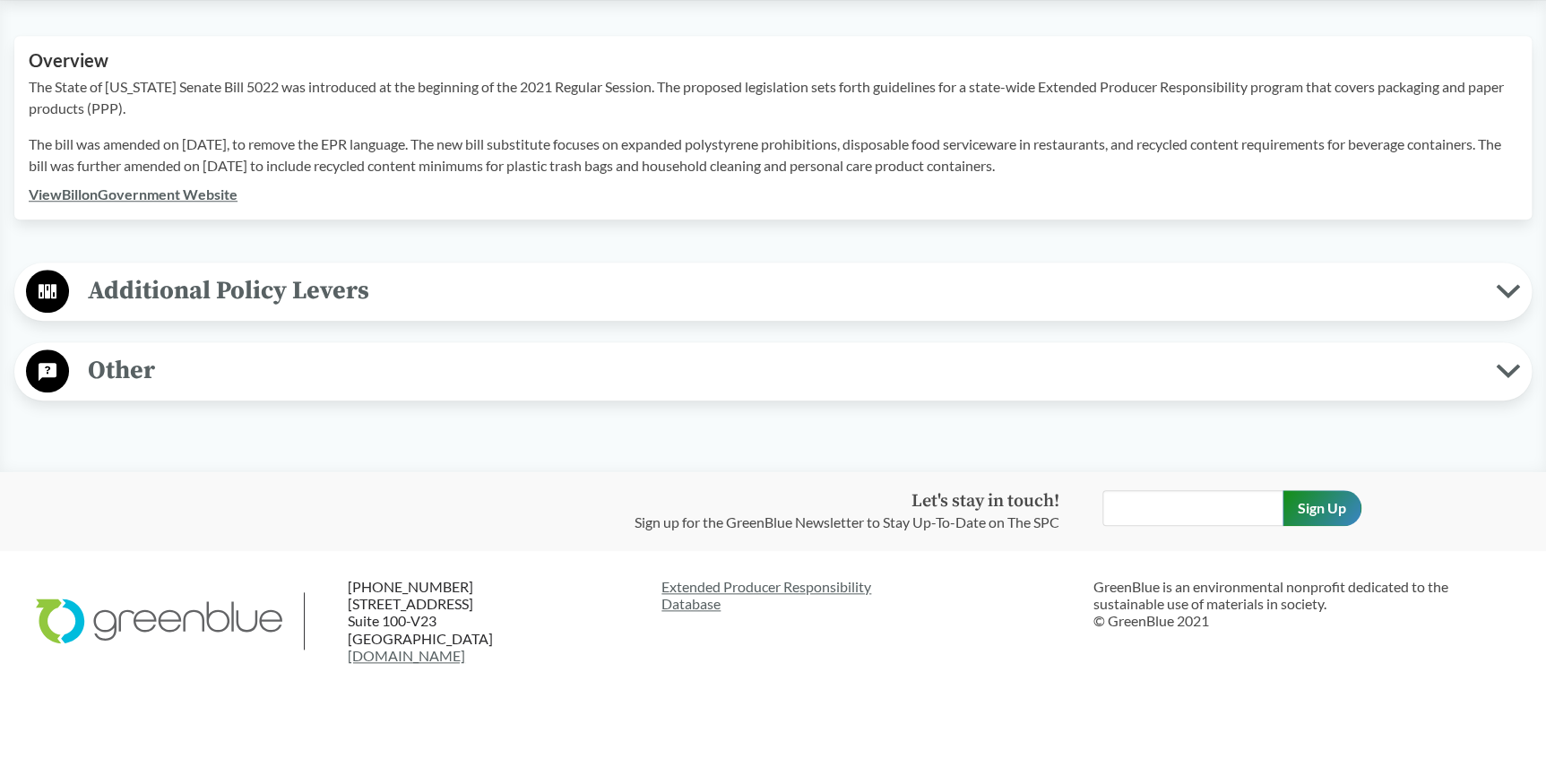
scroll to position [461, 0]
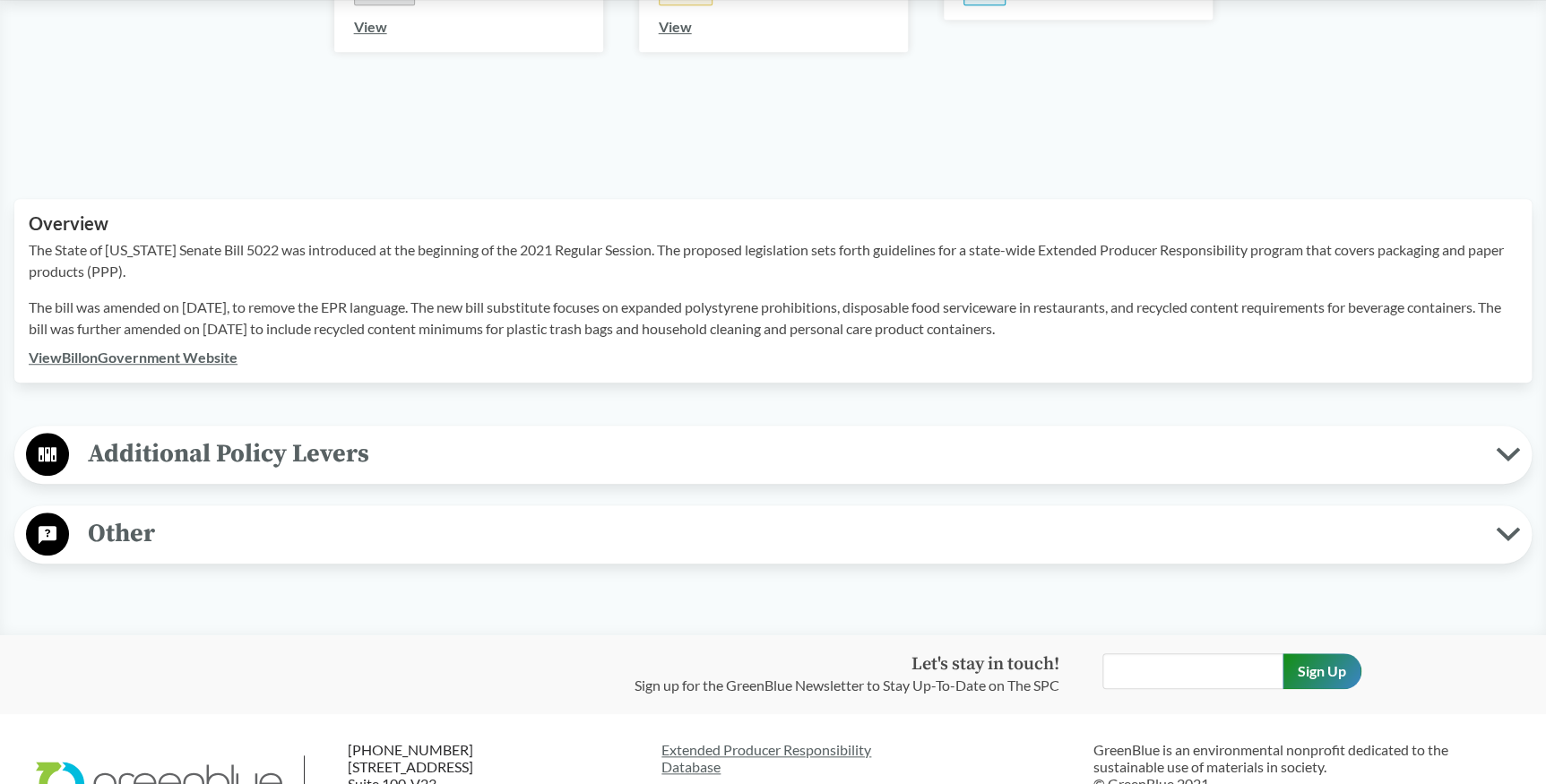
click at [299, 460] on span "Additional Policy Levers" at bounding box center [782, 454] width 1427 height 40
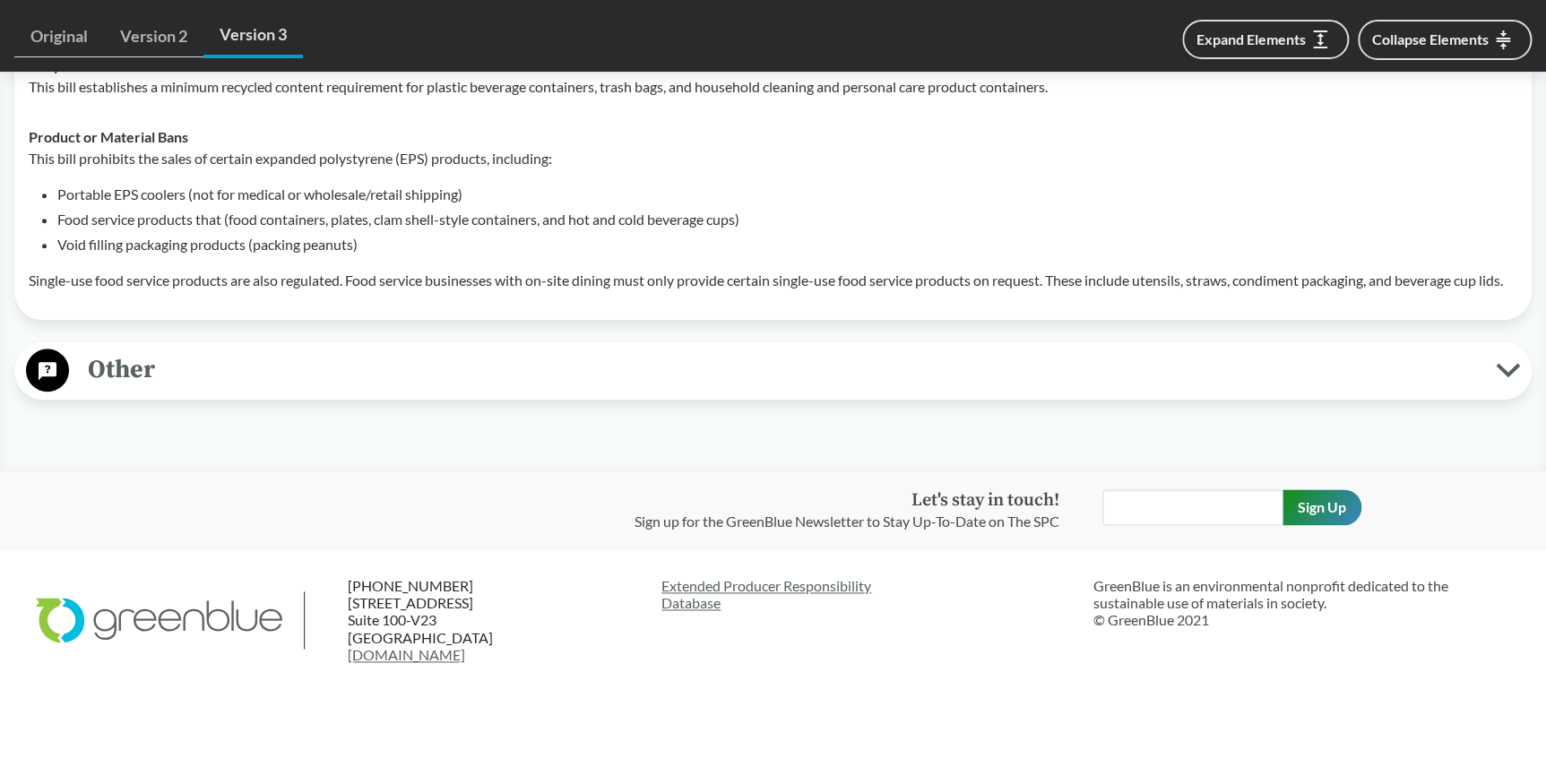
scroll to position [919, 0]
click at [341, 375] on span "Other" at bounding box center [782, 369] width 1427 height 40
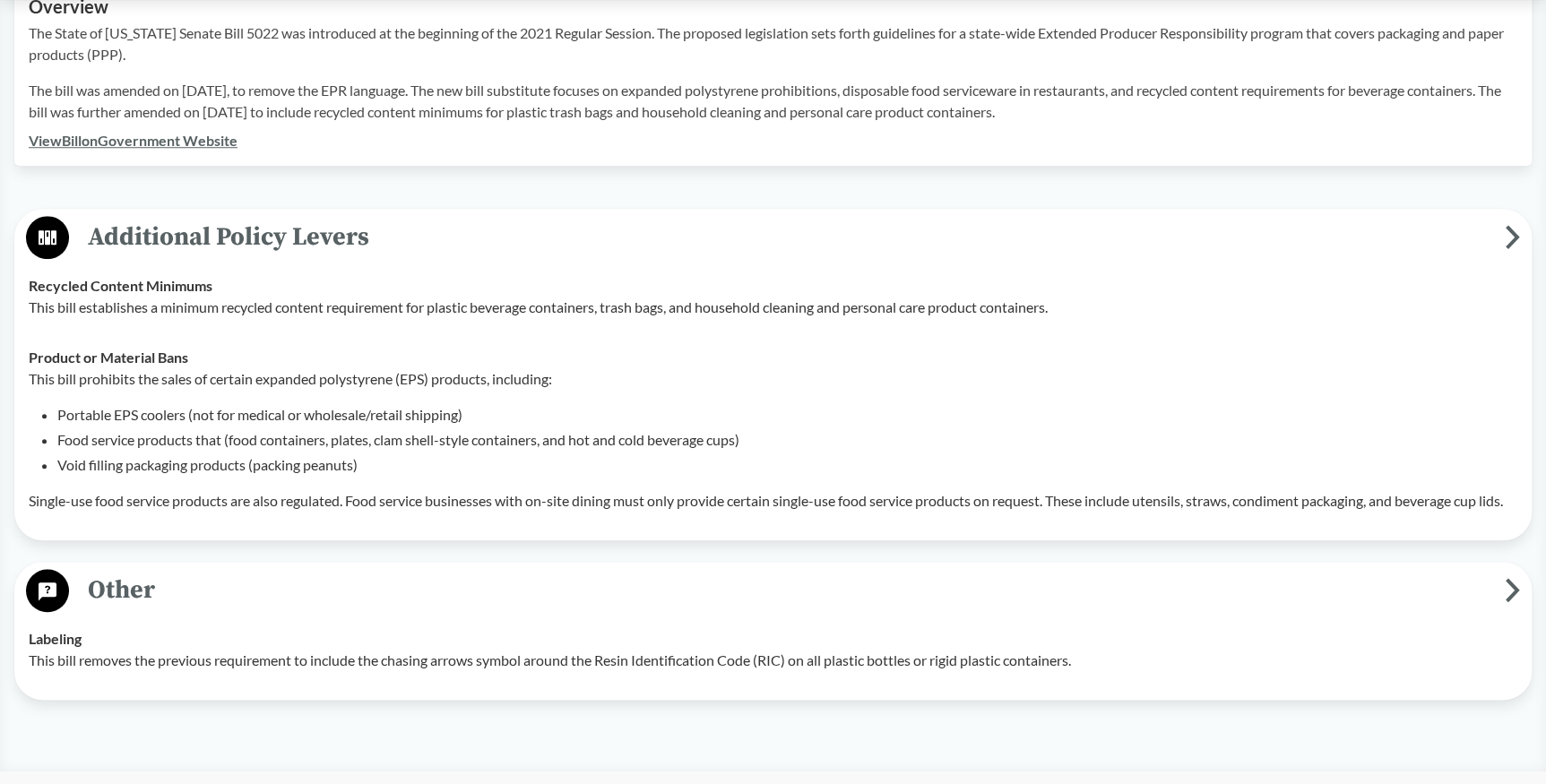
scroll to position [593, 0]
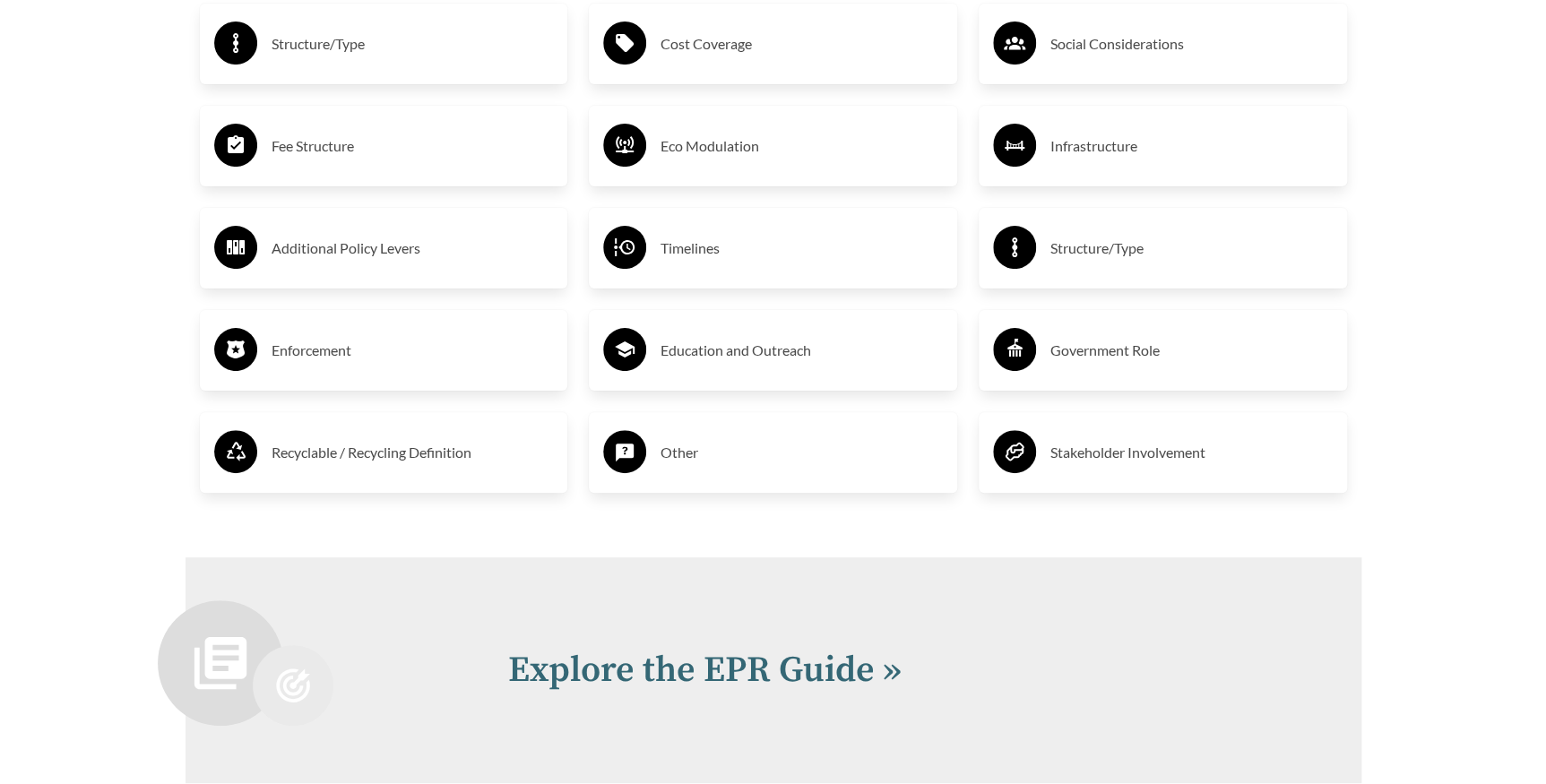
scroll to position [3422, 0]
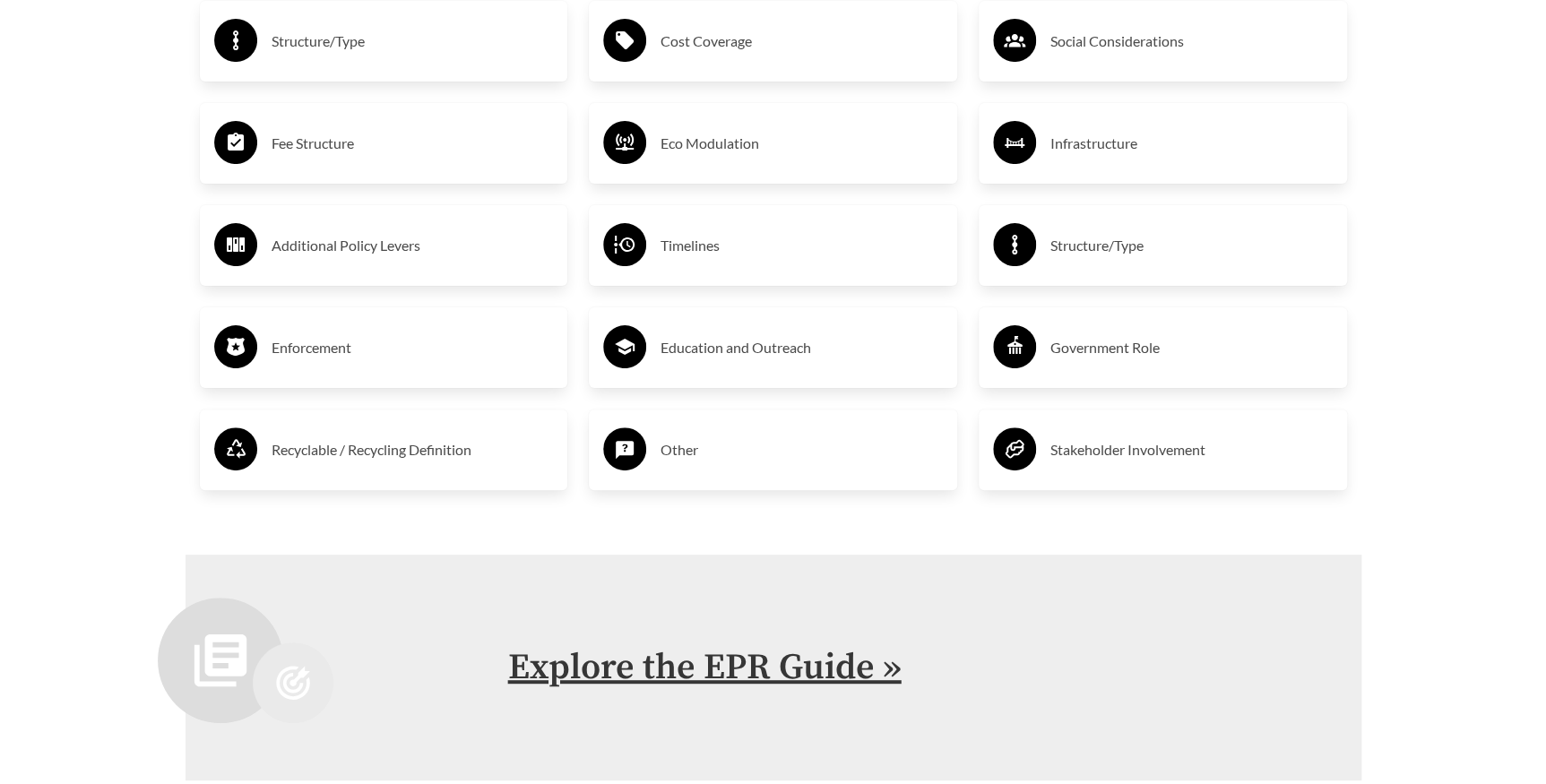
click at [740, 685] on link "Explore the EPR Guide »" at bounding box center [704, 668] width 393 height 45
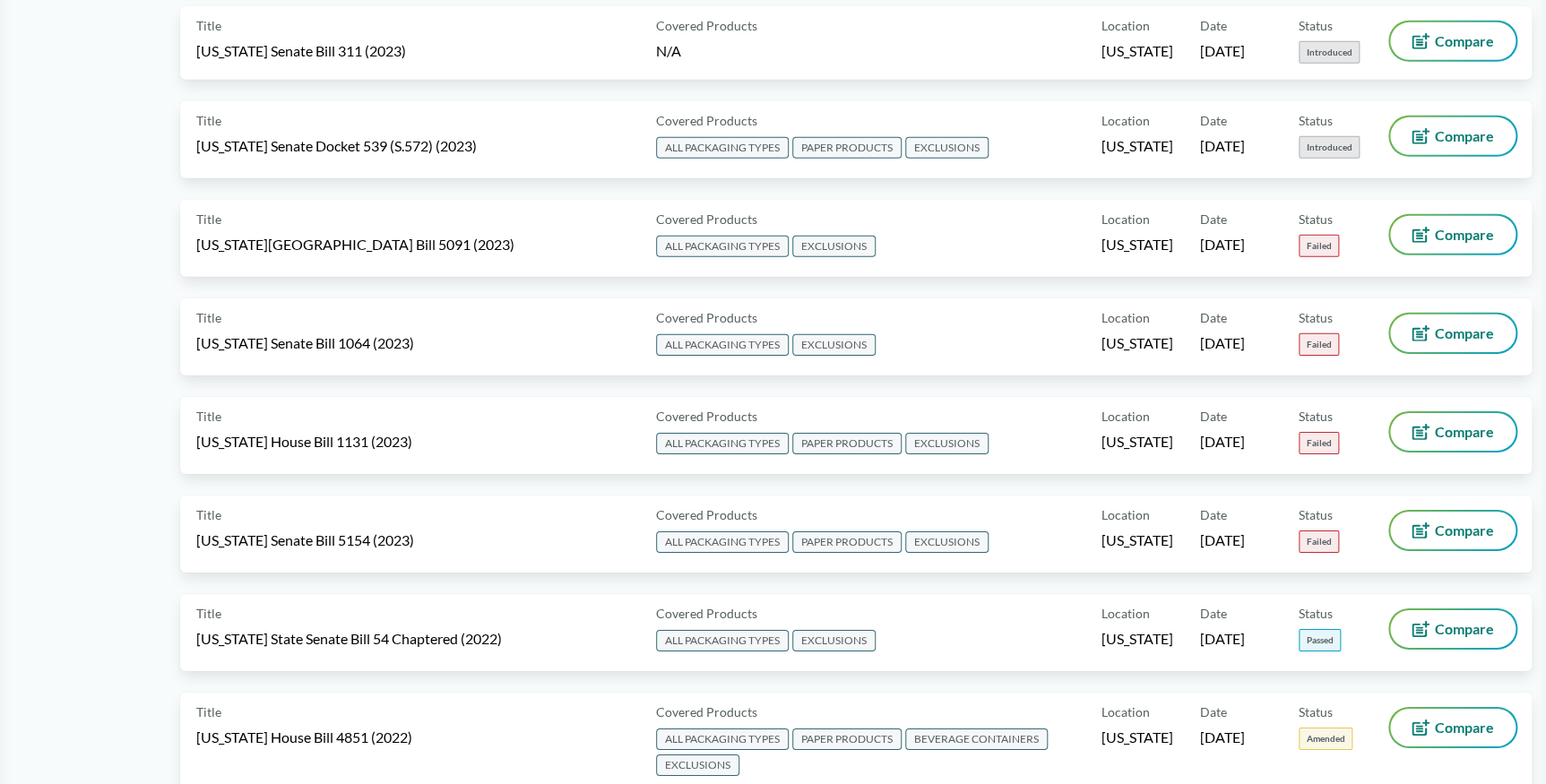
scroll to position [6110, 0]
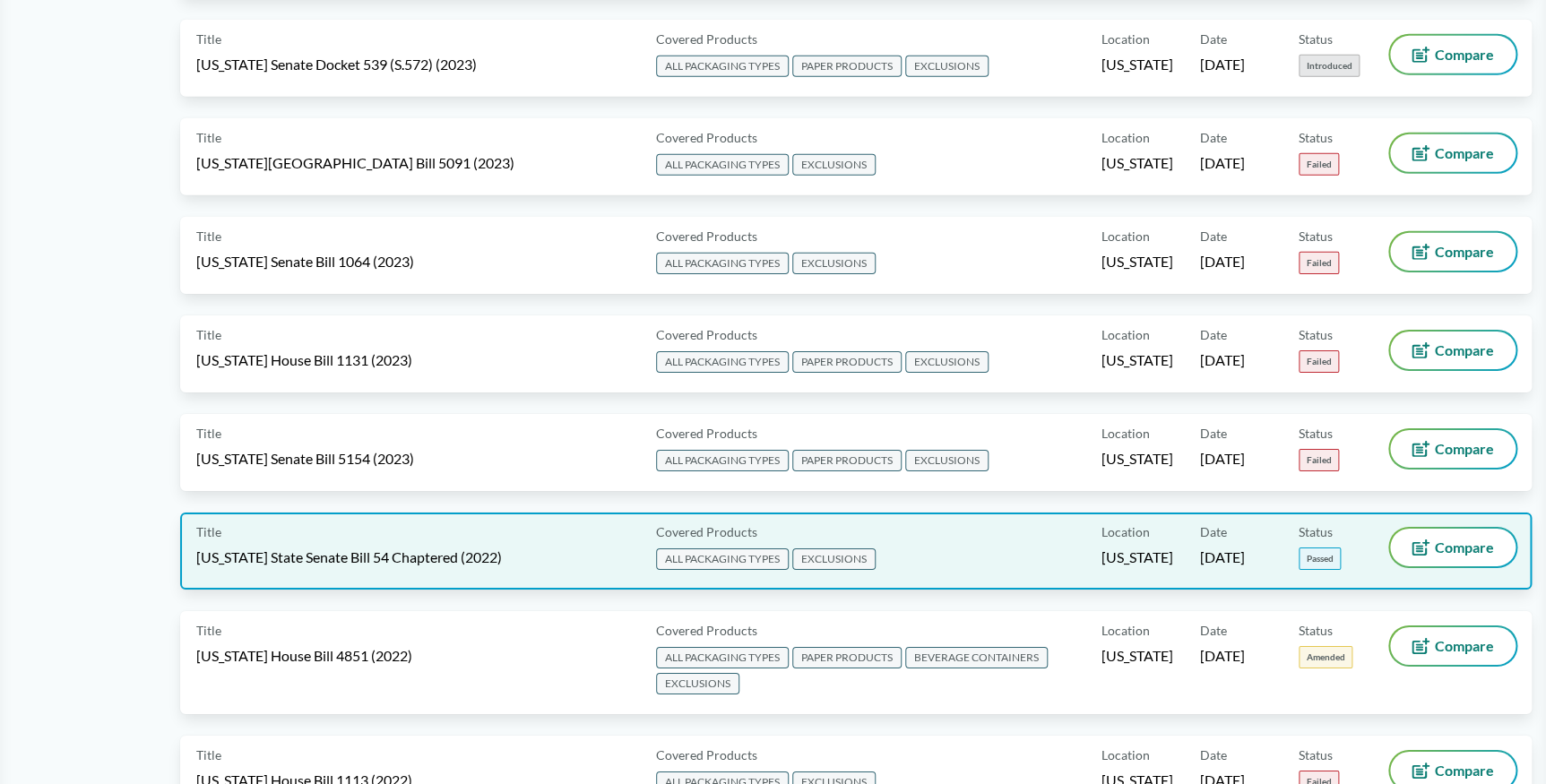
click at [459, 547] on span "[US_STATE] State Senate Bill 54 Chaptered (2022)" at bounding box center [349, 557] width 306 height 19
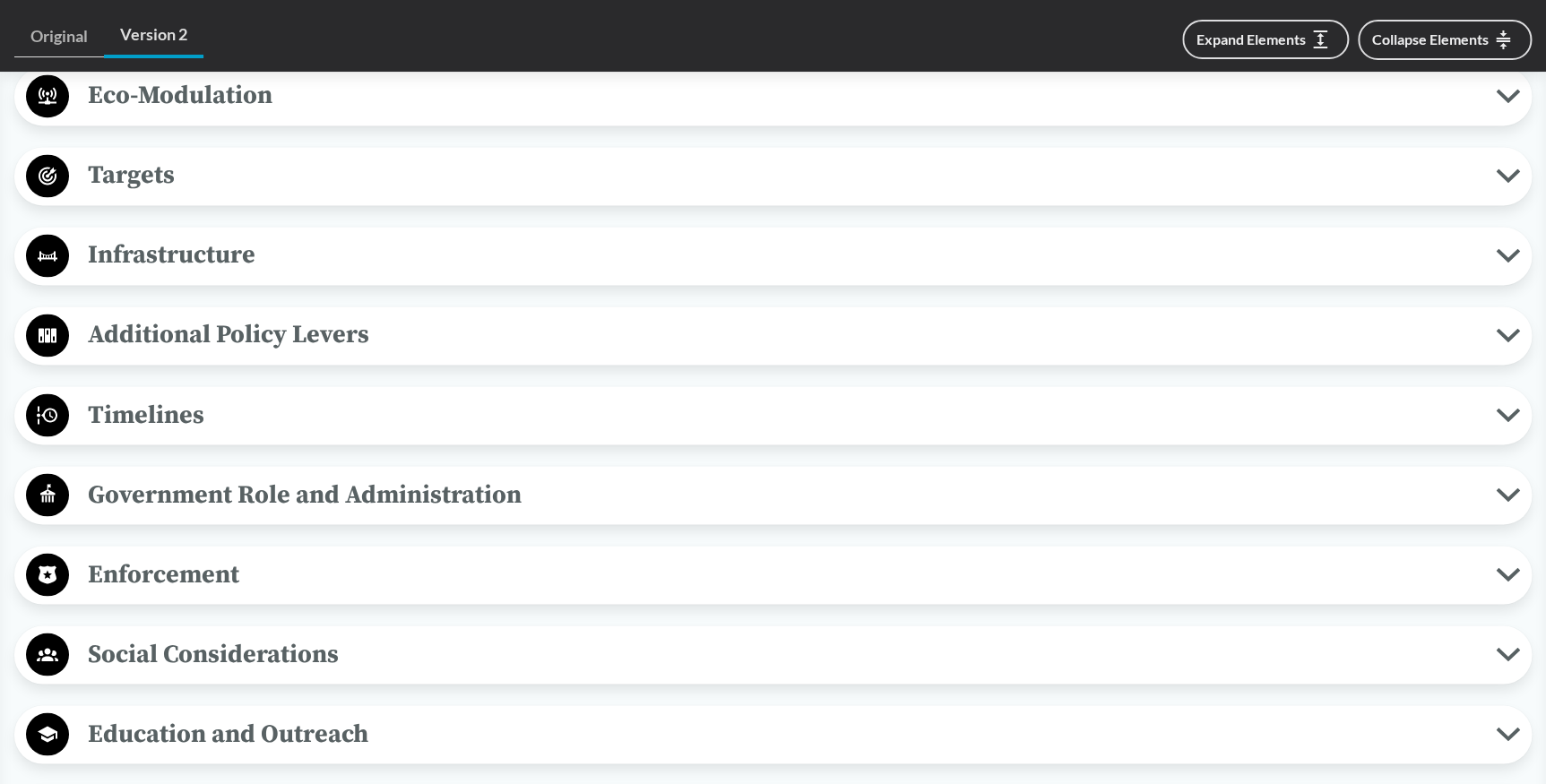
scroll to position [1384, 0]
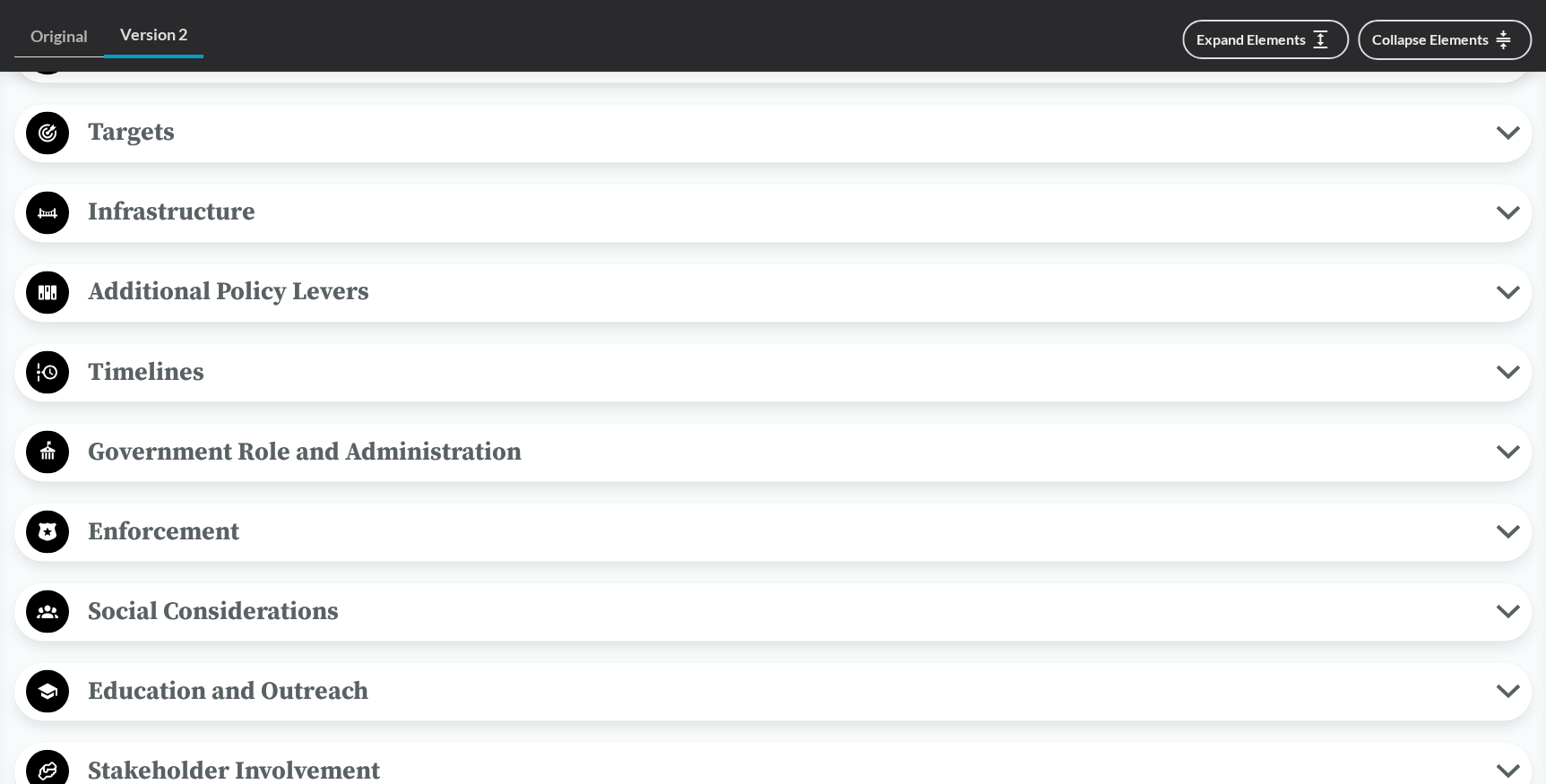
click at [513, 374] on span "Timelines" at bounding box center [782, 371] width 1427 height 40
